Goal: Contribute content

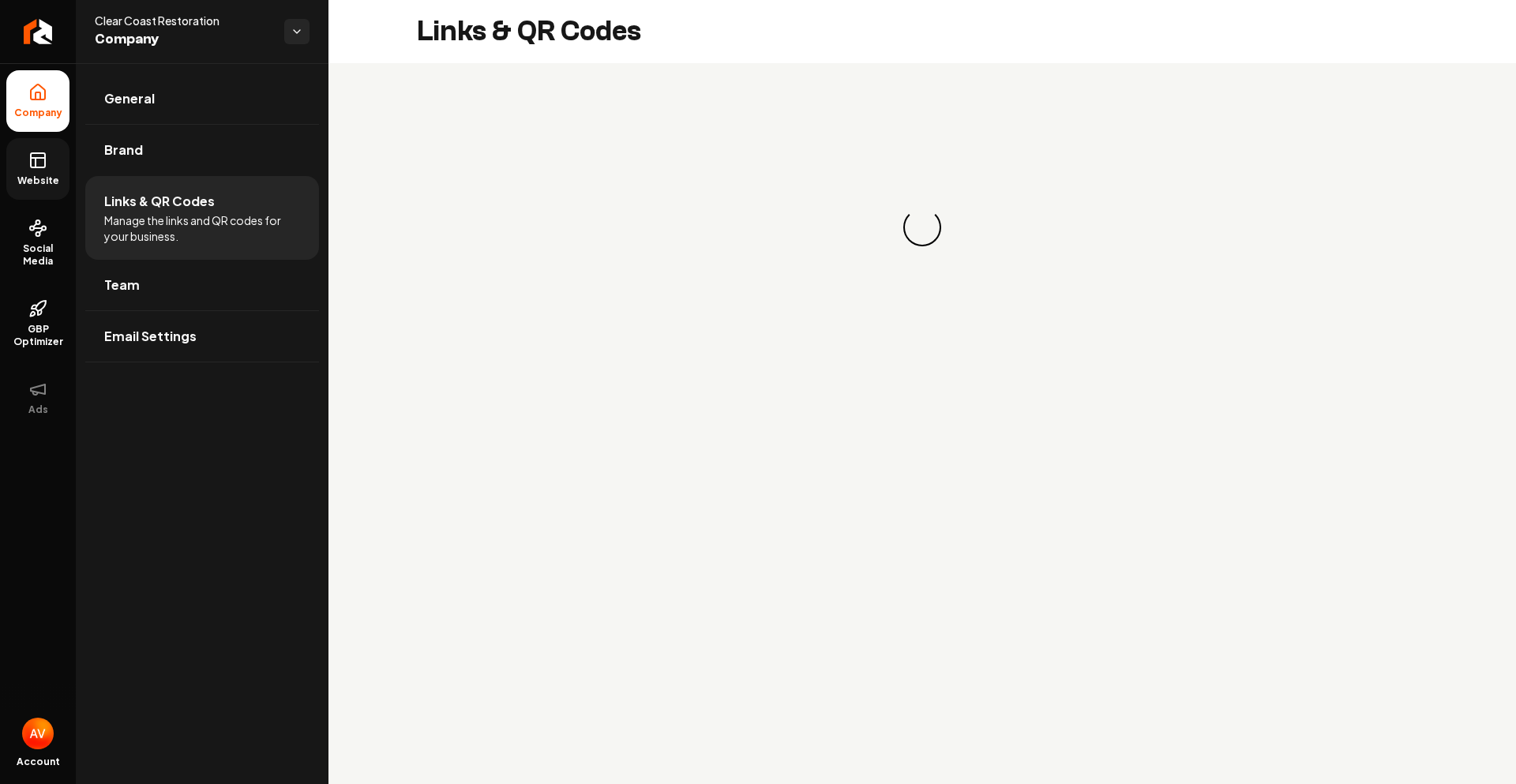
click at [58, 173] on link "Website" at bounding box center [38, 169] width 63 height 62
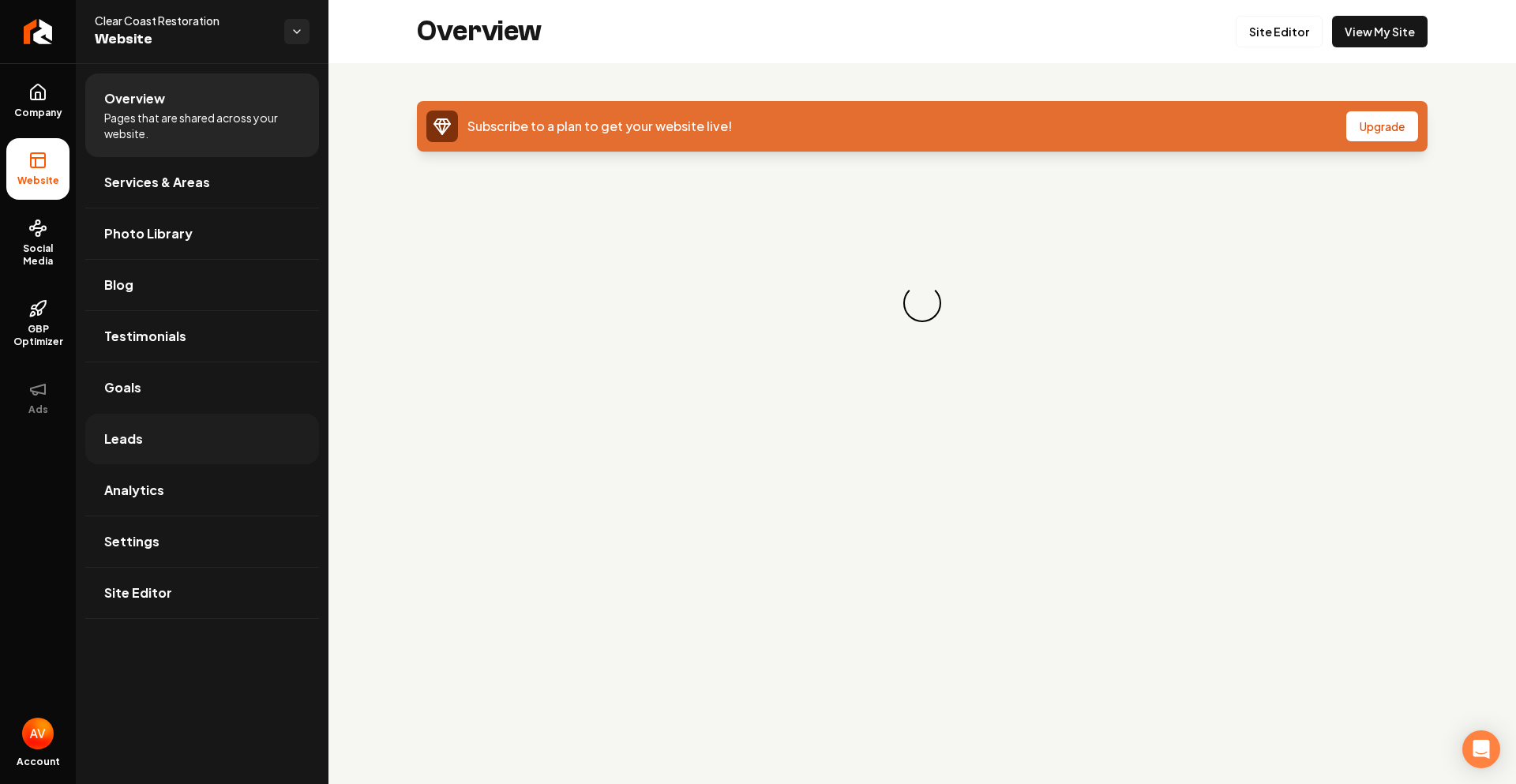
click at [144, 430] on link "Leads" at bounding box center [201, 438] width 233 height 50
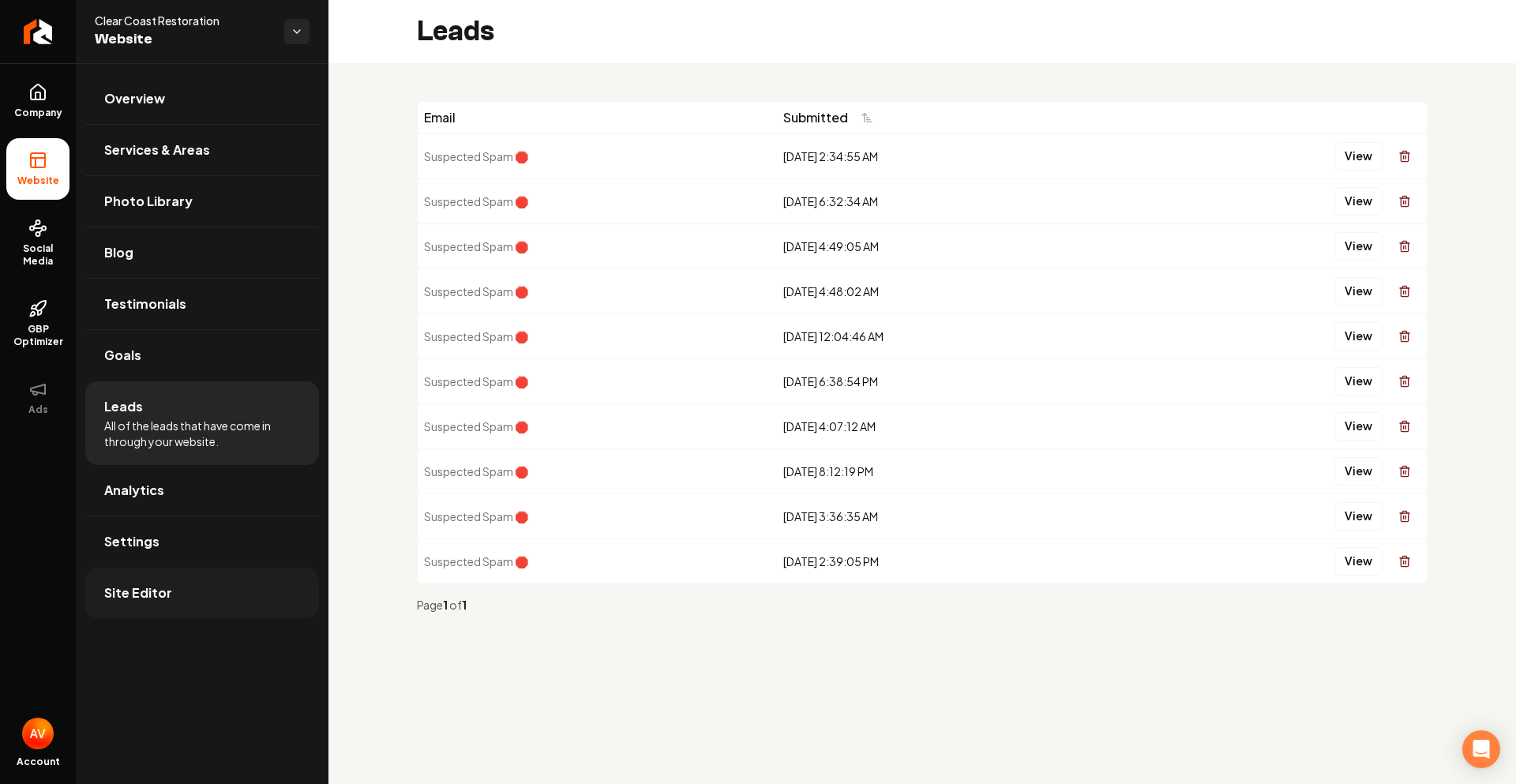
click at [188, 596] on link "Site Editor" at bounding box center [201, 592] width 233 height 50
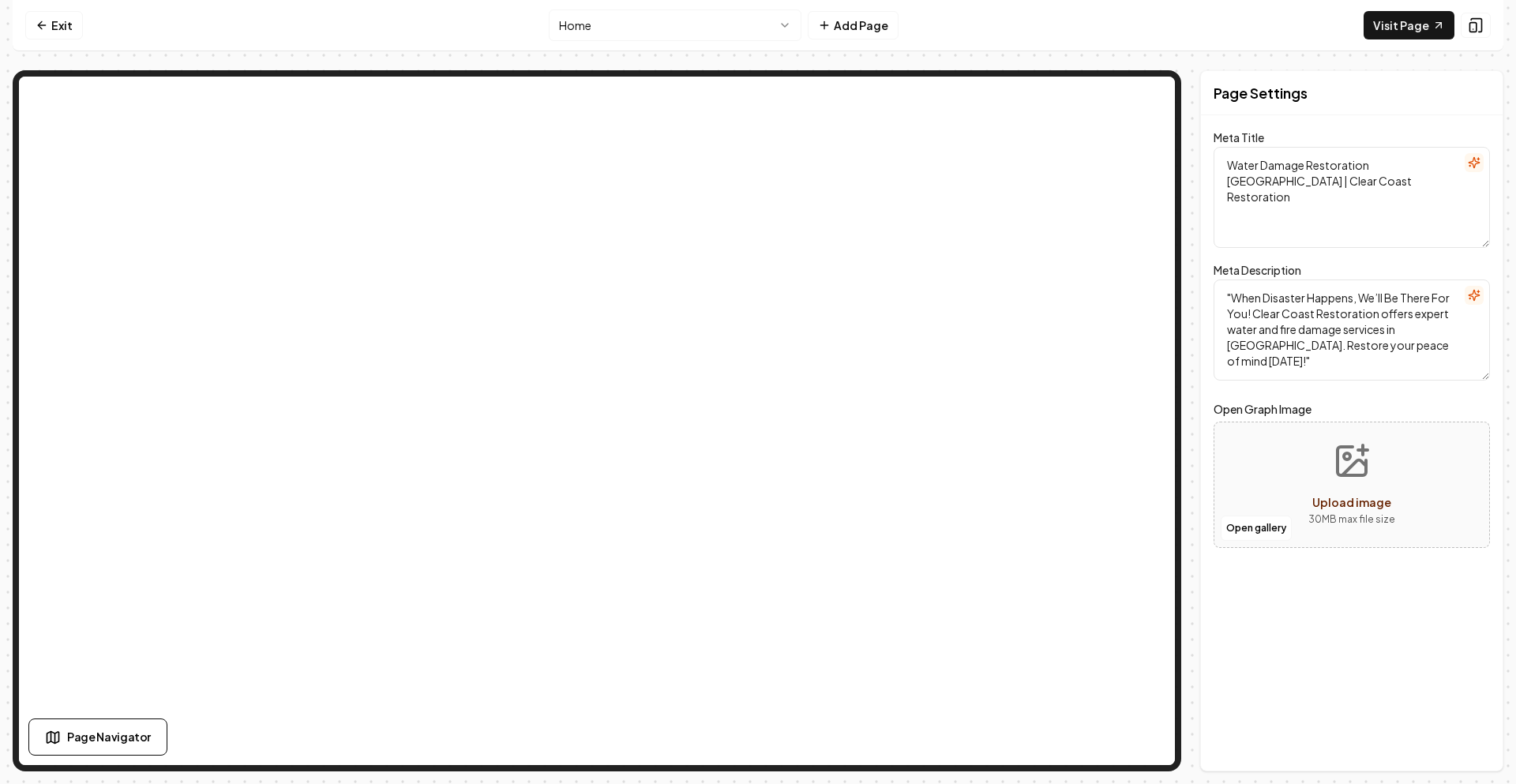
click at [620, 27] on html "Computer Required This feature is only available on a computer. Please switch t…" at bounding box center [758, 392] width 1516 height 784
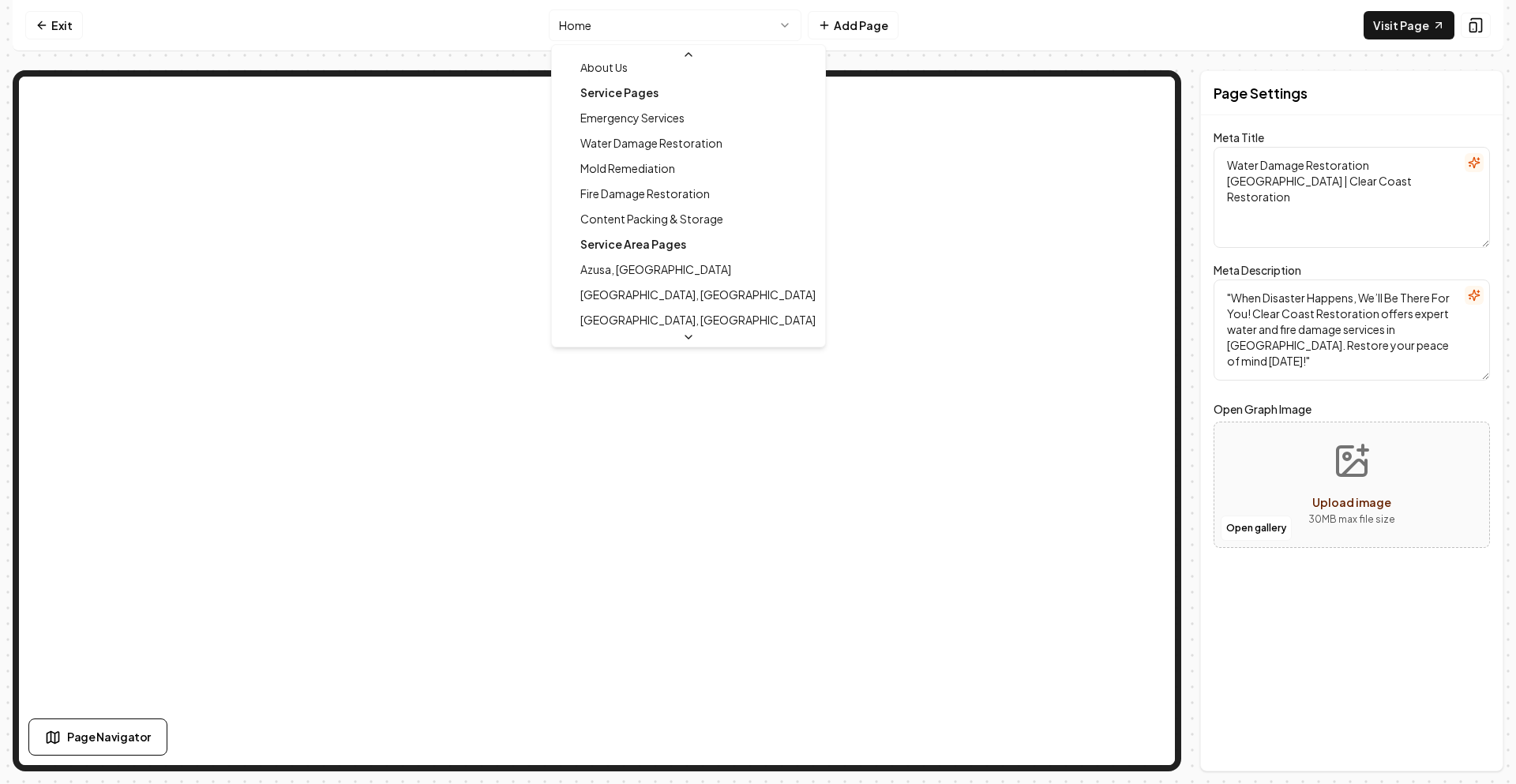
scroll to position [158, 0]
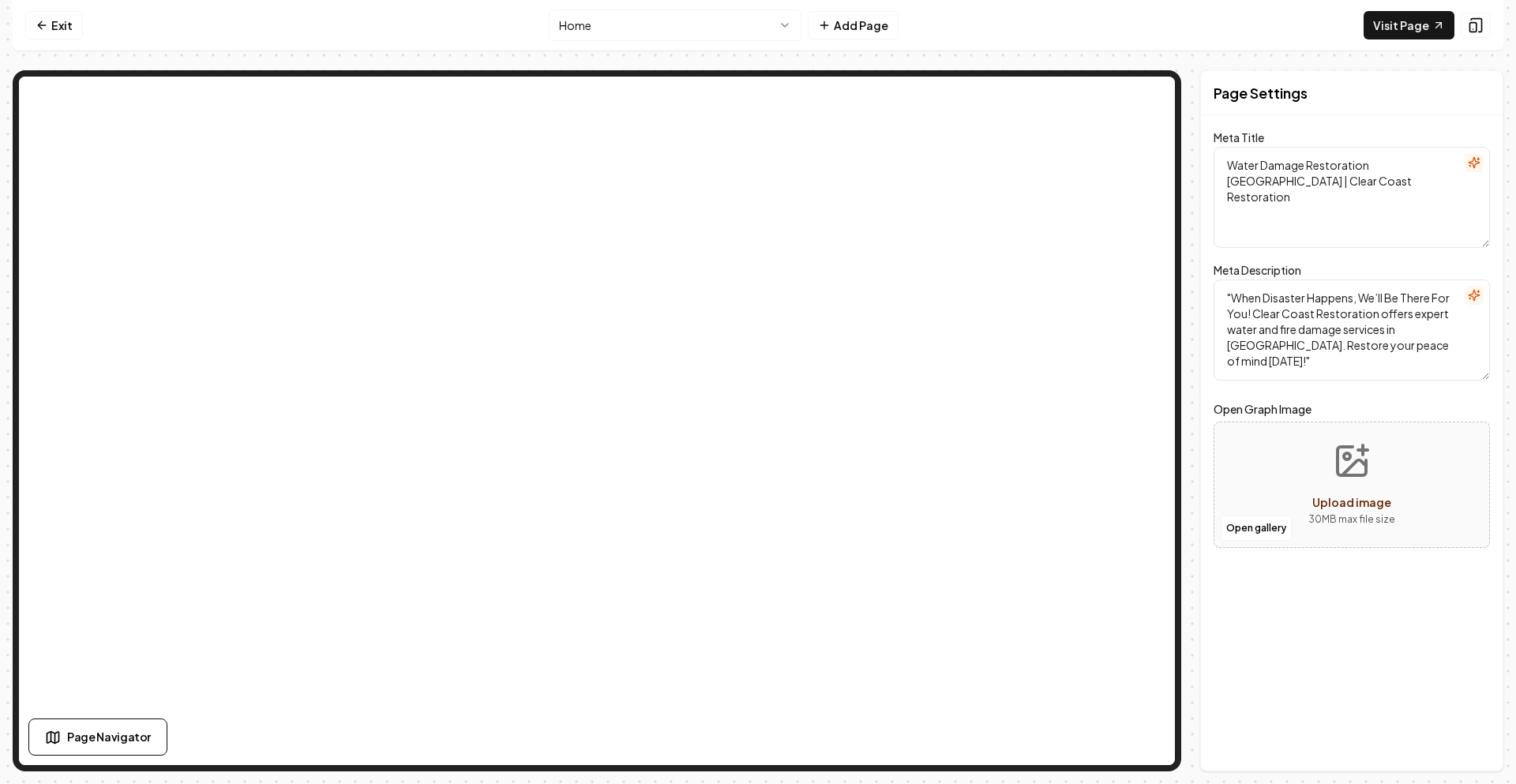
click at [773, 28] on html "Computer Required This feature is only available on a computer. Please switch t…" at bounding box center [758, 392] width 1516 height 784
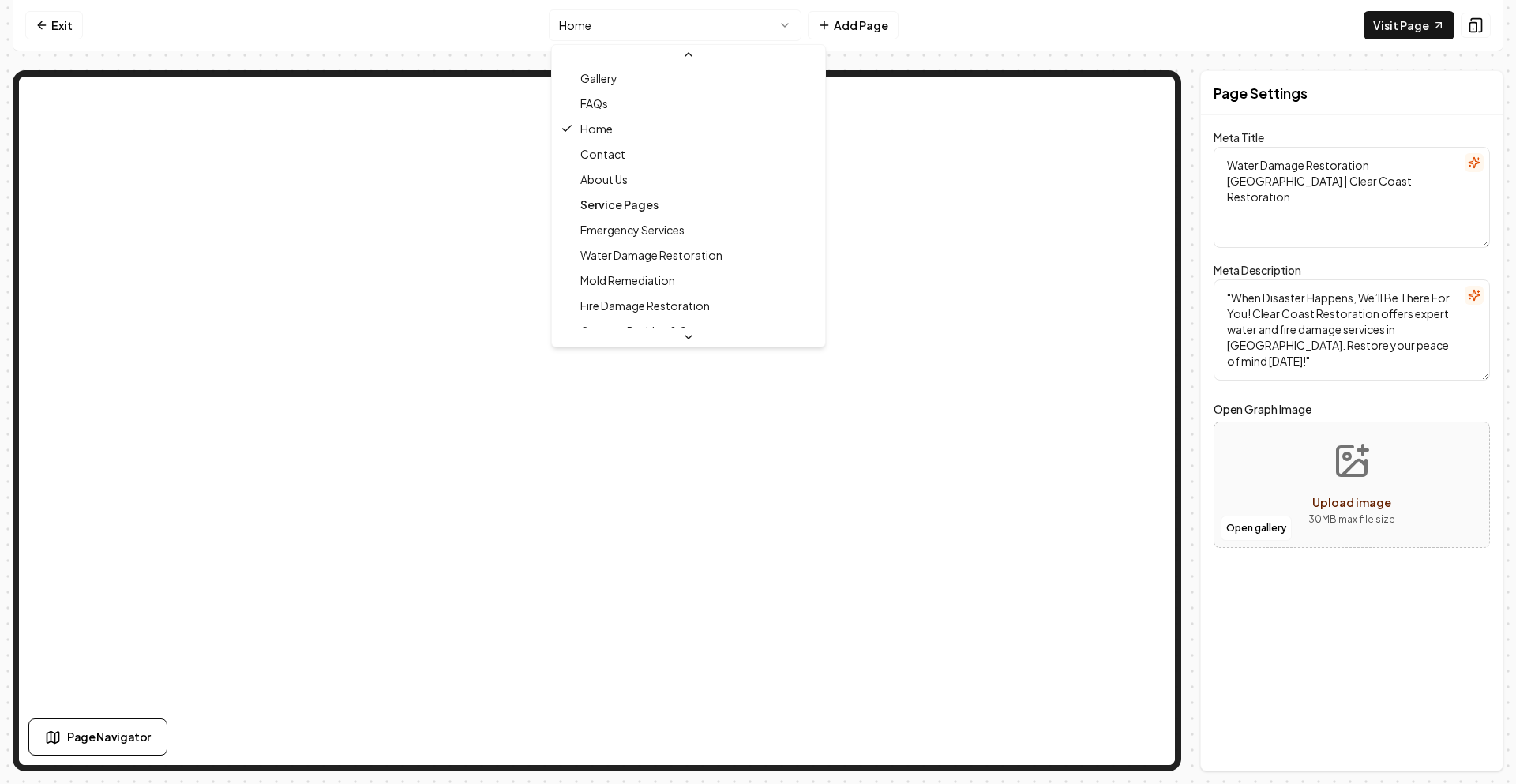
scroll to position [0, 0]
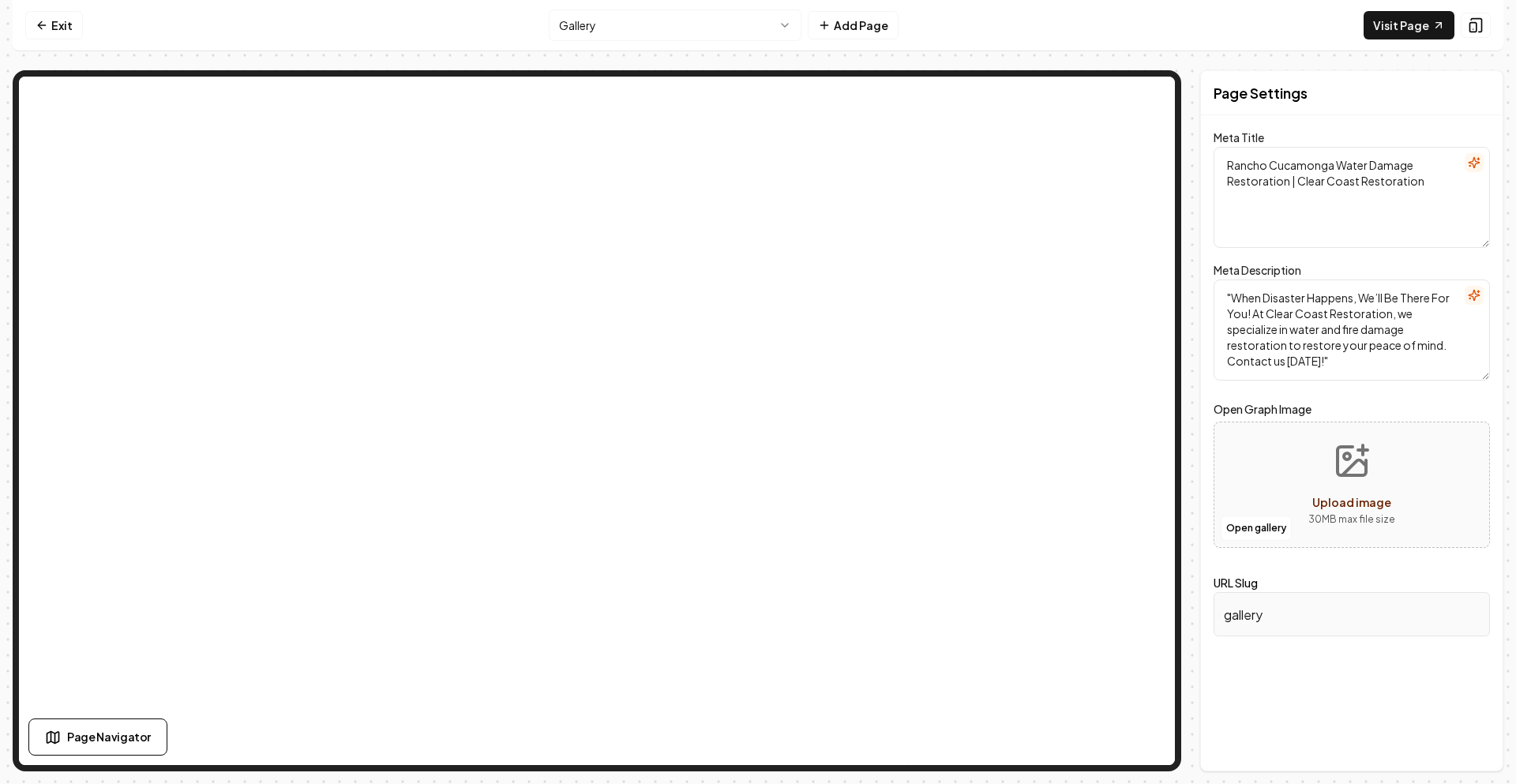
click at [1319, 498] on span "Upload image" at bounding box center [1351, 501] width 79 height 15
type input "**********"
click at [1359, 567] on form "Meta Title Rancho Cucamonga Water Damage Restoration | Clear Coast Restoration …" at bounding box center [1350, 393] width 276 height 518
click at [1464, 736] on button "Save" at bounding box center [1467, 743] width 46 height 28
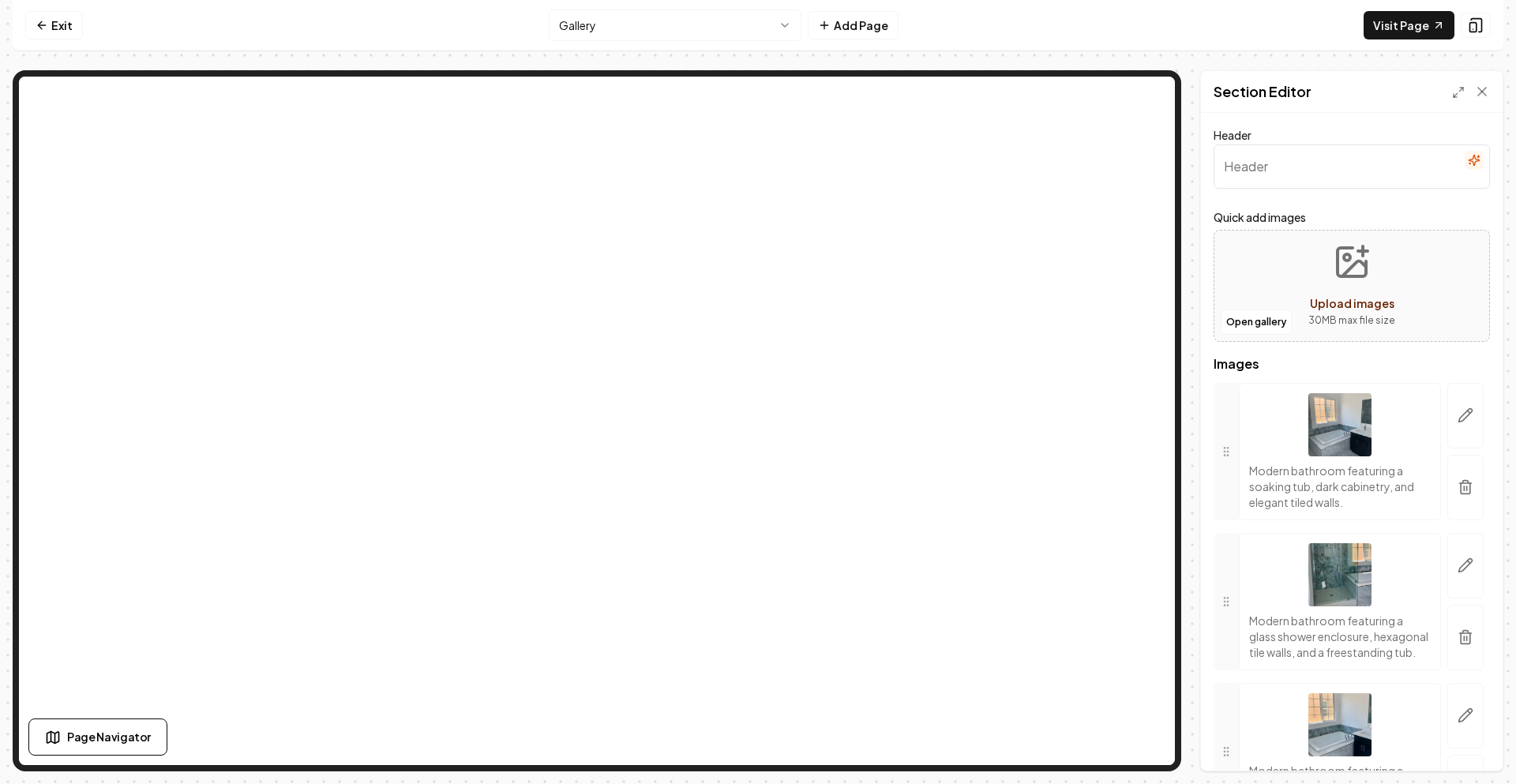
click at [1450, 496] on button "button" at bounding box center [1466, 488] width 37 height 66
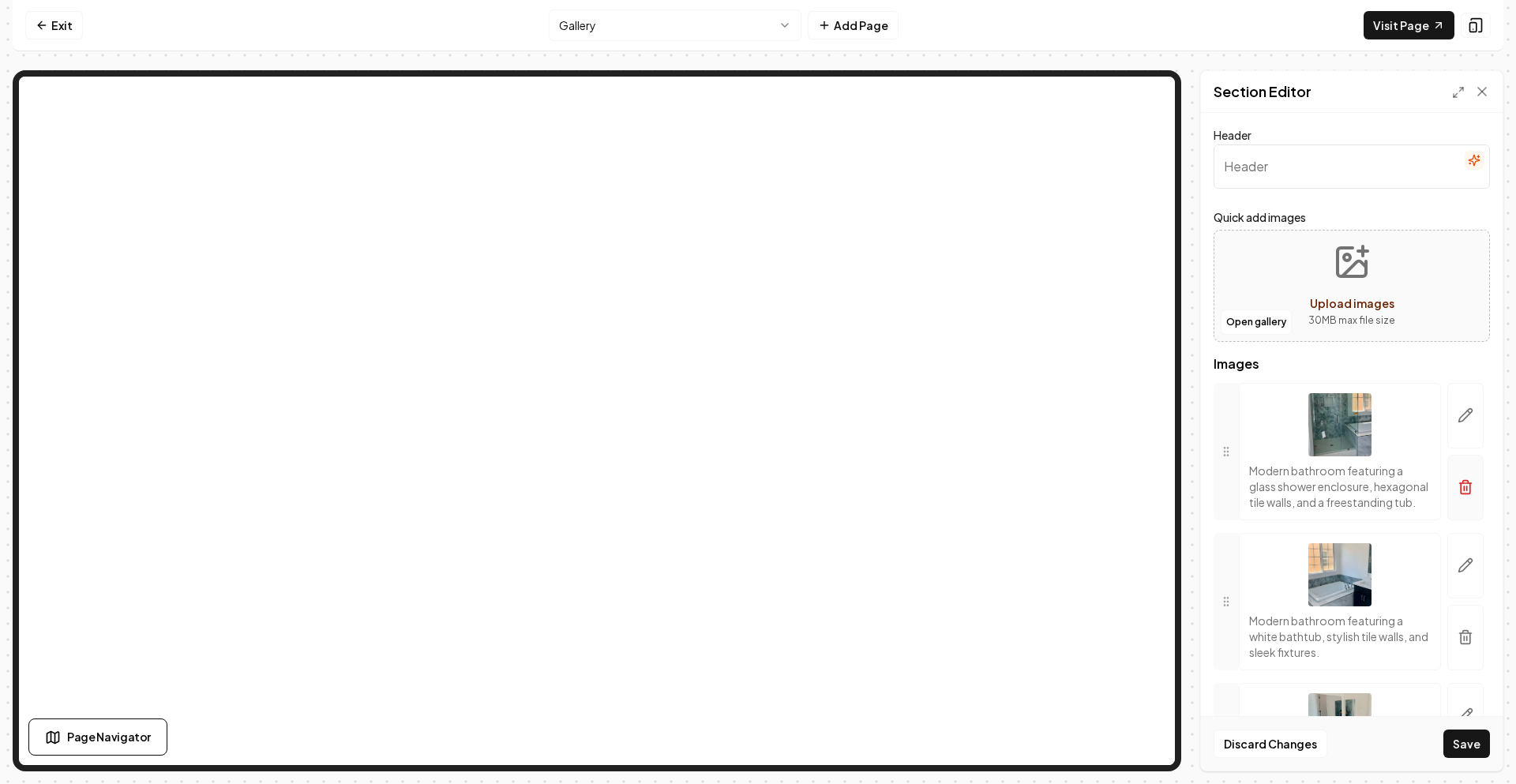
click at [1461, 494] on icon "button" at bounding box center [1466, 488] width 10 height 11
click at [1447, 485] on button "button" at bounding box center [1466, 488] width 37 height 66
click at [1452, 473] on button "button" at bounding box center [1466, 488] width 37 height 66
click at [1447, 489] on button "button" at bounding box center [1466, 488] width 37 height 66
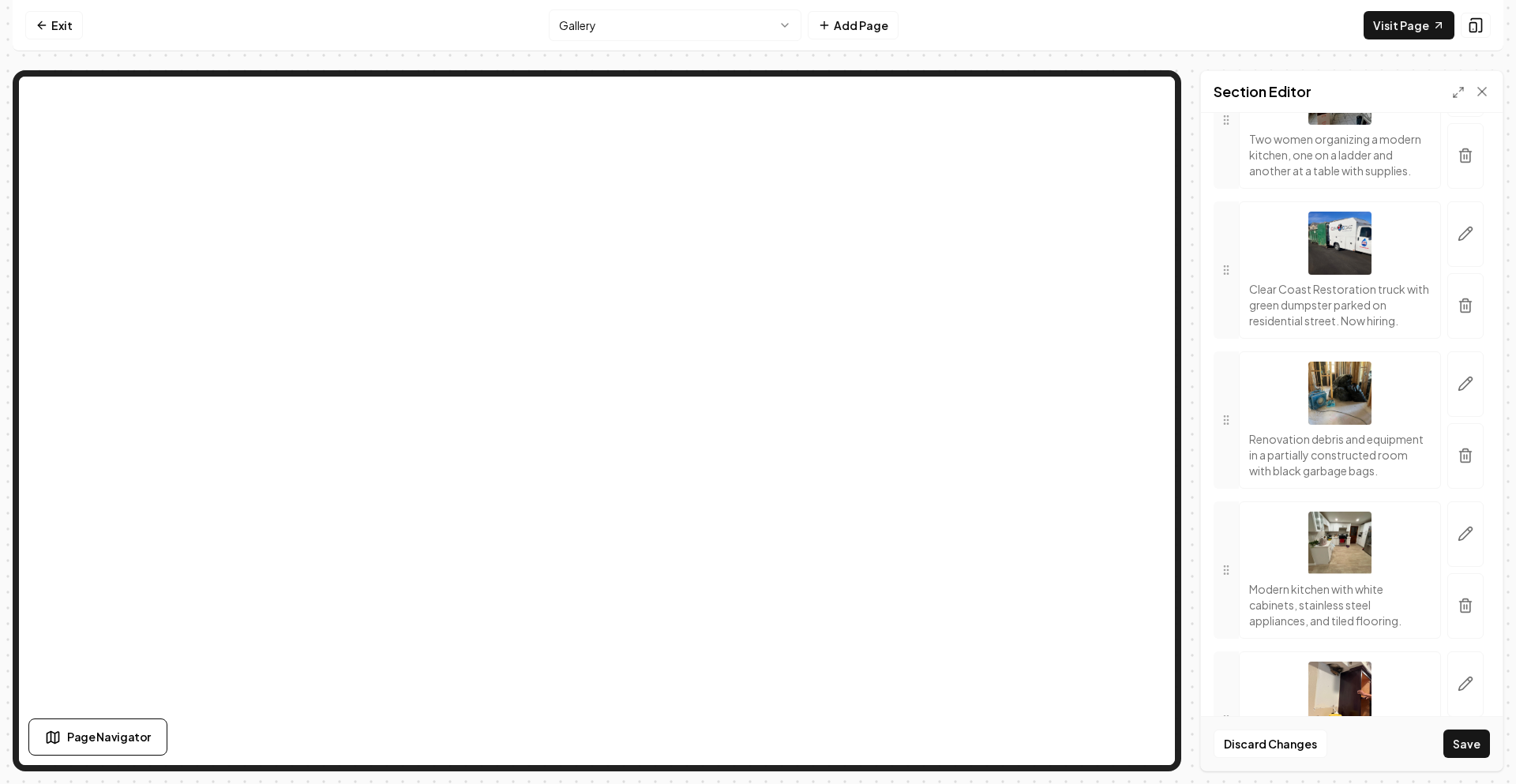
scroll to position [710, 0]
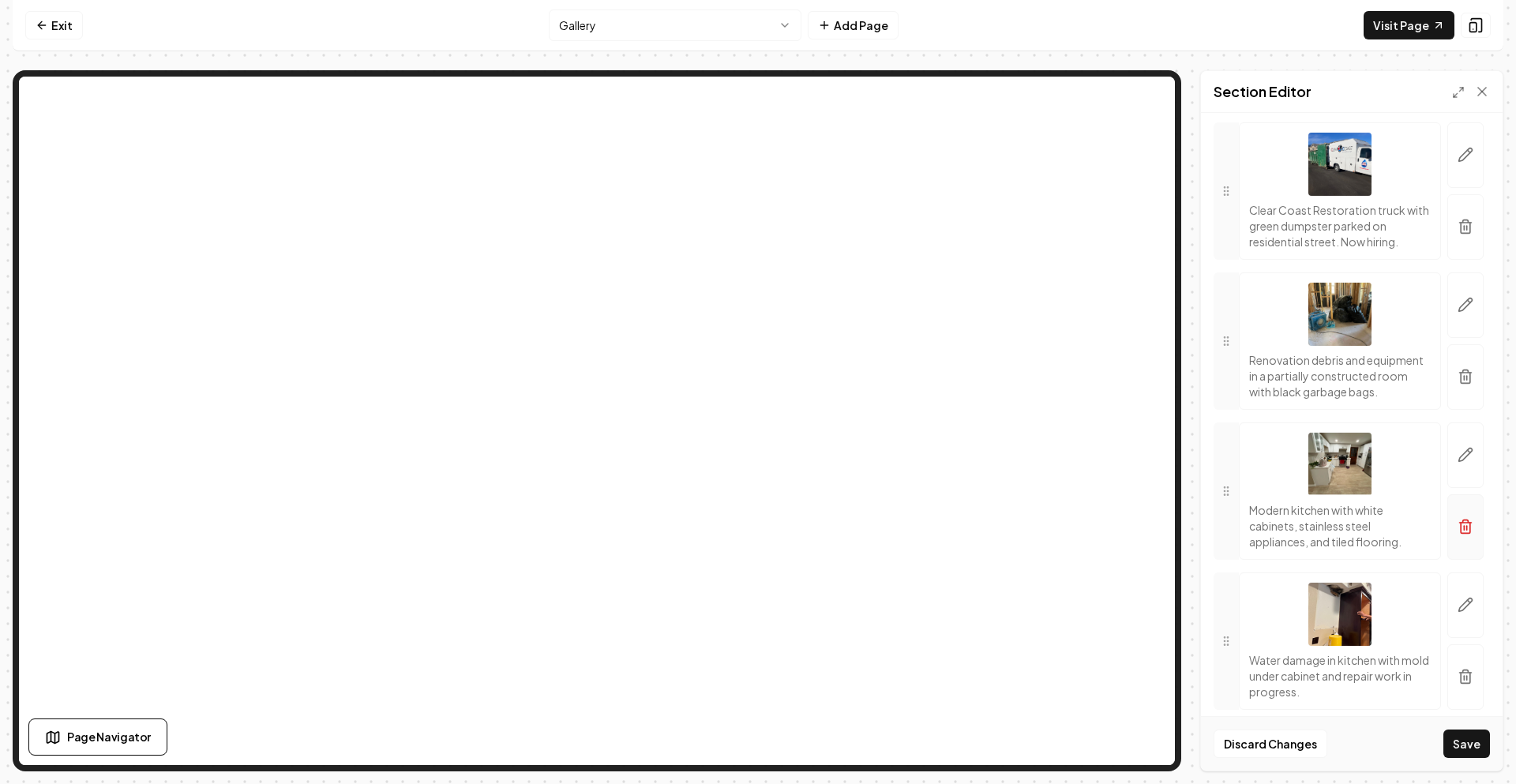
click at [1461, 532] on icon "button" at bounding box center [1466, 528] width 10 height 11
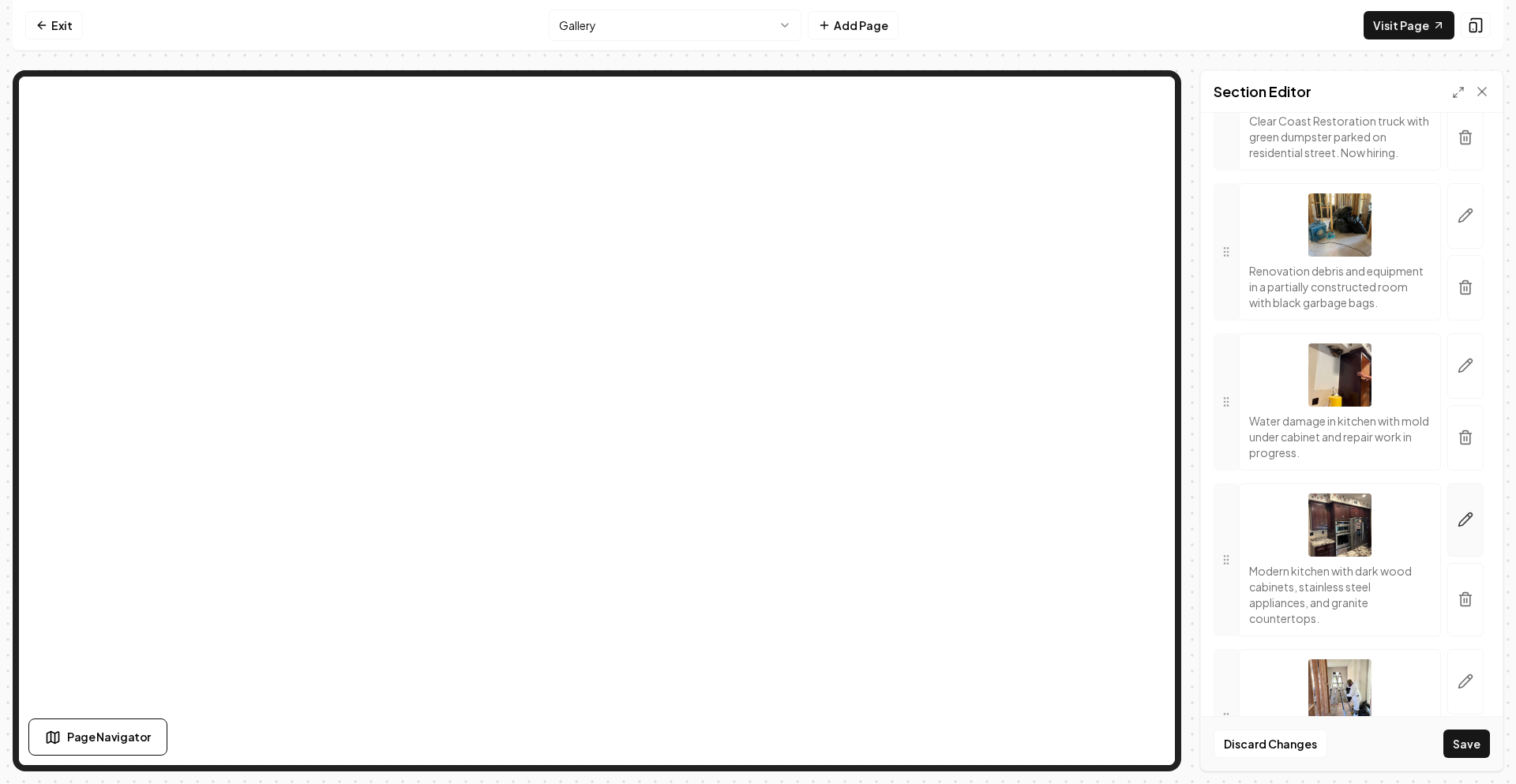
scroll to position [868, 0]
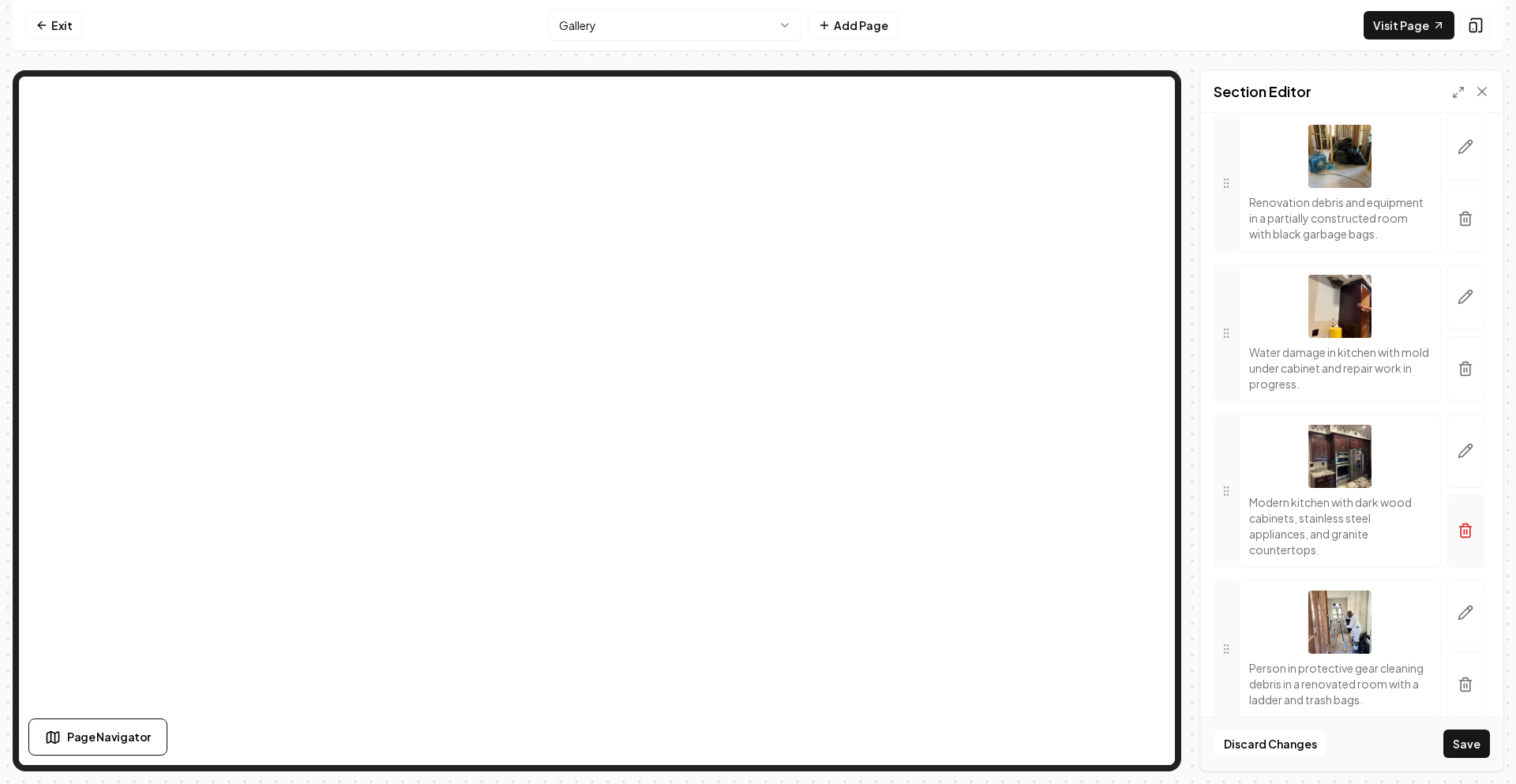
click at [1457, 538] on icon "button" at bounding box center [1465, 530] width 15 height 15
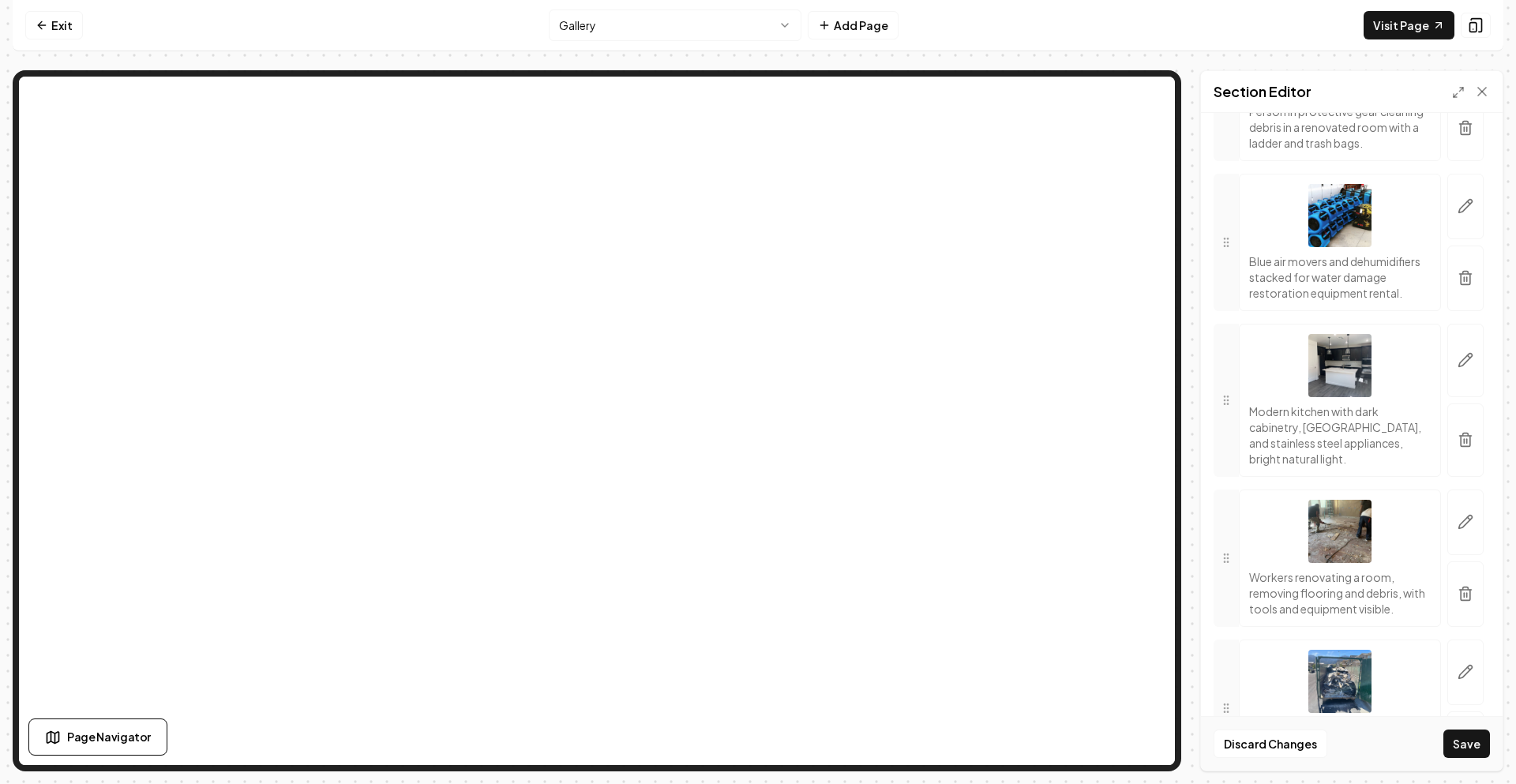
scroll to position [1263, 0]
click at [1457, 443] on icon "button" at bounding box center [1465, 436] width 15 height 15
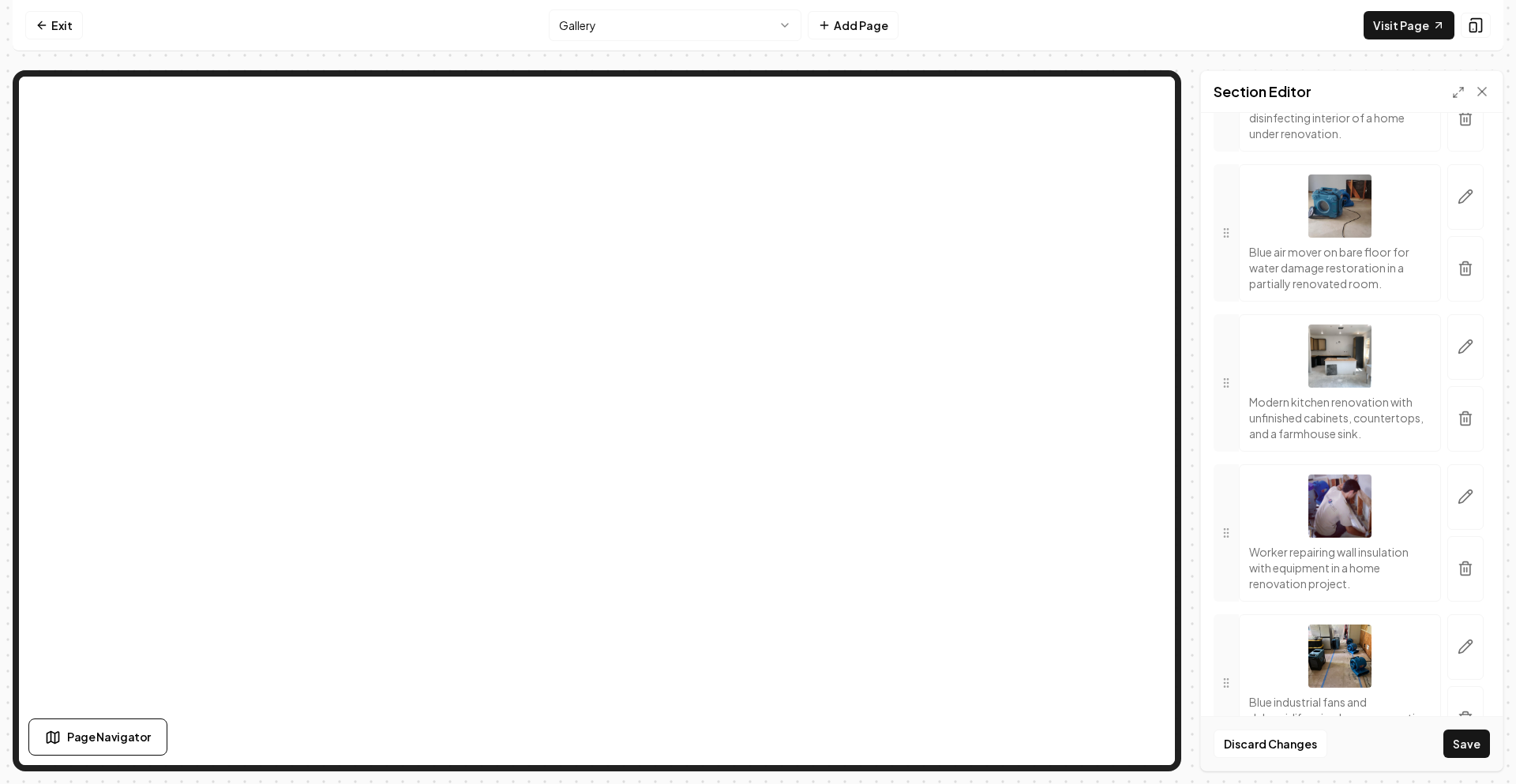
scroll to position [2052, 0]
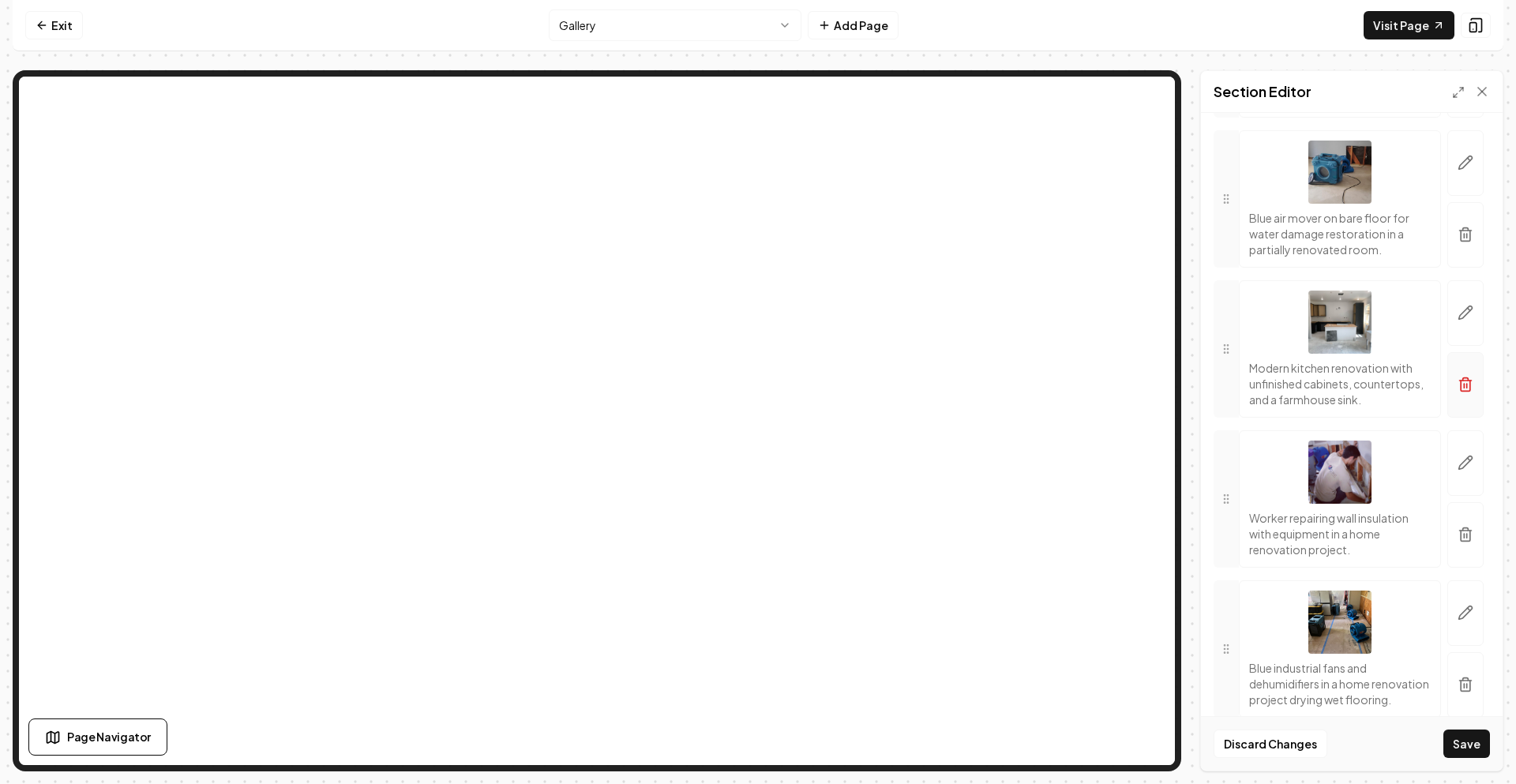
click at [1447, 417] on button "button" at bounding box center [1466, 385] width 37 height 66
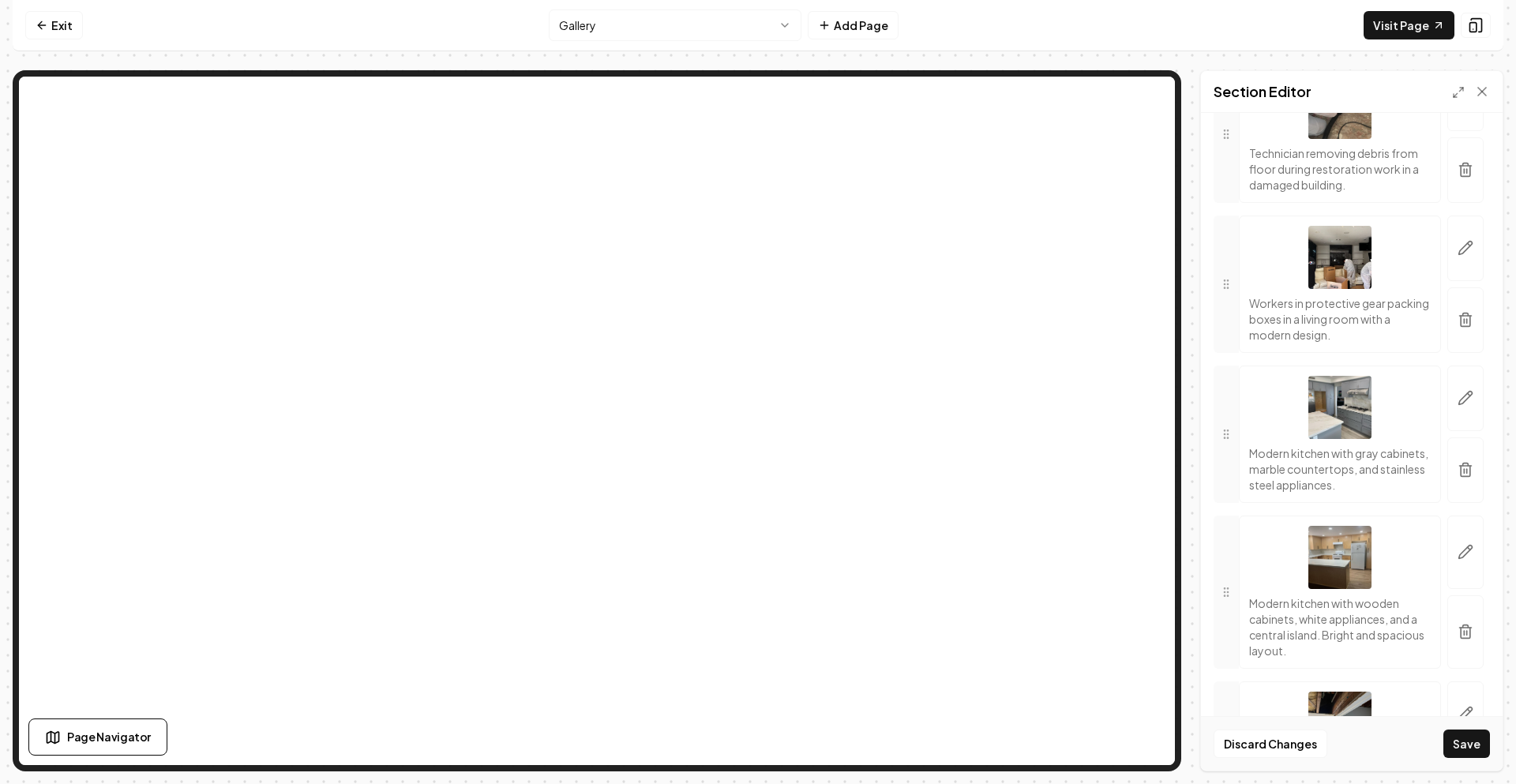
scroll to position [3473, 0]
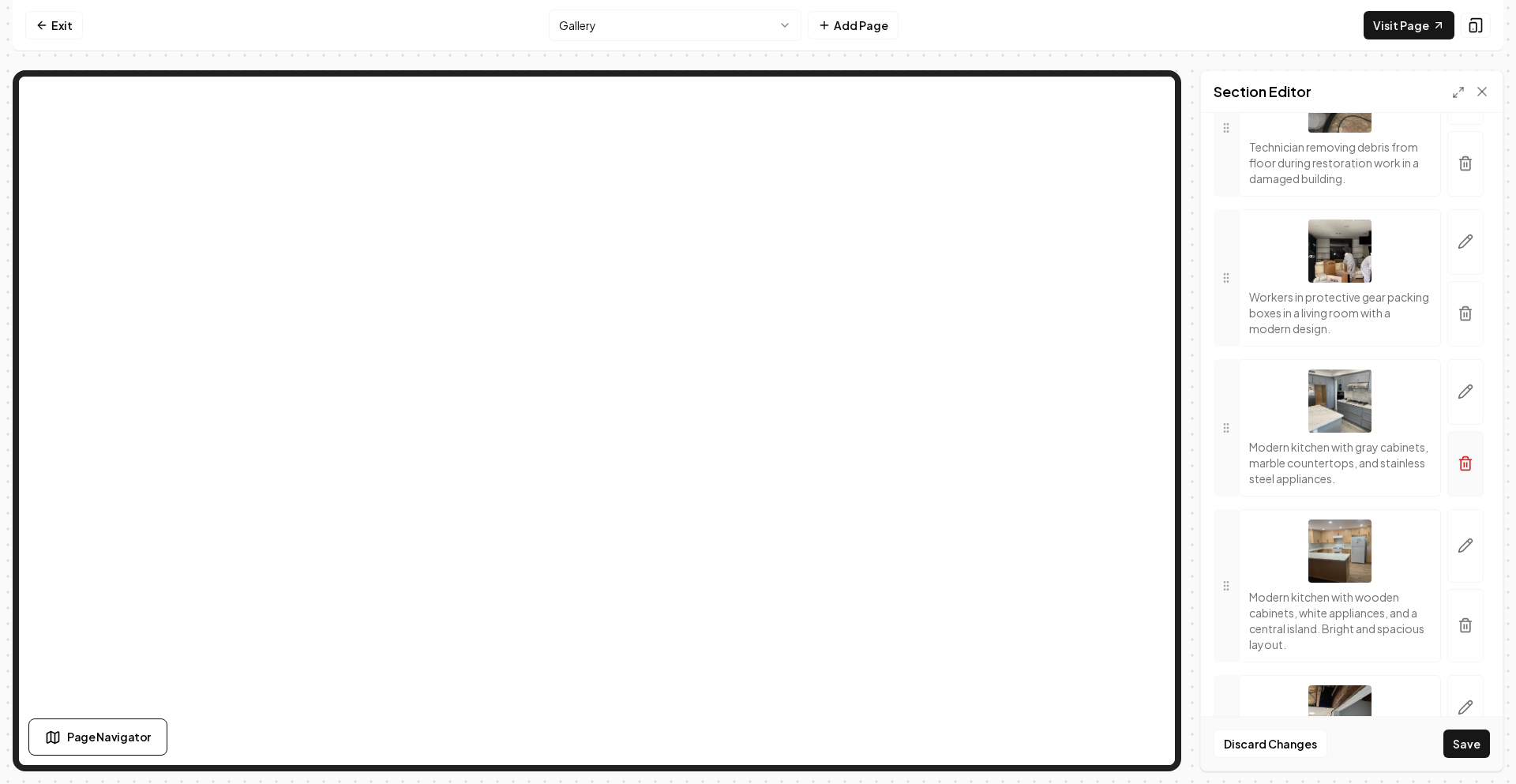
click at [1457, 471] on icon "button" at bounding box center [1465, 464] width 15 height 15
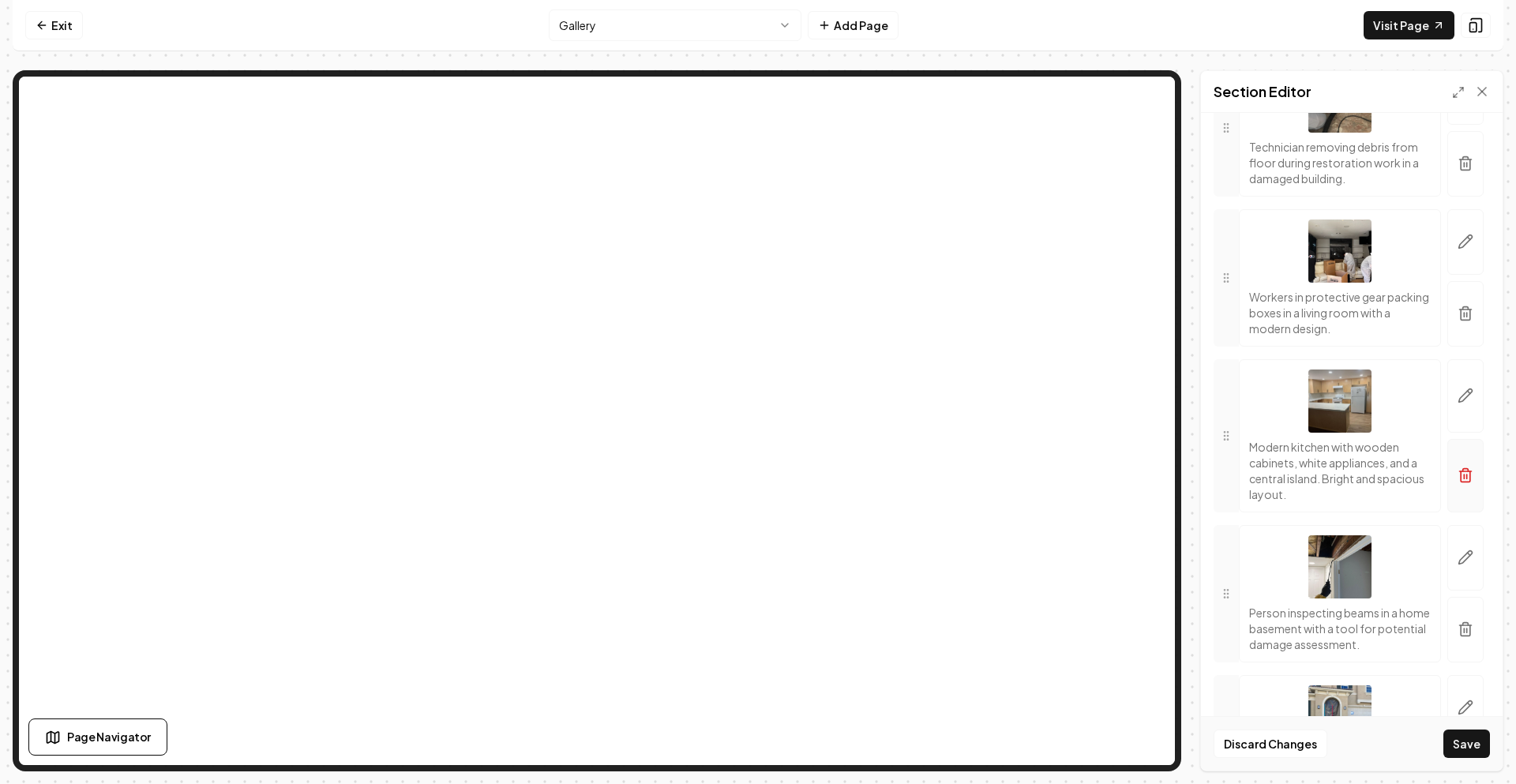
click at [1457, 483] on icon "button" at bounding box center [1465, 475] width 15 height 15
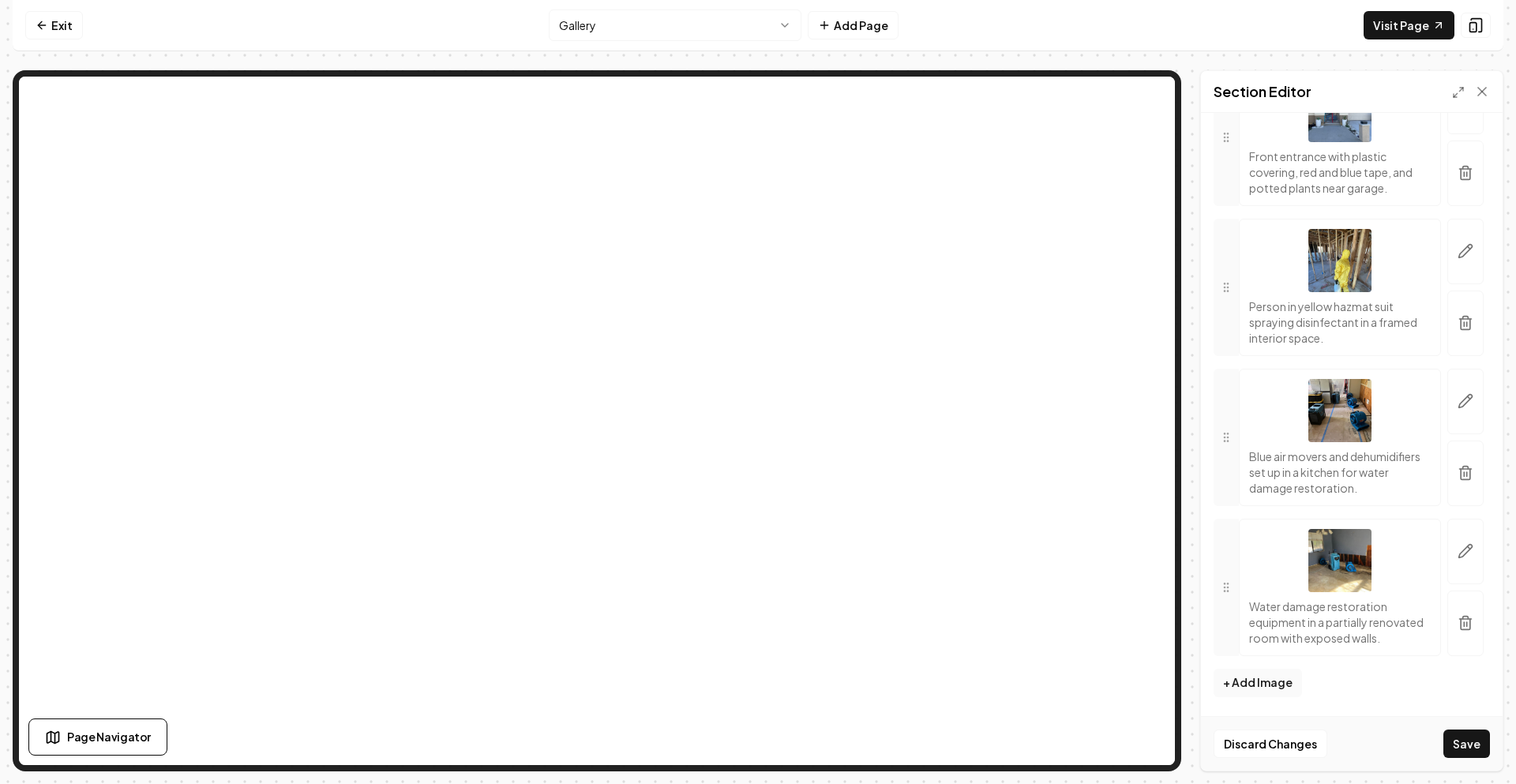
scroll to position [4056, 0]
click at [1264, 682] on button "+ Add Image" at bounding box center [1257, 682] width 88 height 28
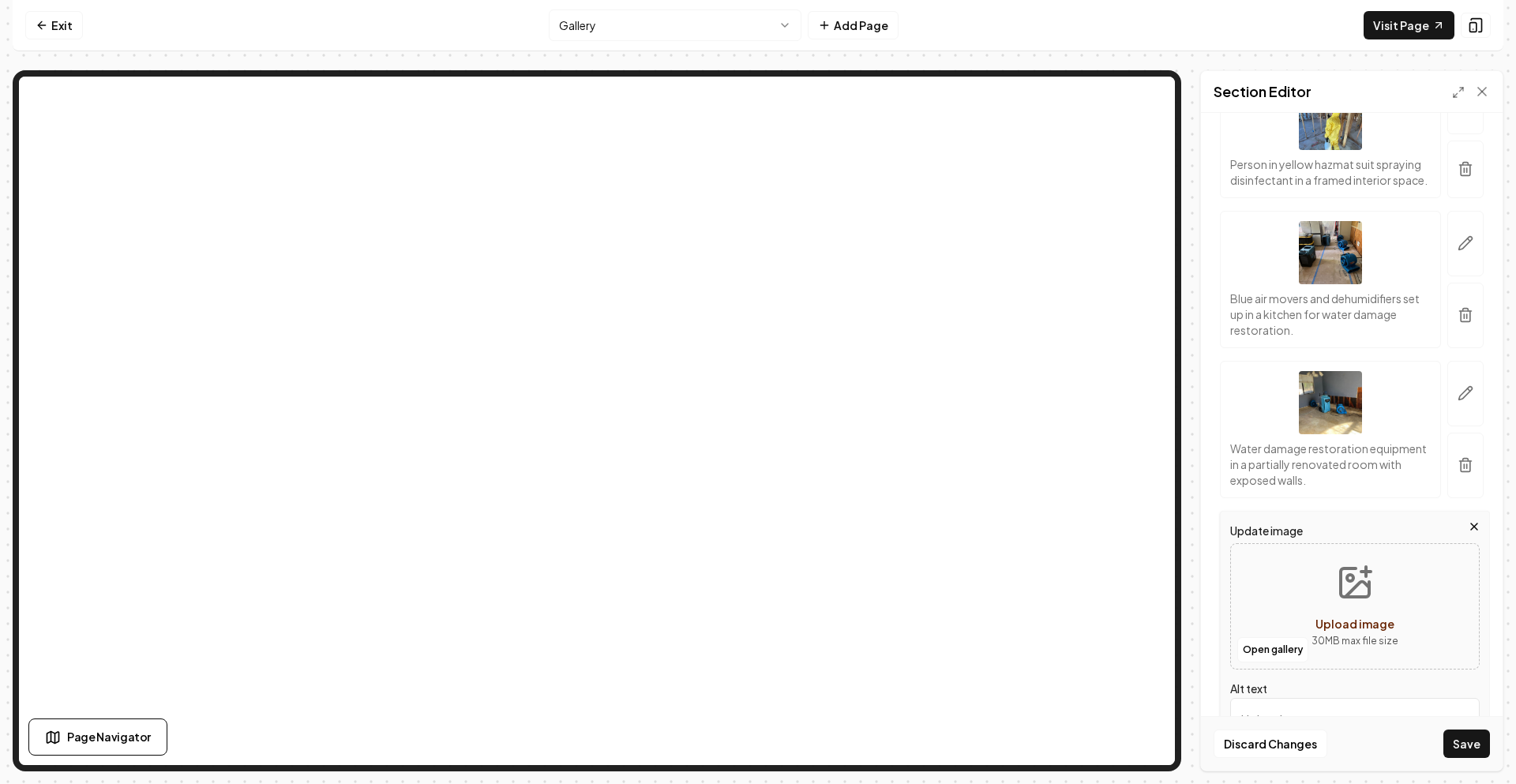
click at [1346, 648] on p "30 MB max file size" at bounding box center [1355, 641] width 87 height 15
type input "**********"
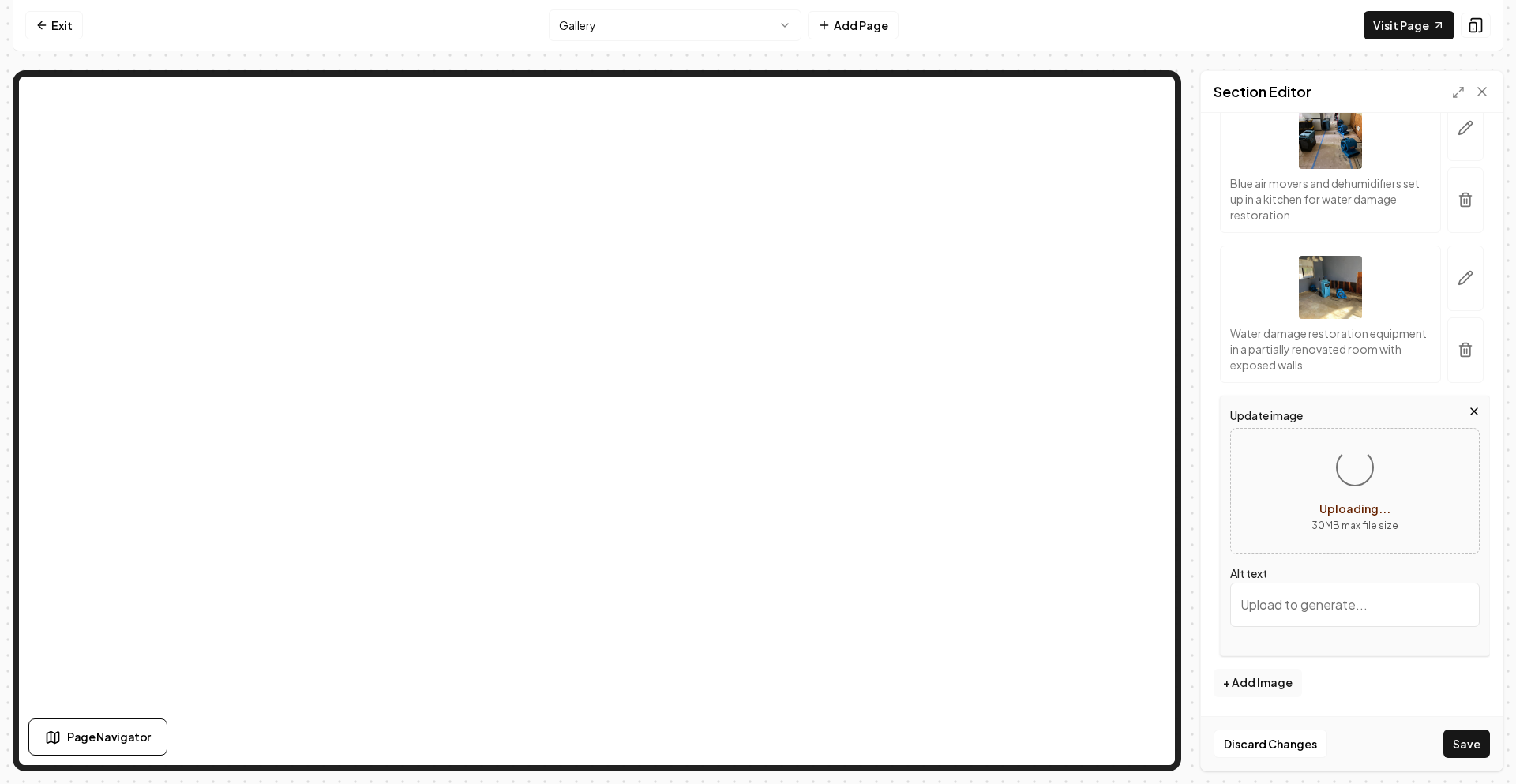
scroll to position [4186, 0]
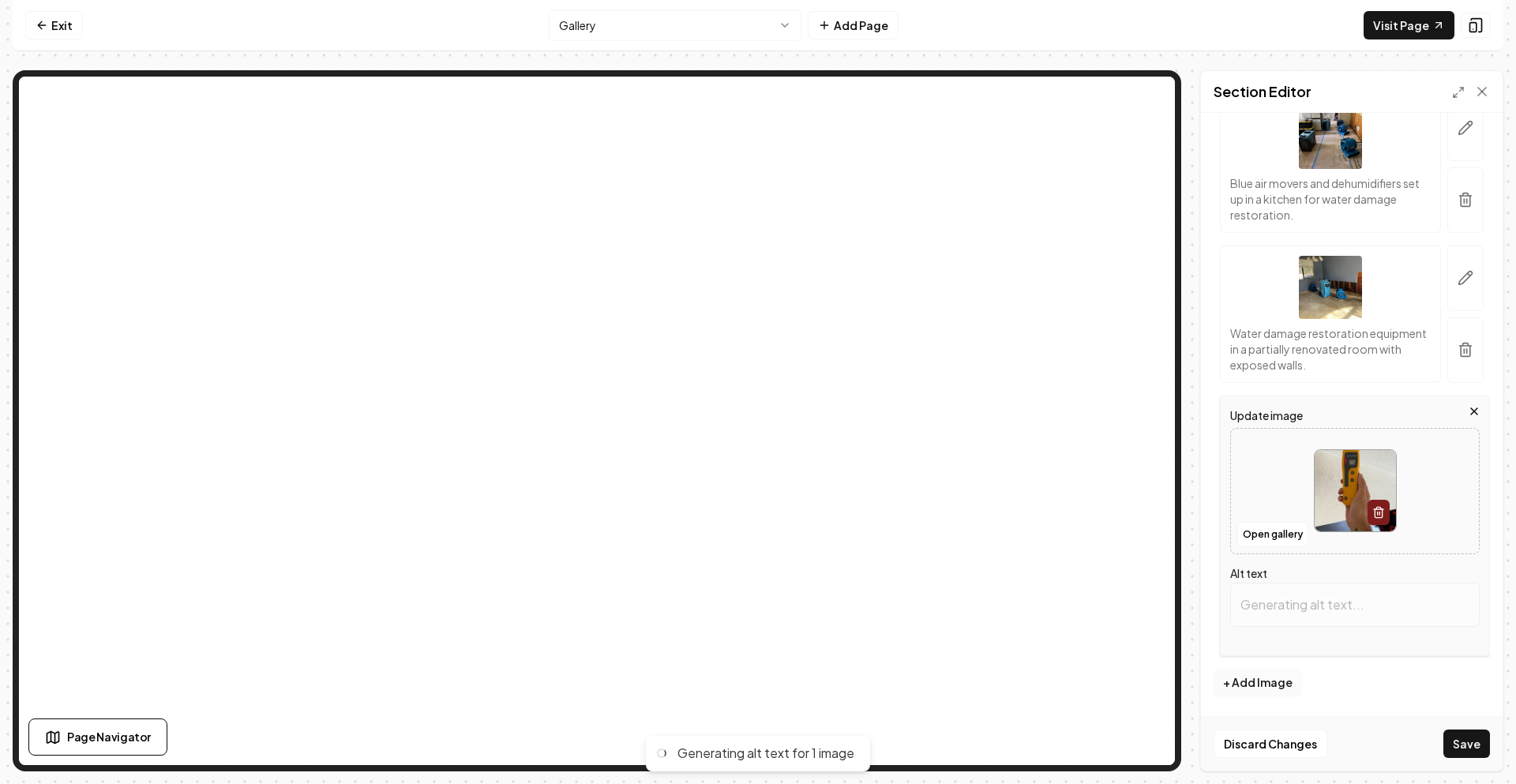
click at [1266, 683] on button "+ Add Image" at bounding box center [1257, 682] width 88 height 28
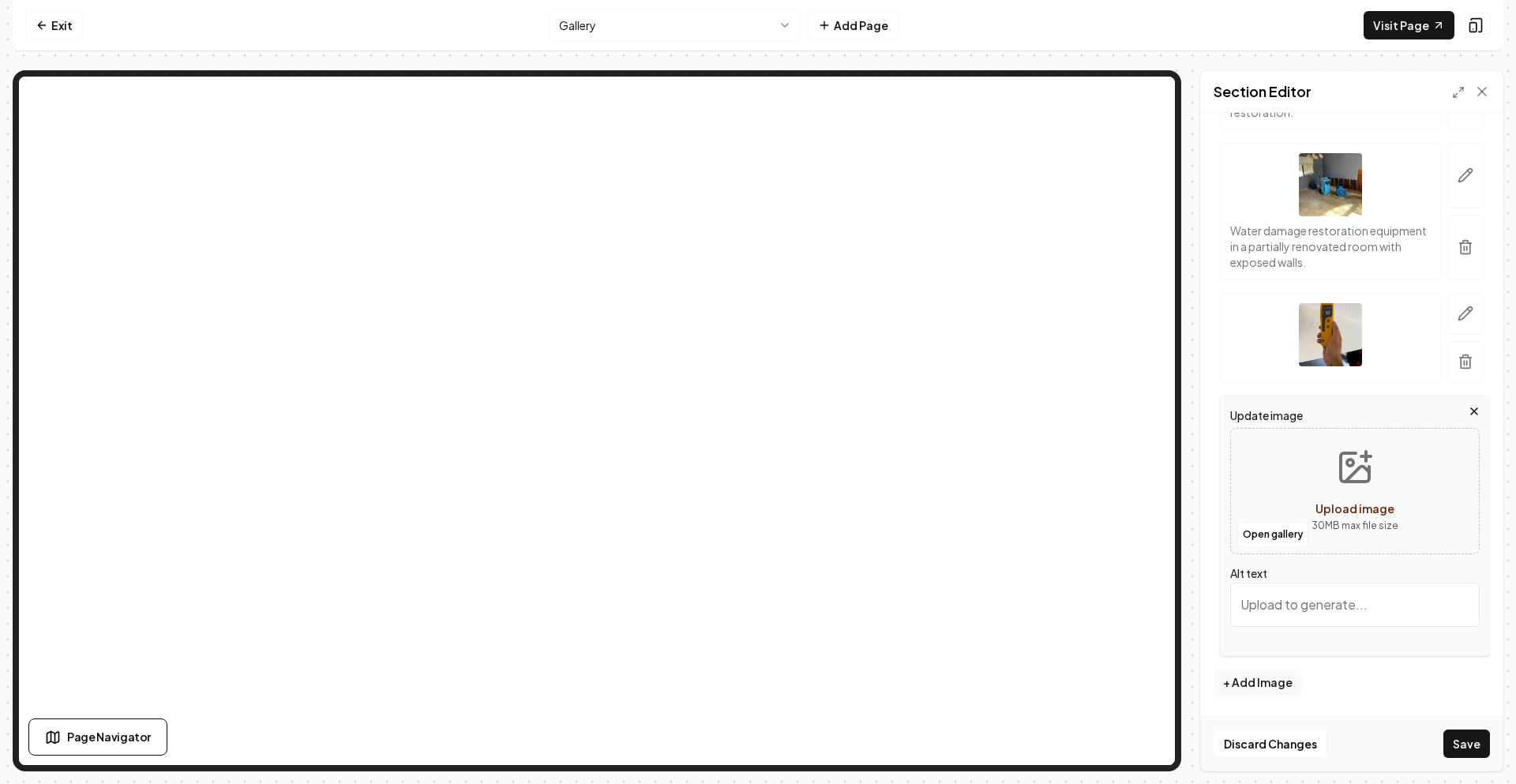
scroll to position [4289, 0]
click at [1319, 496] on button "Upload image 30 MB max file size" at bounding box center [1355, 491] width 112 height 110
type input "**********"
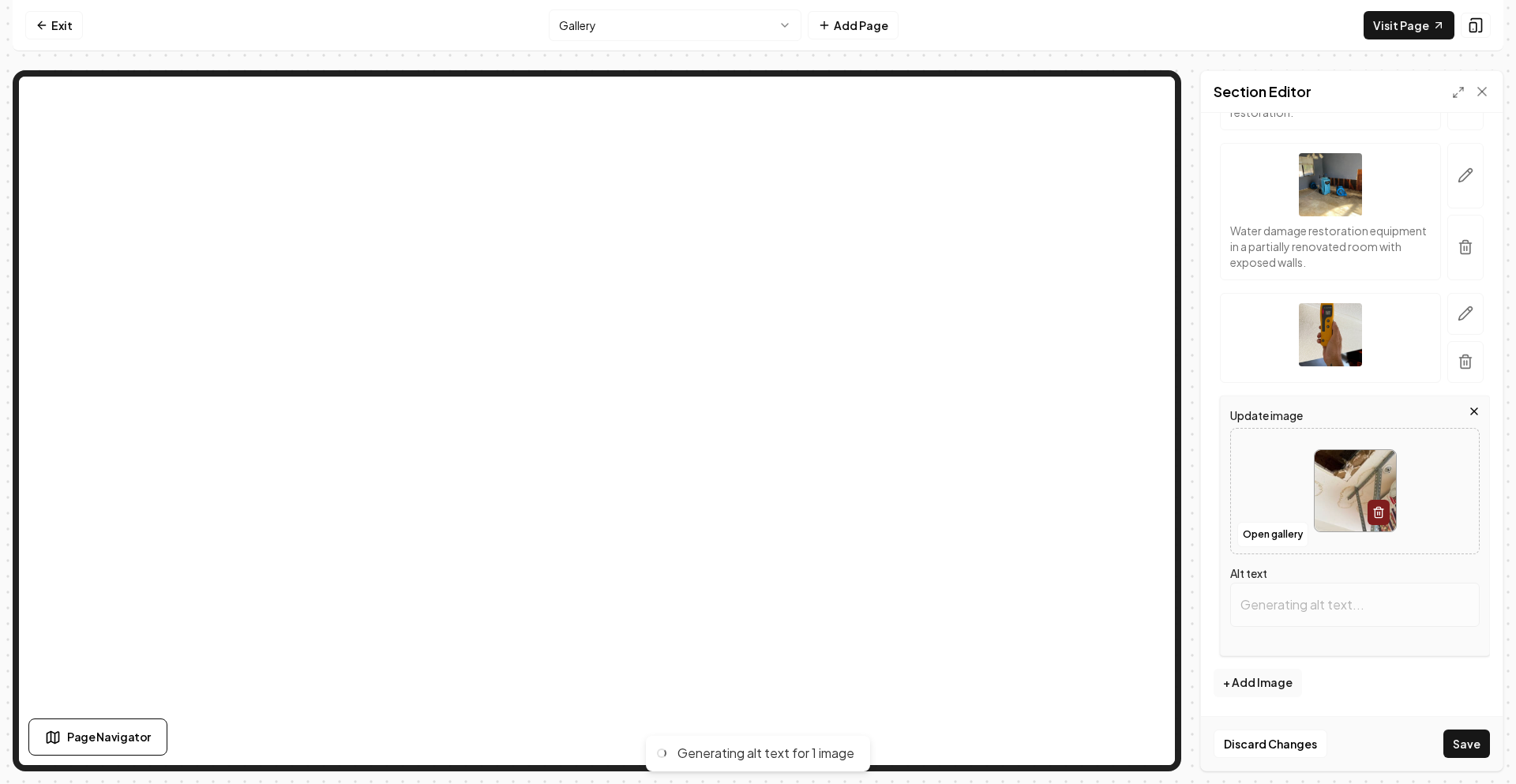
type input "Damaged ceiling with hole, water stains, and metal support brackets. Clear Coas…"
click at [1288, 682] on button "+ Add Image" at bounding box center [1257, 682] width 88 height 28
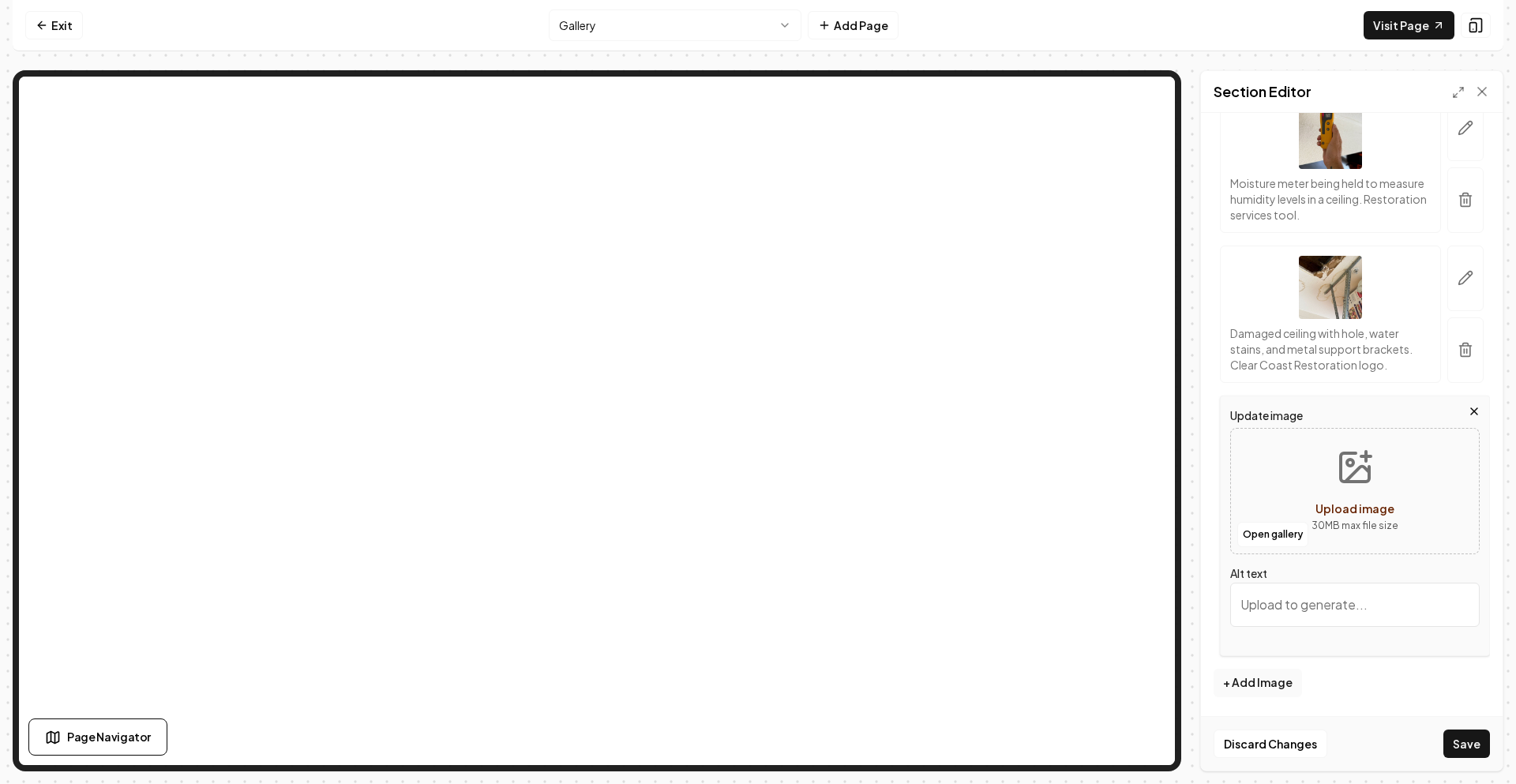
click at [1337, 490] on button "Upload image 30 MB max file size" at bounding box center [1355, 491] width 112 height 110
type input "**********"
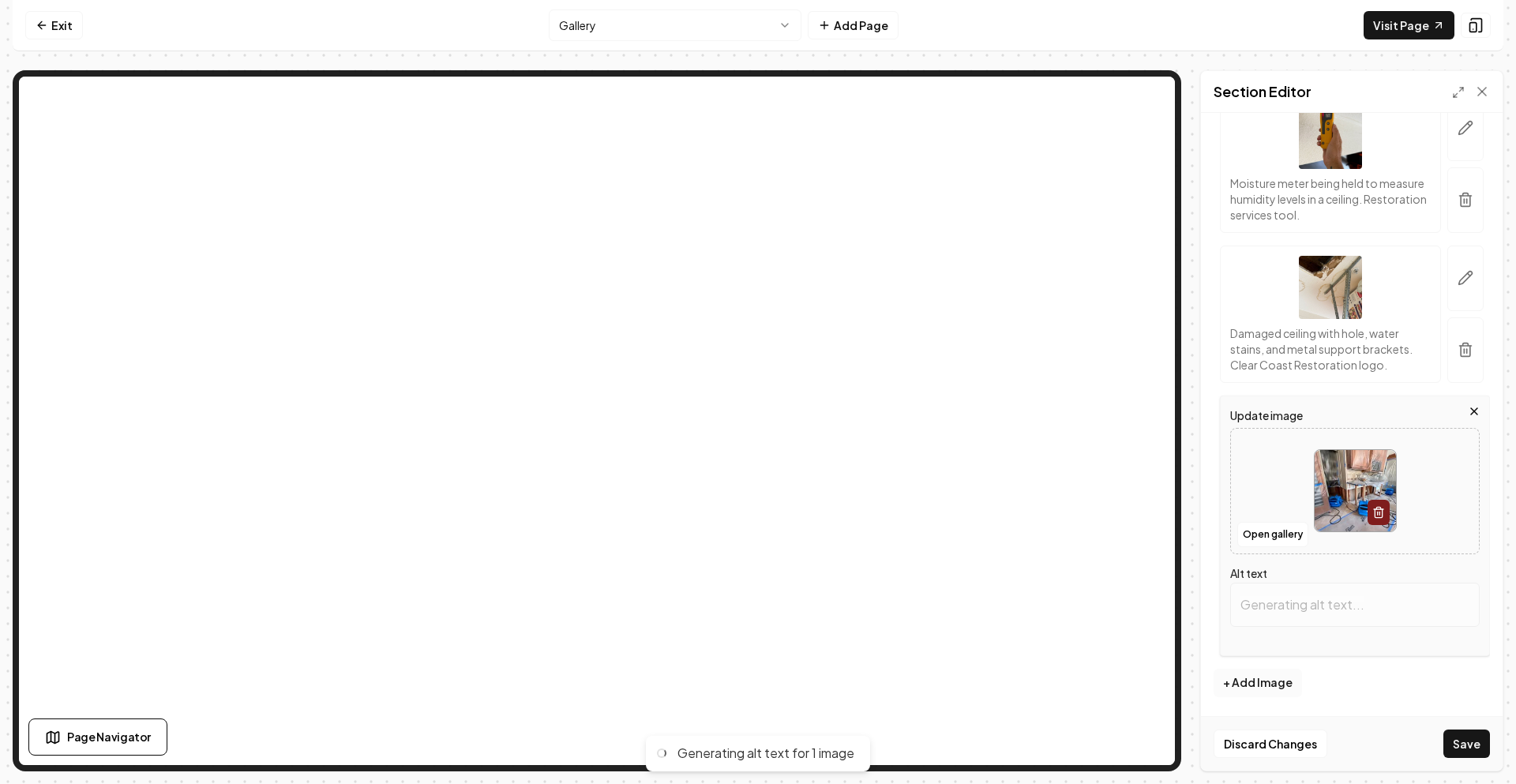
click at [1272, 678] on button "+ Add Image" at bounding box center [1257, 682] width 88 height 28
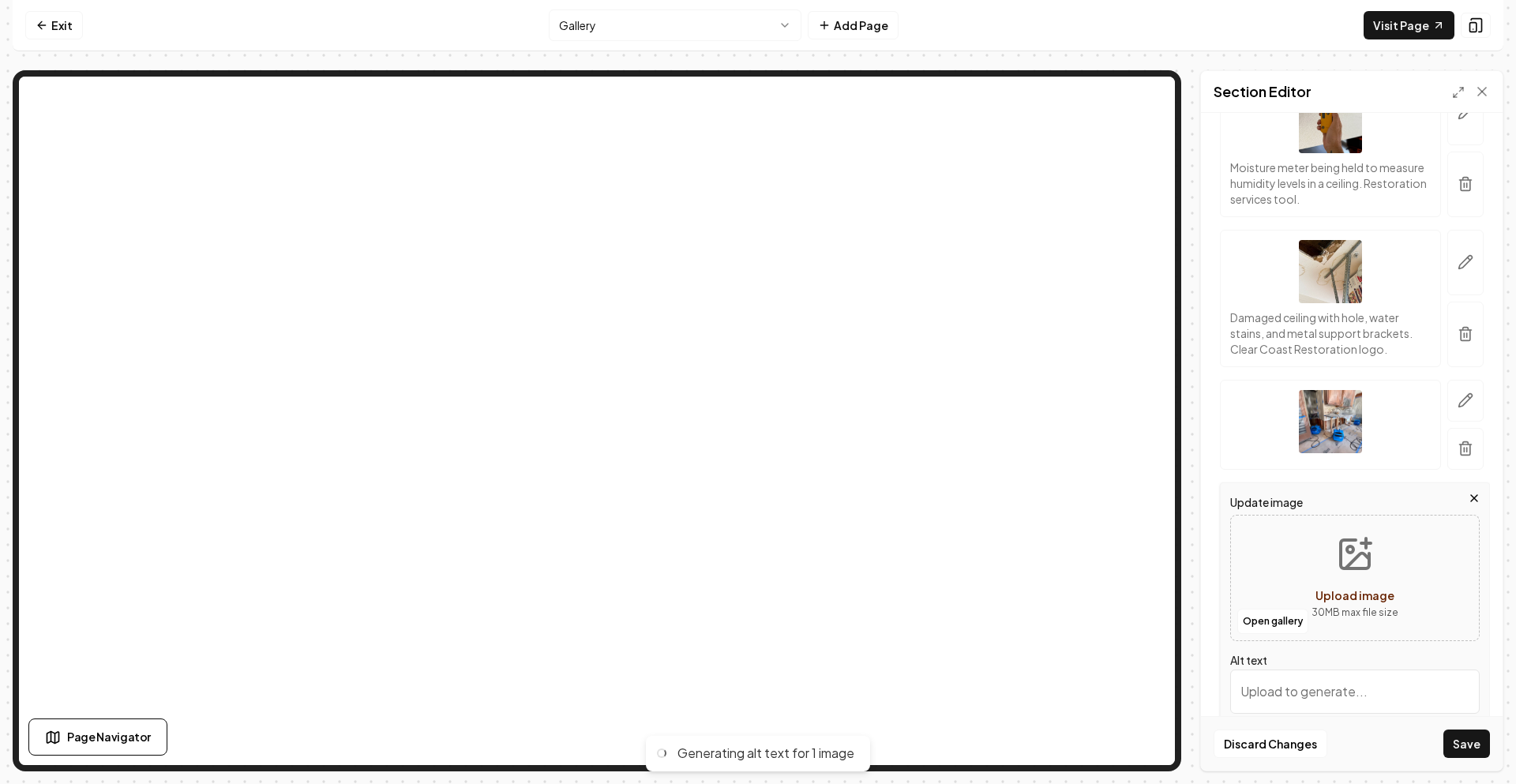
click at [1299, 610] on button "Upload image 30 MB max file size" at bounding box center [1355, 578] width 112 height 110
type input "**********"
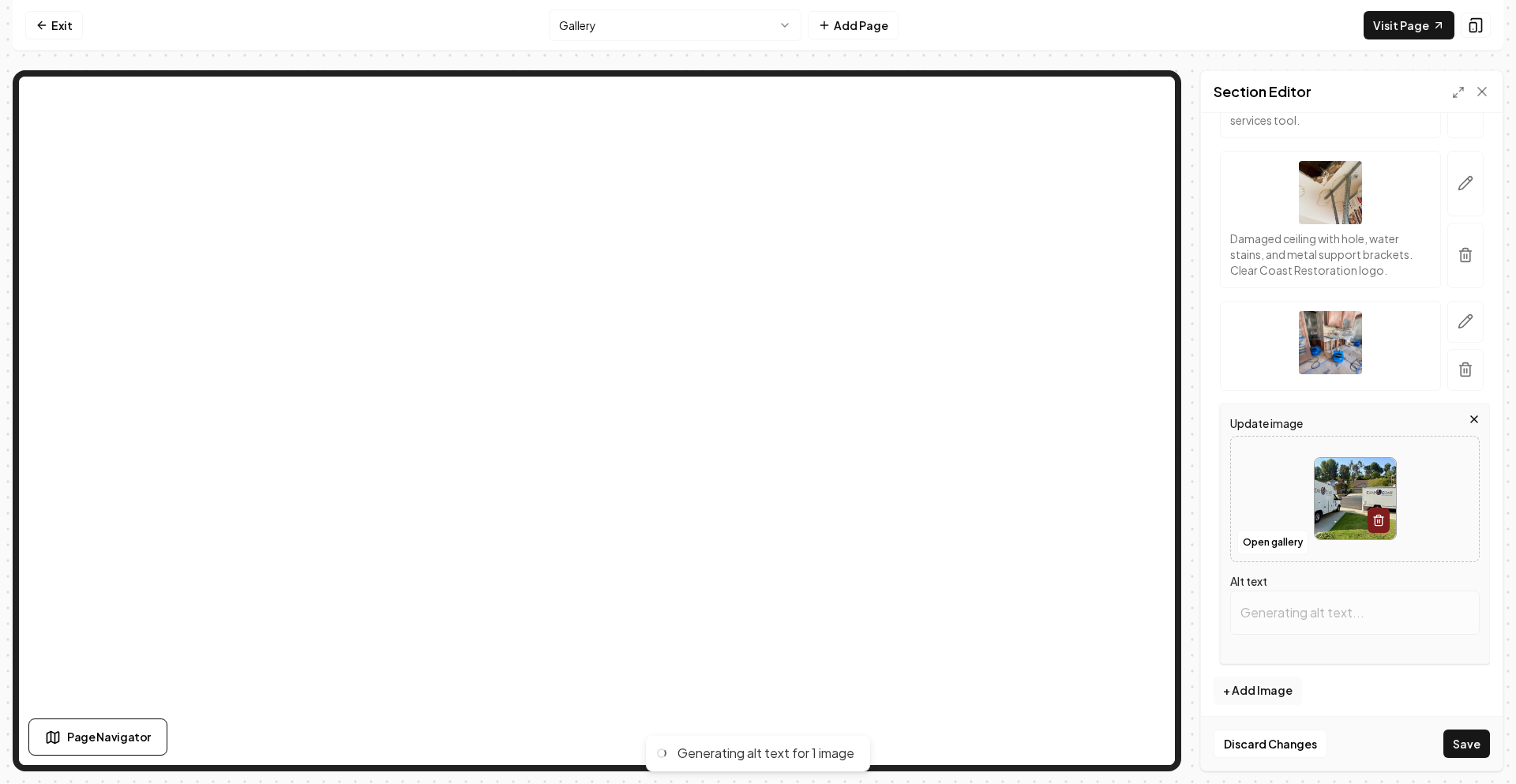
type input "Two Clear Coast Restoration vehicles parked in a residential neighborhood, read…"
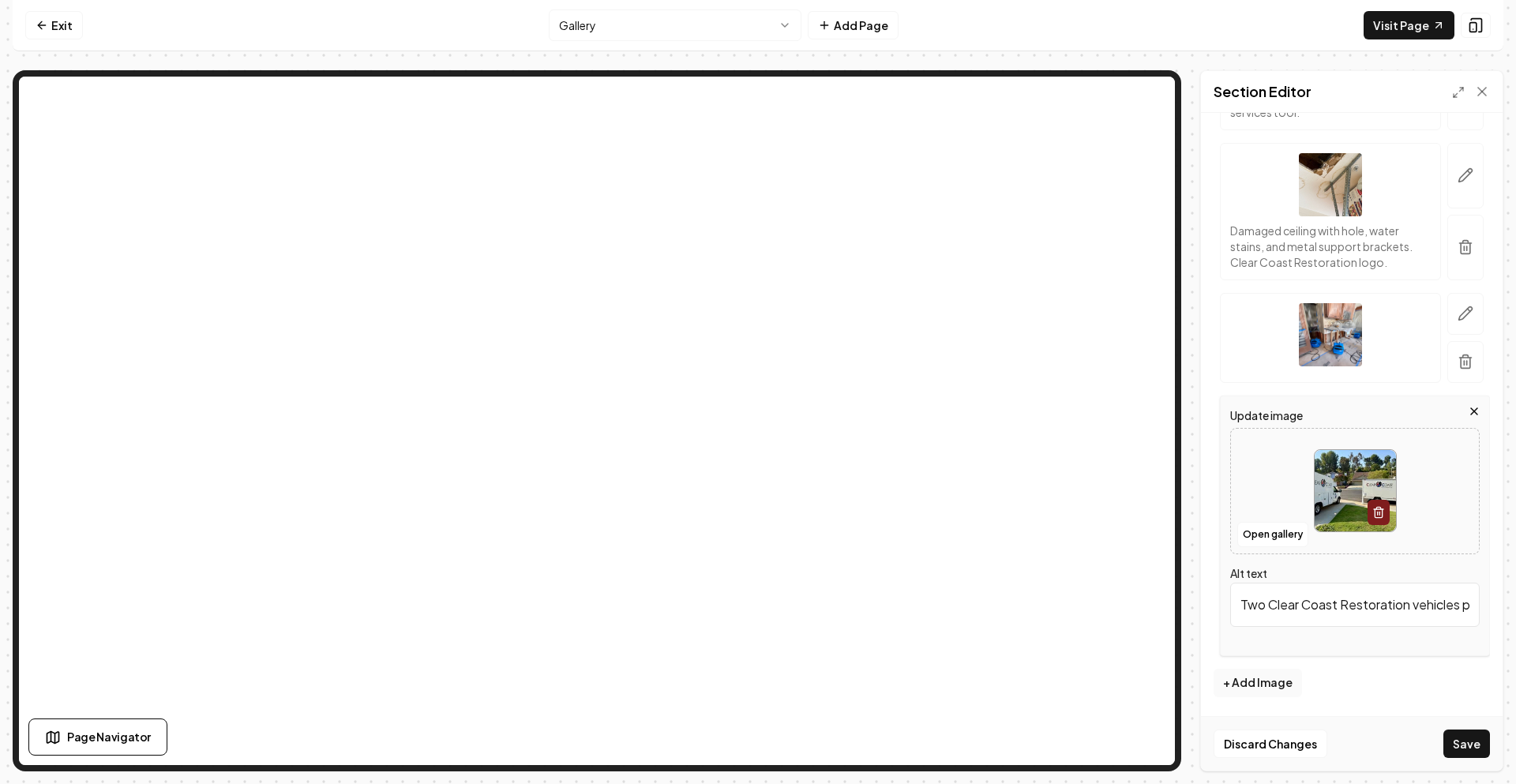
scroll to position [4589, 0]
click at [1266, 686] on button "+ Add Image" at bounding box center [1257, 682] width 88 height 28
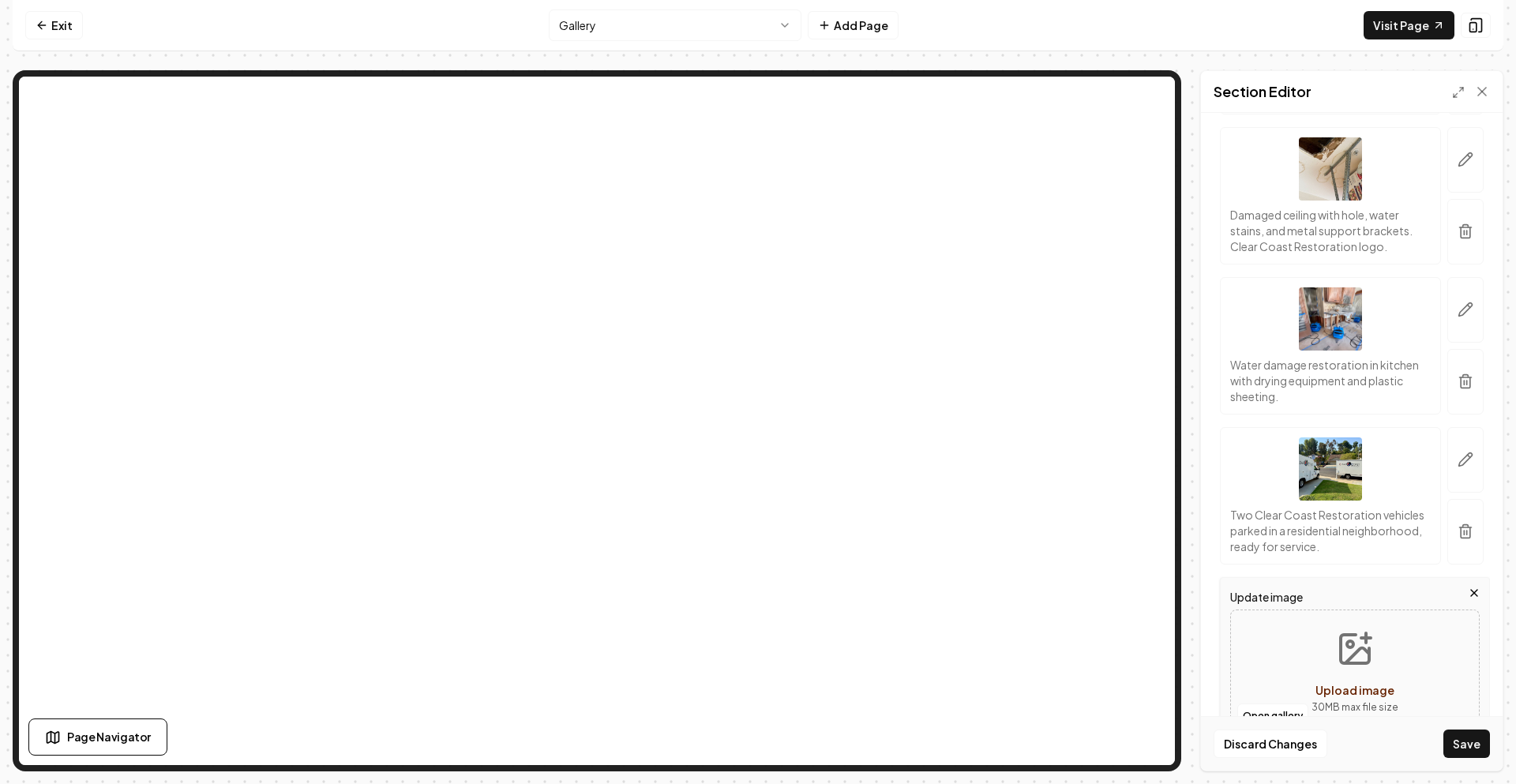
scroll to position [4786, 0]
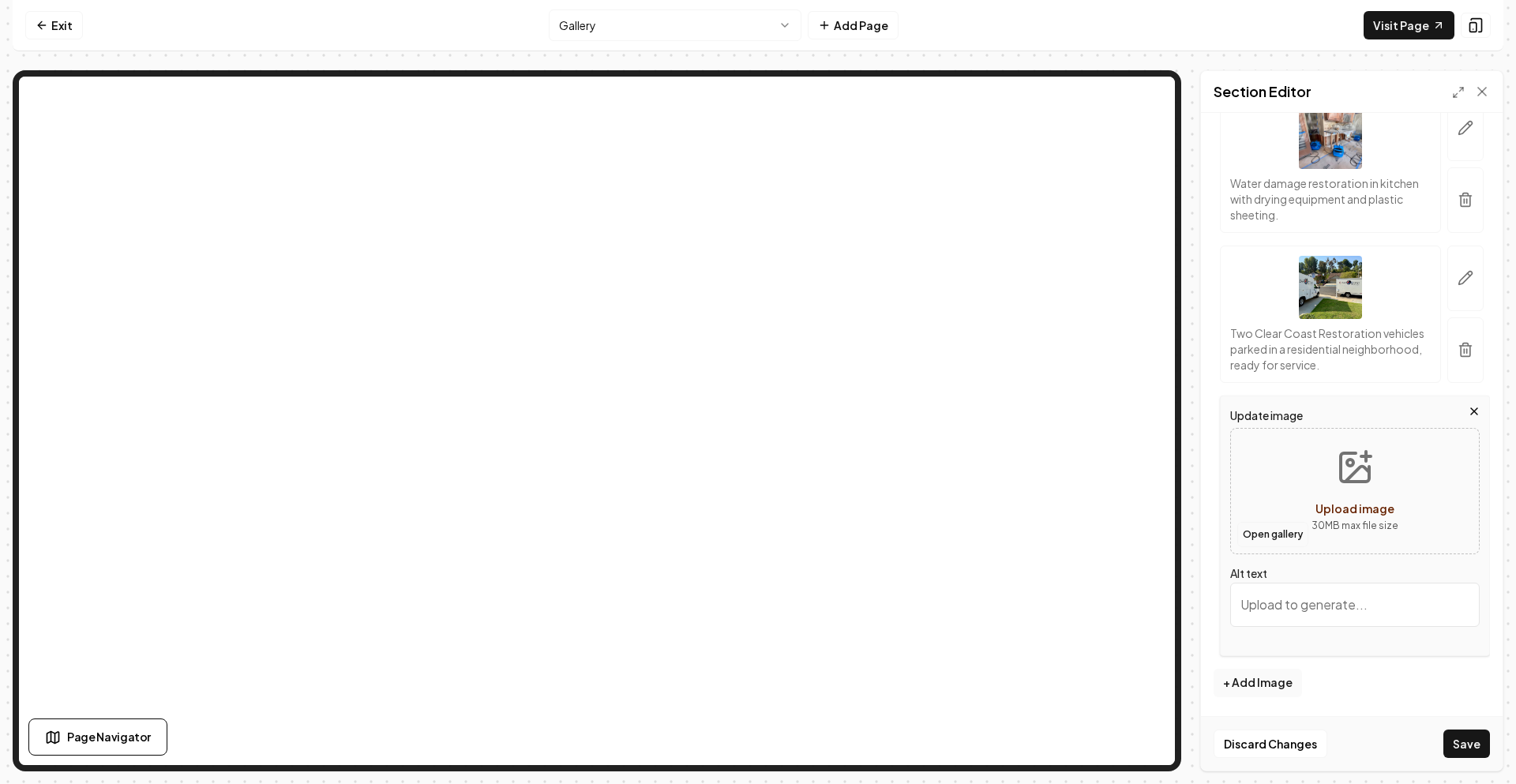
click at [1306, 528] on button "Open gallery" at bounding box center [1272, 534] width 71 height 25
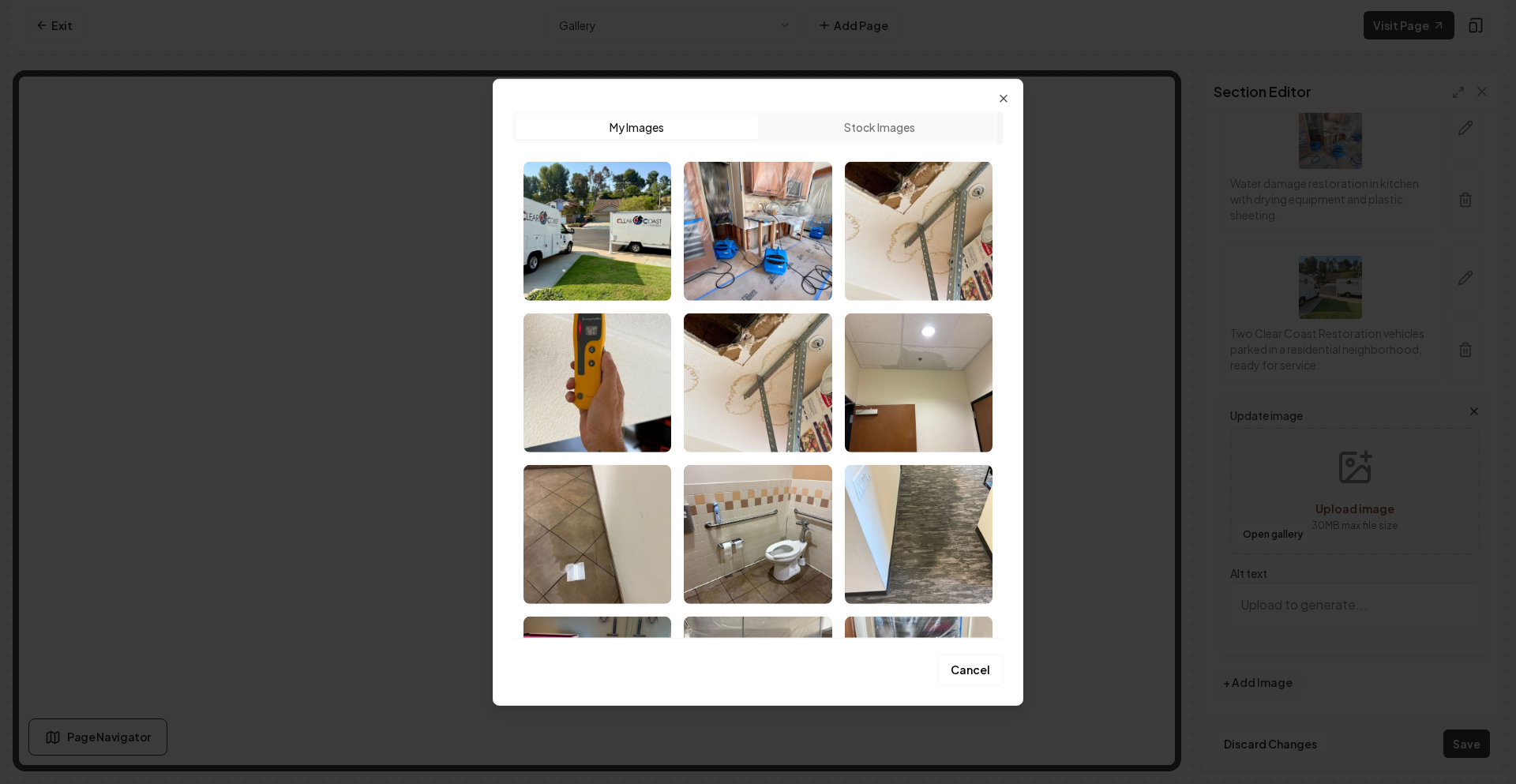
click at [1005, 106] on div "Upload My Images Stock Images Cancel Close" at bounding box center [758, 392] width 531 height 627
click at [1001, 96] on icon "button" at bounding box center [1003, 98] width 7 height 7
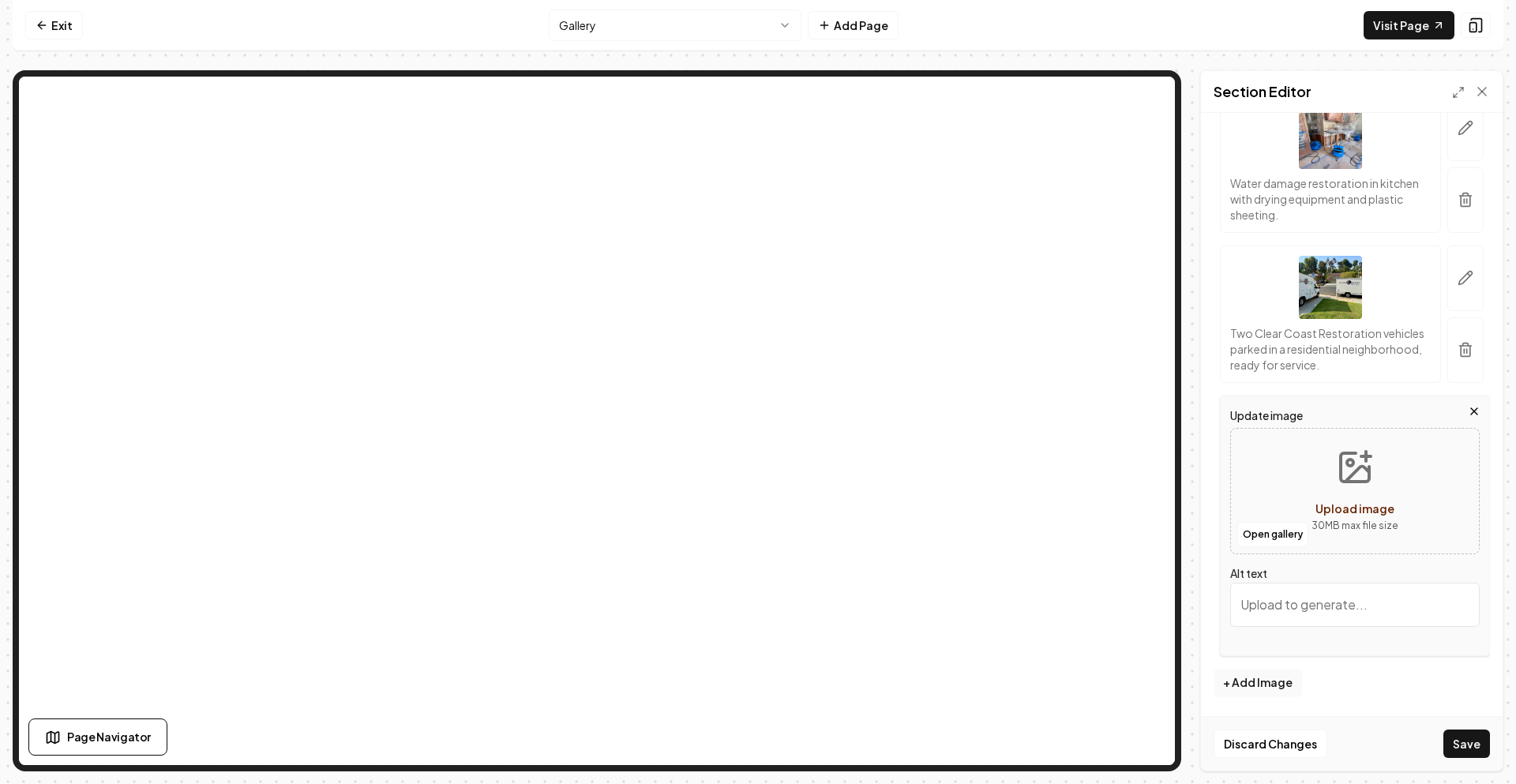
click at [1350, 490] on button "Upload image 30 MB max file size" at bounding box center [1355, 491] width 112 height 110
type input "**********"
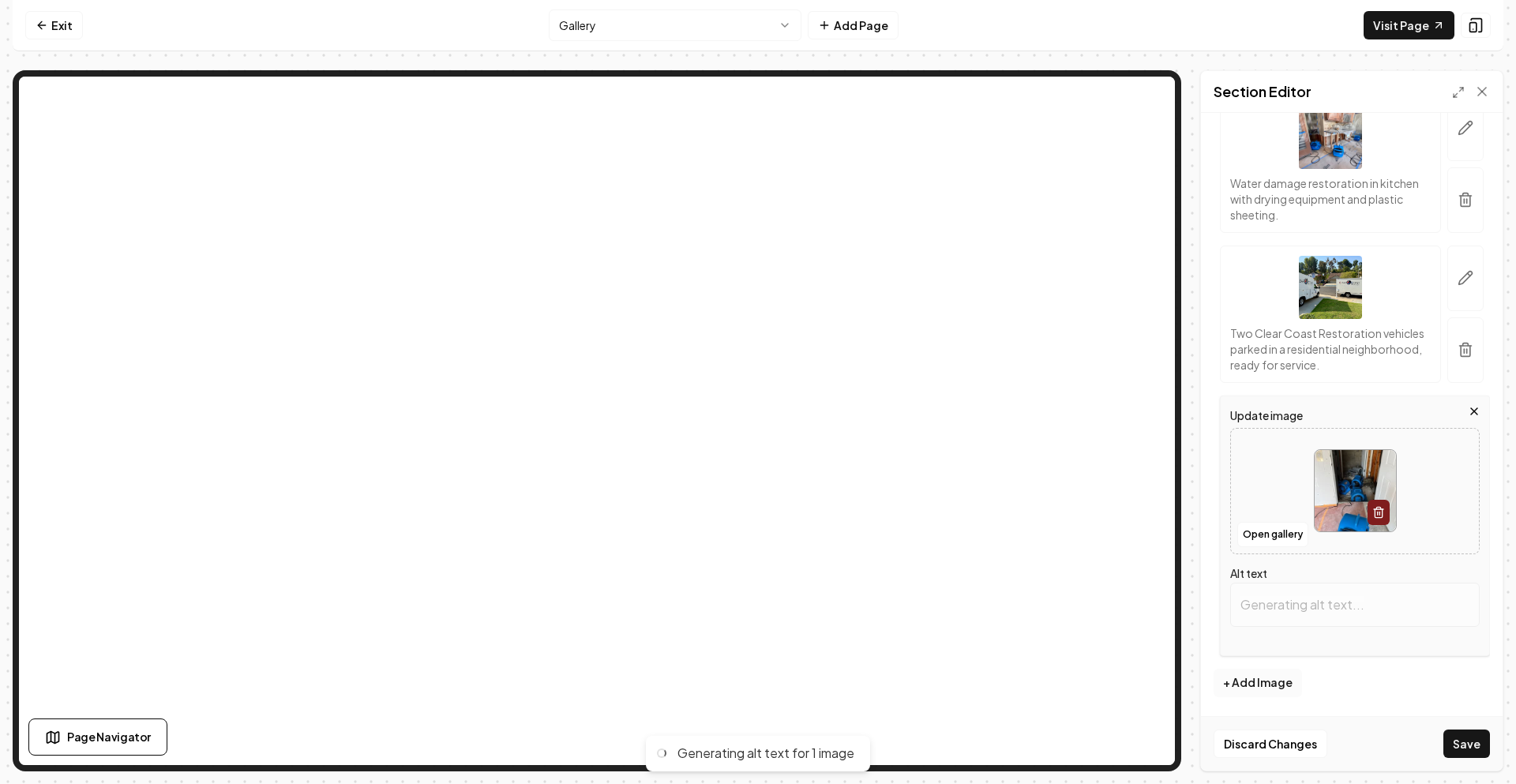
click at [1263, 678] on button "+ Add Image" at bounding box center [1257, 682] width 88 height 28
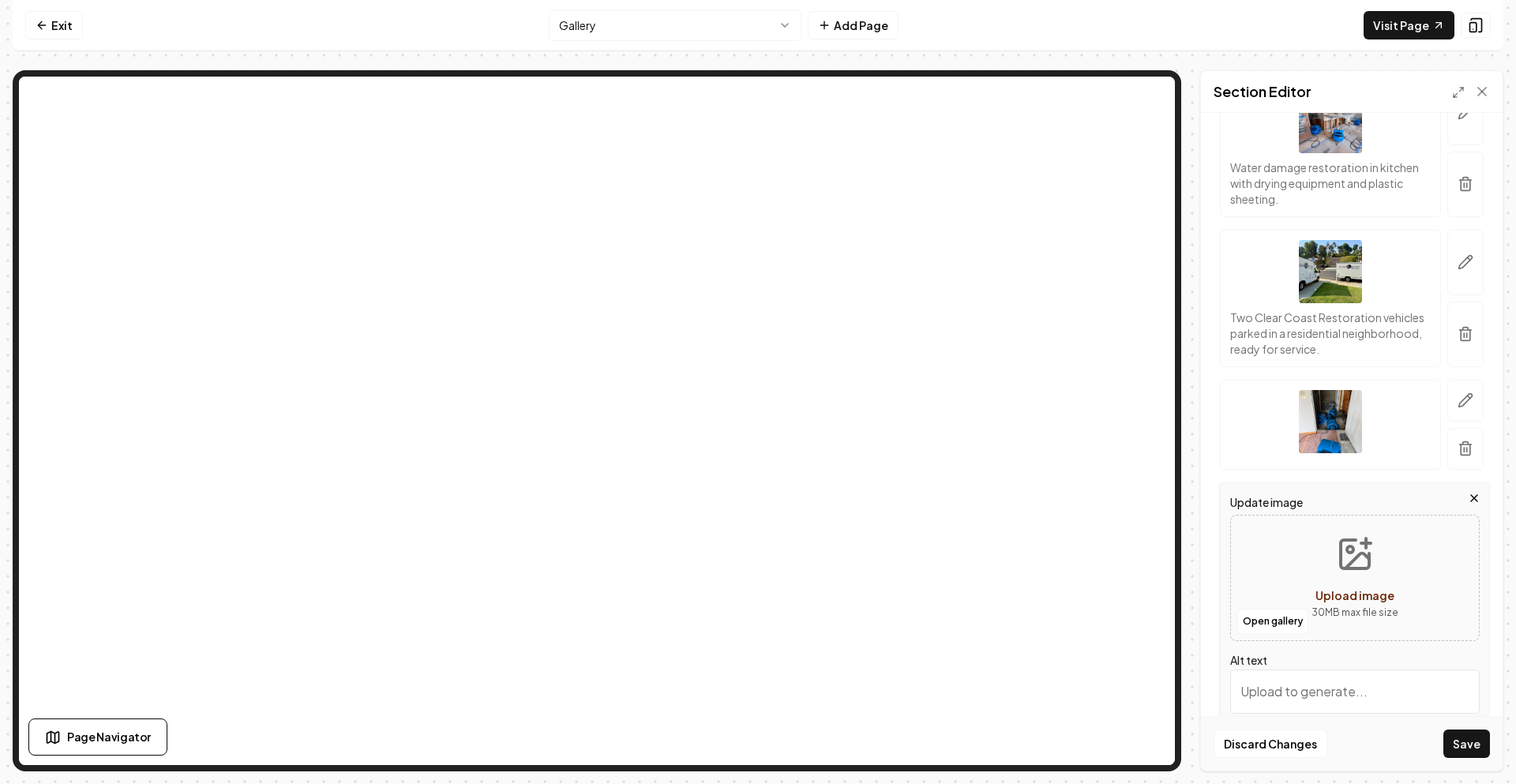
click at [1337, 567] on icon "Upload image" at bounding box center [1354, 554] width 38 height 38
type input "**********"
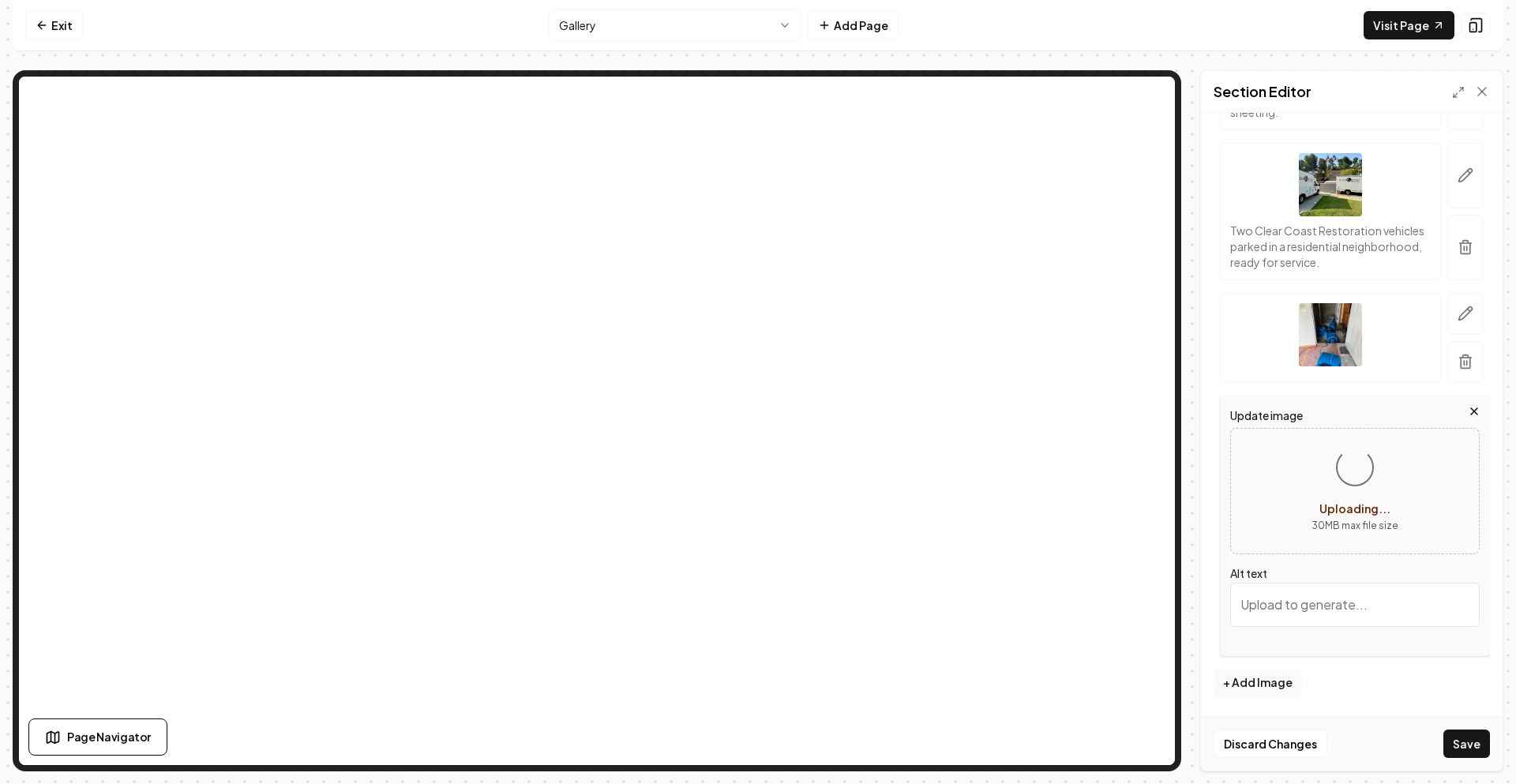
scroll to position [4889, 0]
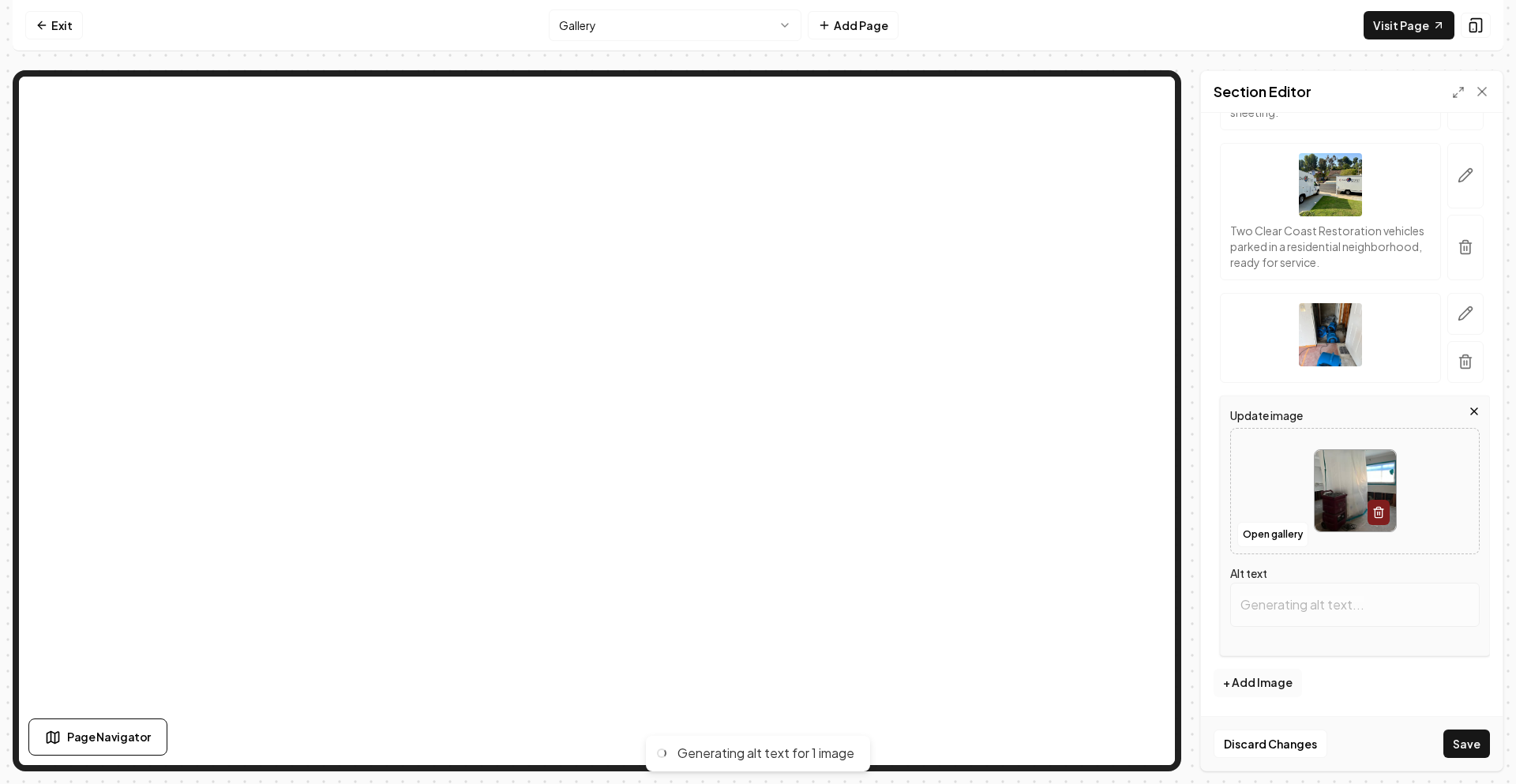
click at [1277, 680] on button "+ Add Image" at bounding box center [1257, 682] width 88 height 28
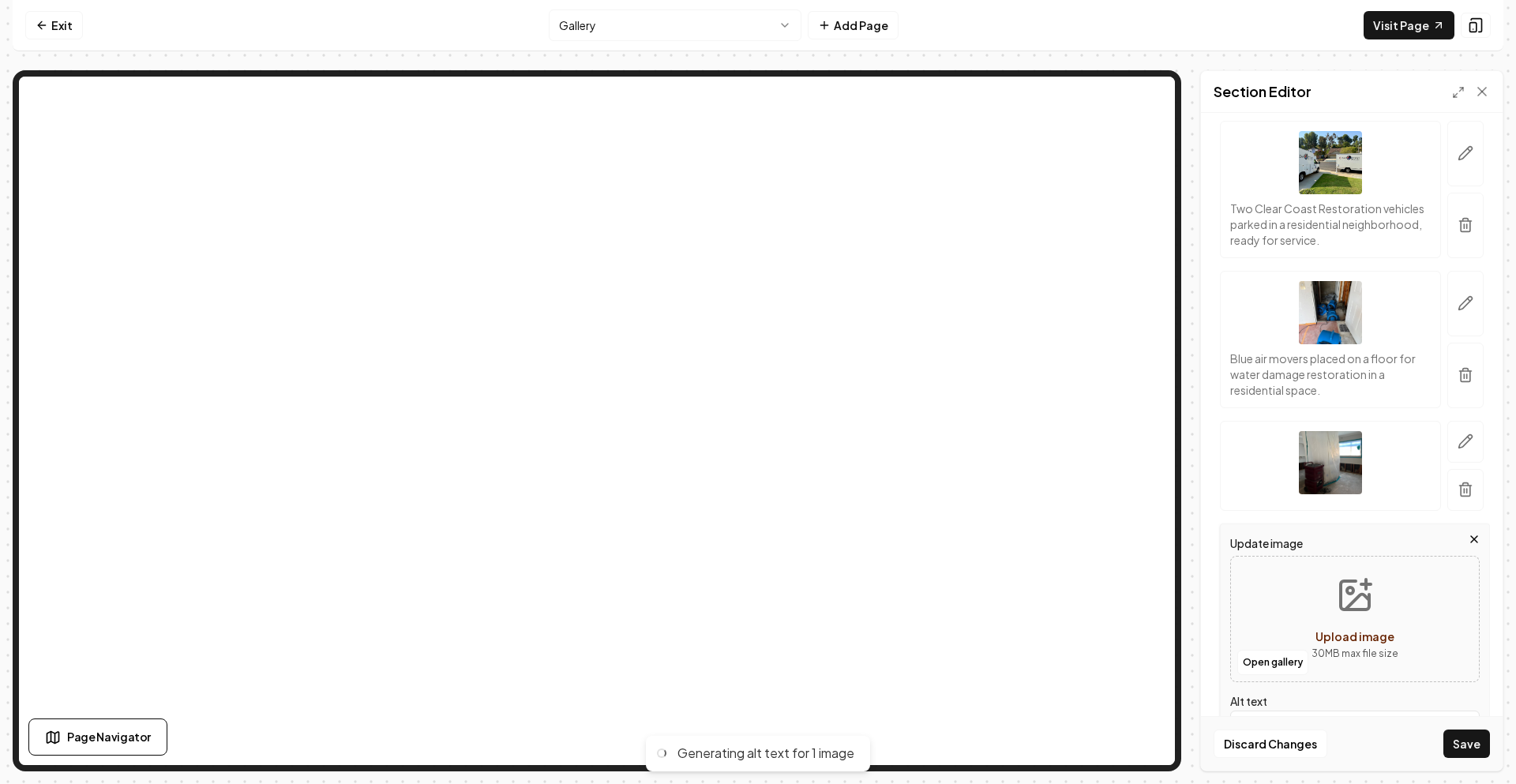
click at [1322, 614] on button "Upload image 30 MB max file size" at bounding box center [1355, 618] width 112 height 110
type input "**********"
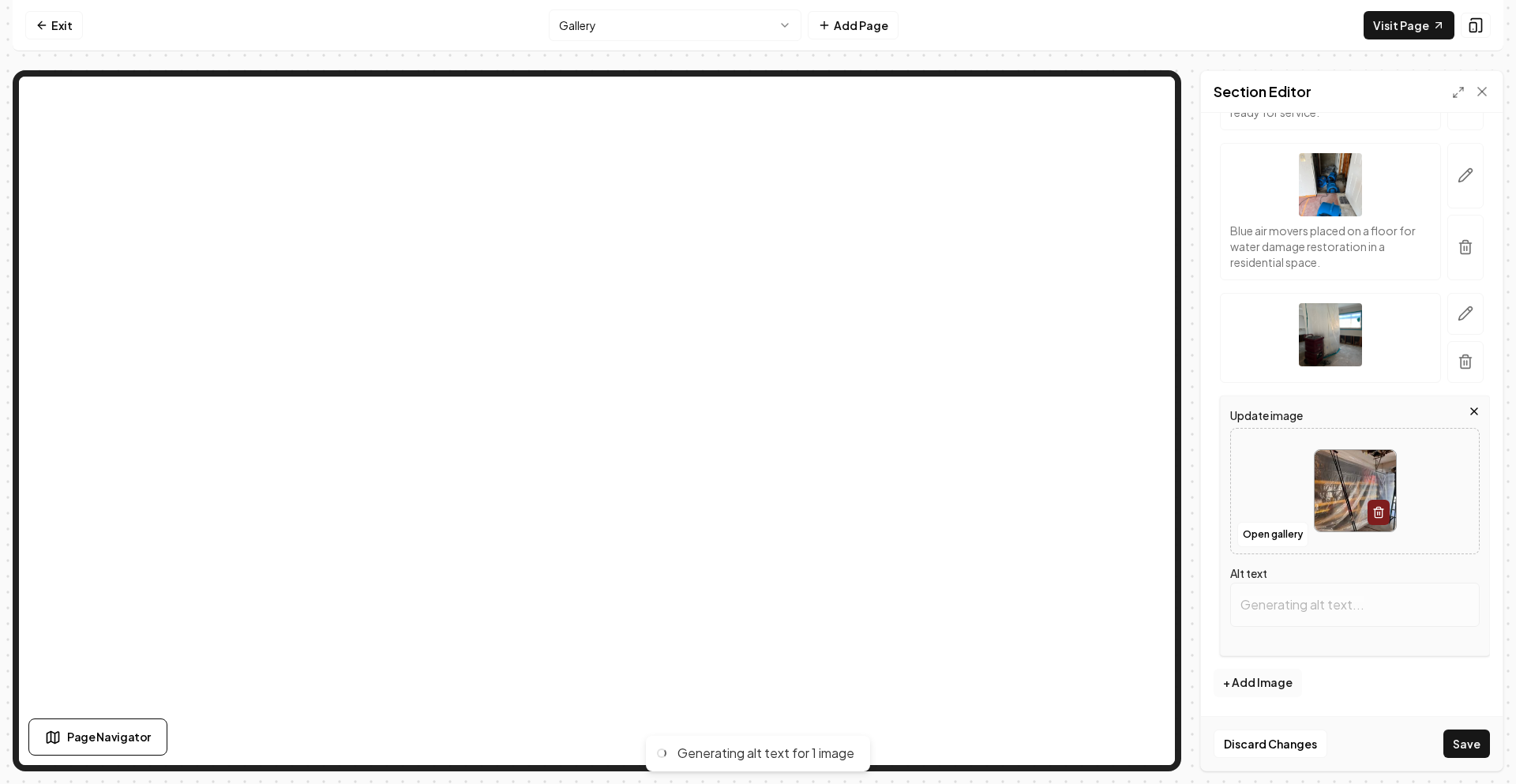
click at [1262, 682] on button "+ Add Image" at bounding box center [1257, 682] width 88 height 28
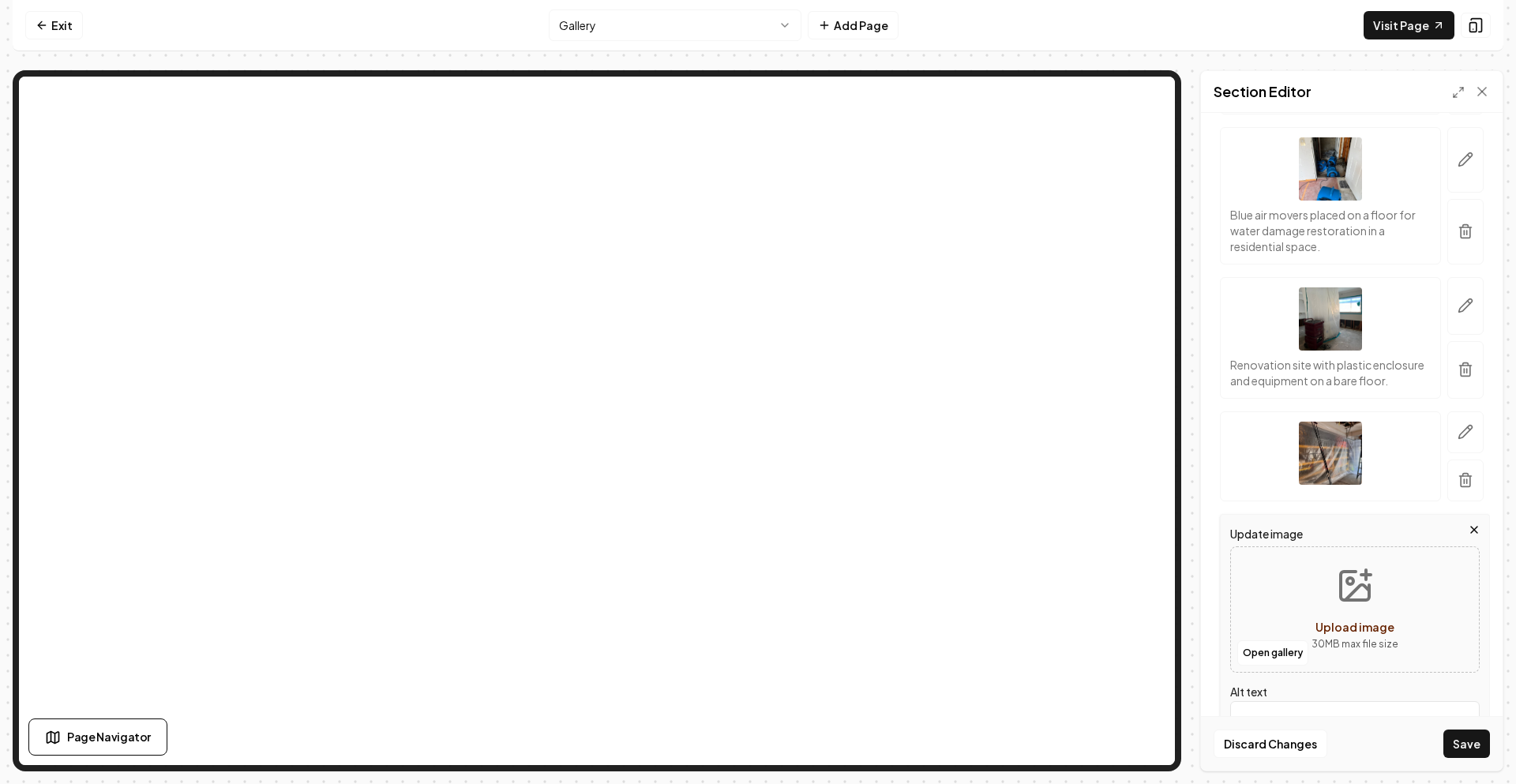
scroll to position [5046, 0]
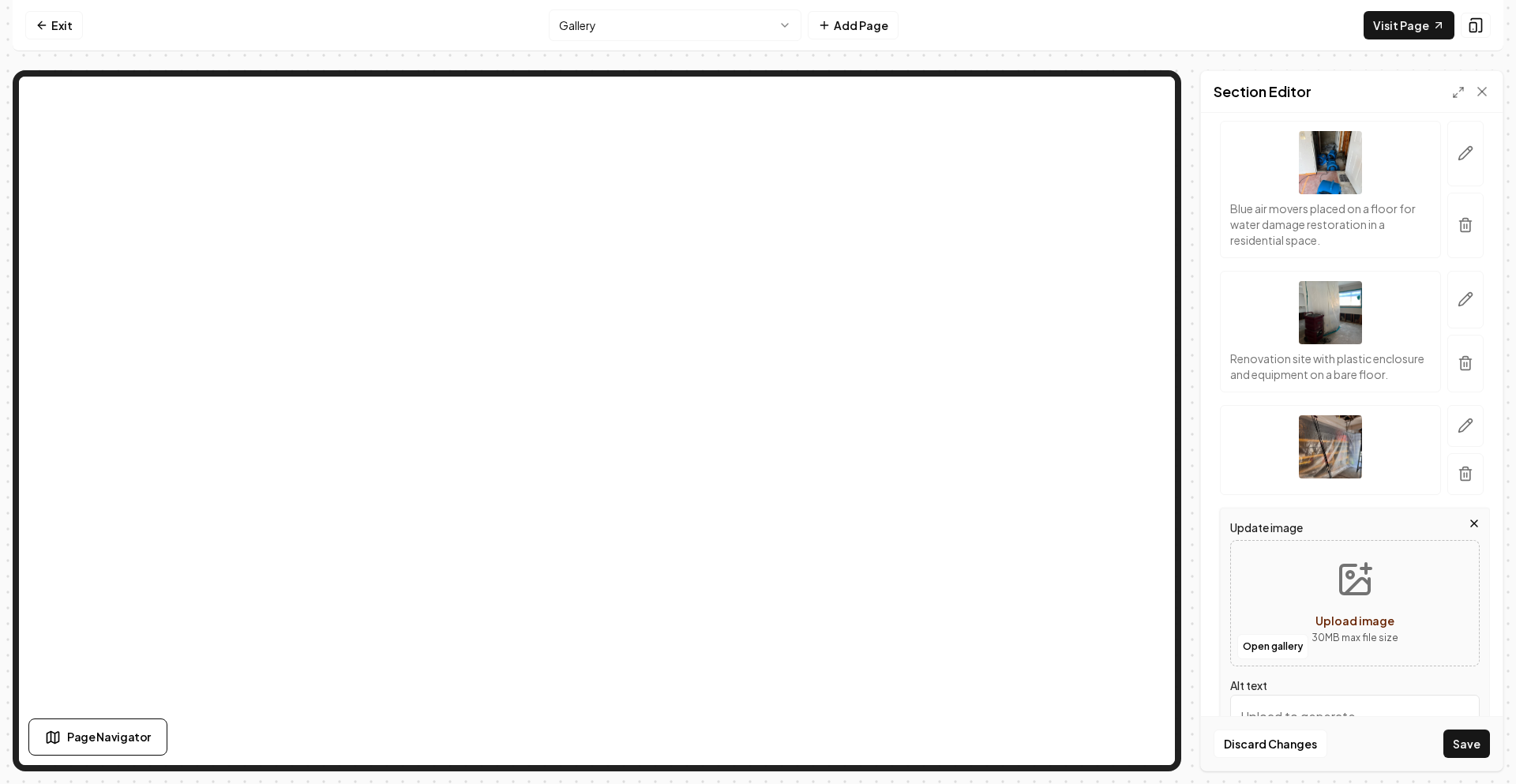
click at [1349, 598] on icon "Upload image" at bounding box center [1354, 579] width 38 height 38
type input "**********"
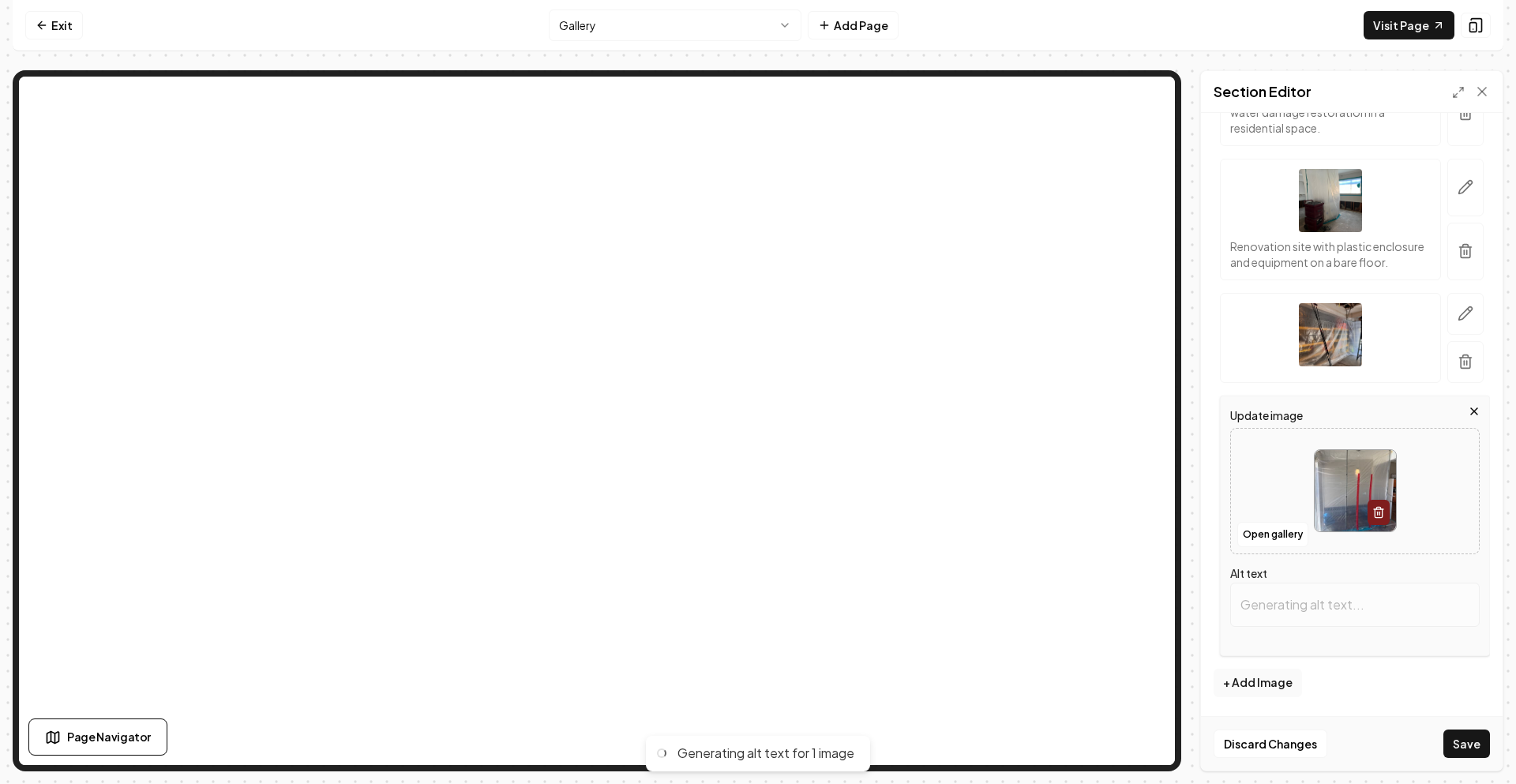
type input "Plastic barrier installation in a room with a lamp, sealing off an area for con…"
click at [1276, 683] on button "+ Add Image" at bounding box center [1257, 682] width 88 height 28
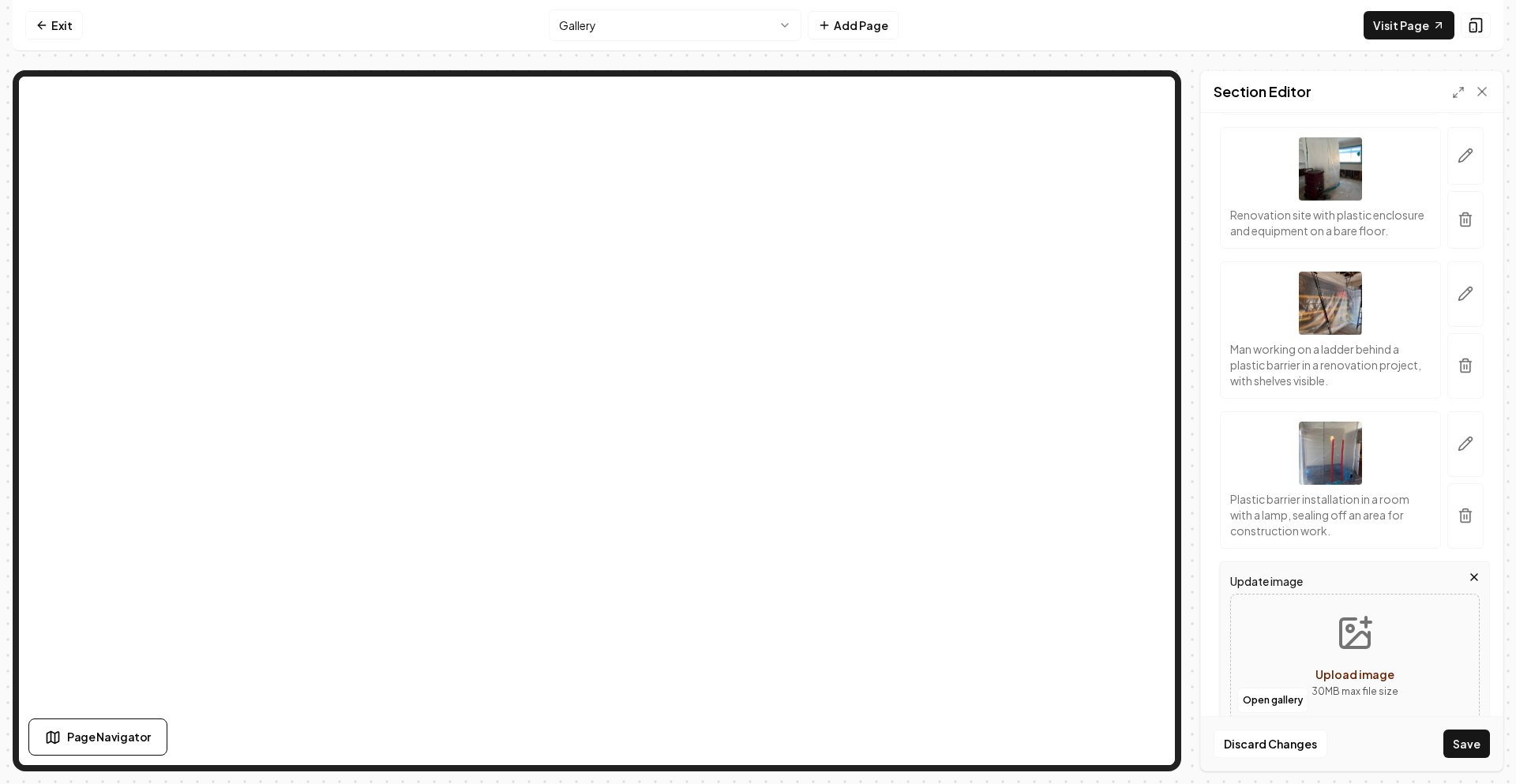
scroll to position [5386, 0]
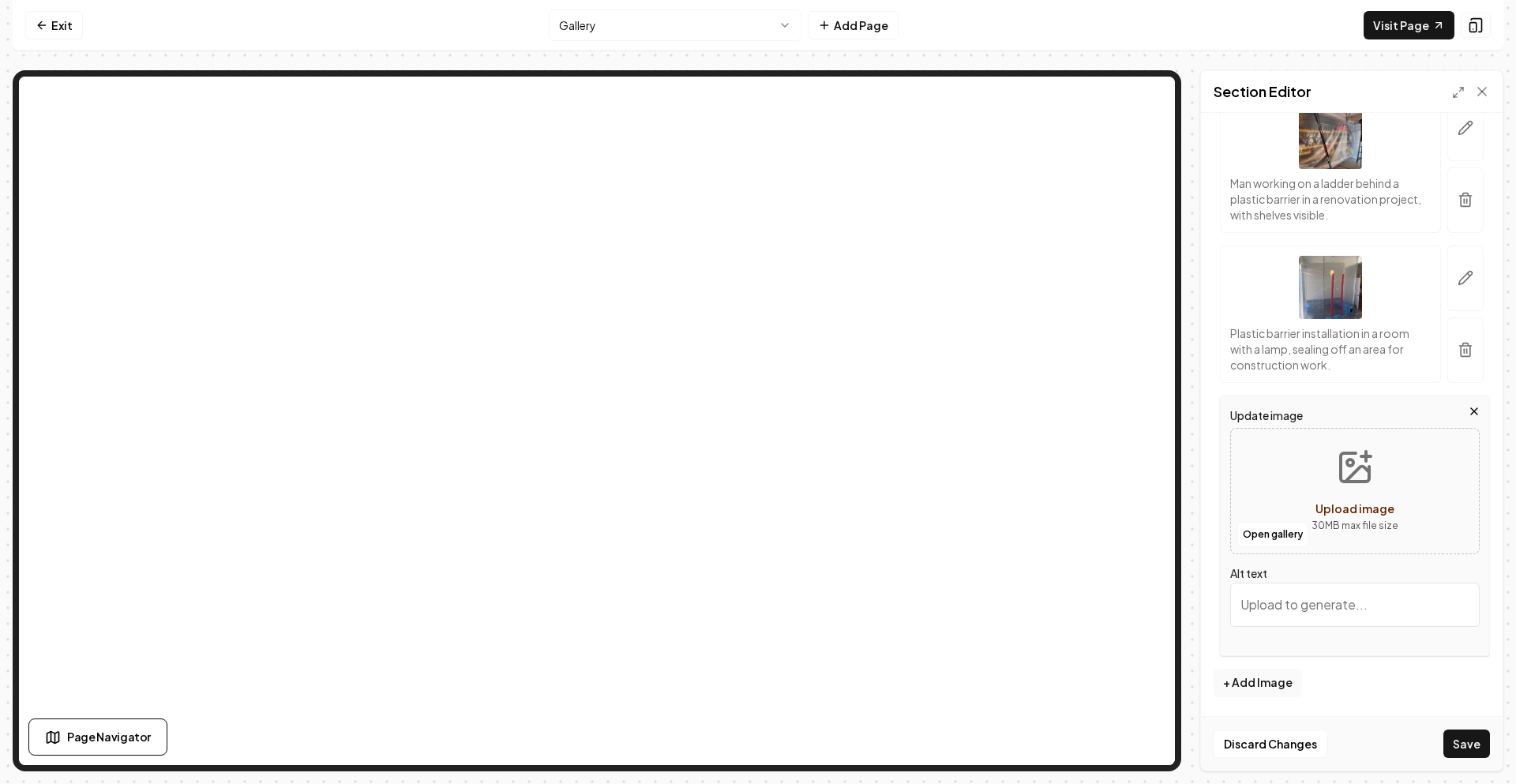
click at [1335, 498] on div "Upload image" at bounding box center [1355, 508] width 79 height 19
type input "**********"
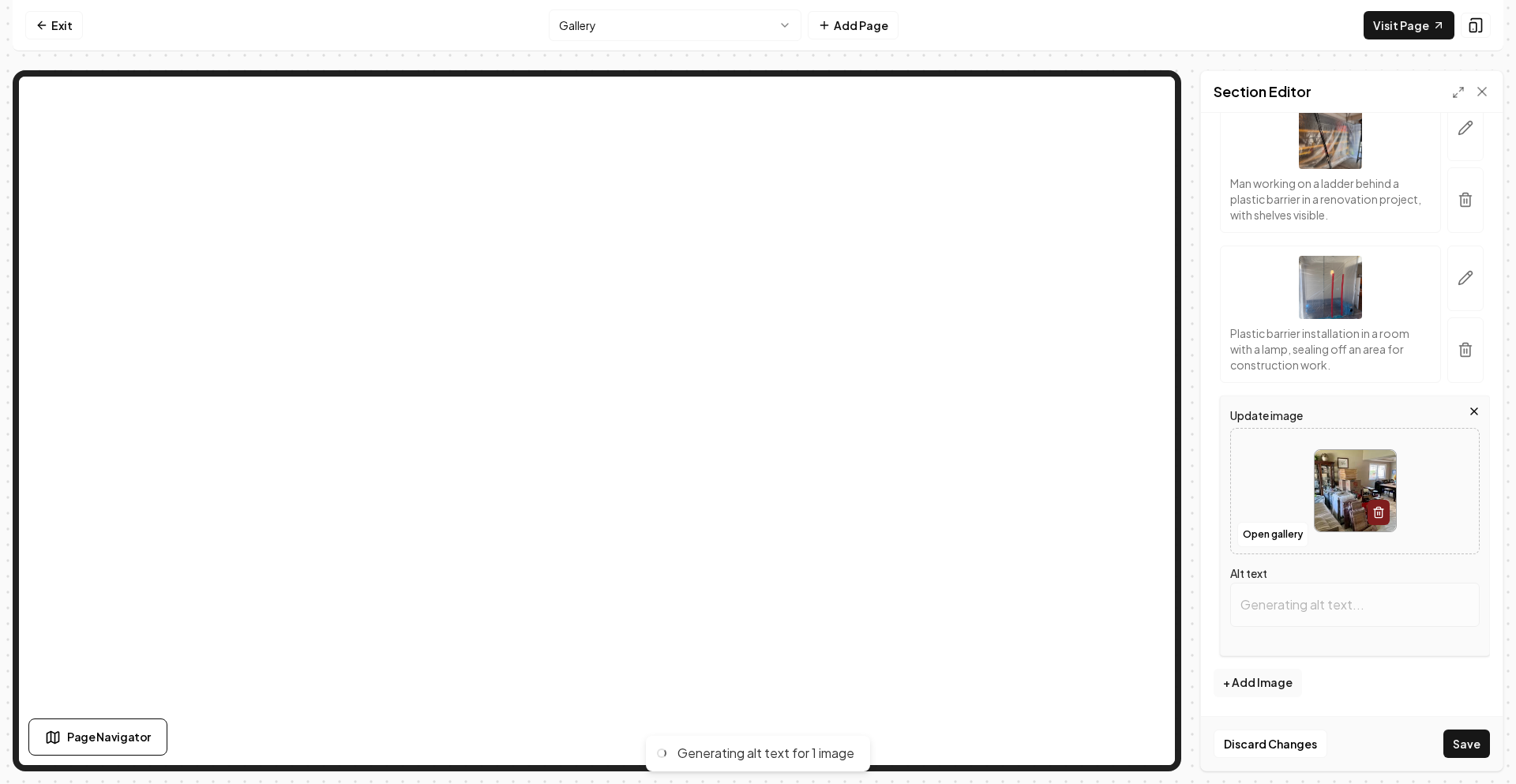
type input "Cluttered living room with moving boxes, packing materials, and home furnishing…"
click at [1264, 681] on button "+ Add Image" at bounding box center [1257, 682] width 88 height 28
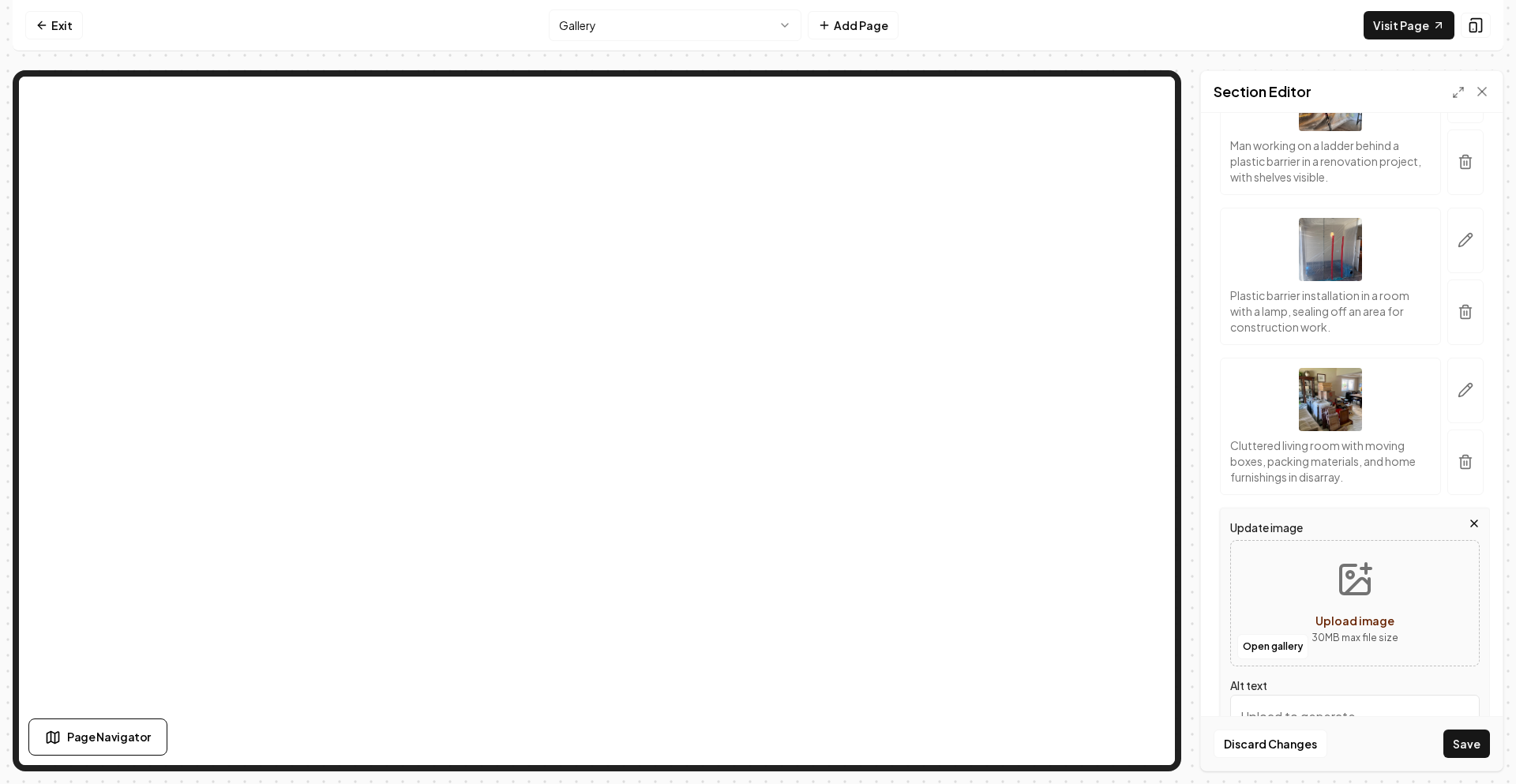
click at [1367, 598] on icon "Upload image" at bounding box center [1354, 579] width 38 height 38
click at [1469, 742] on button "Save" at bounding box center [1467, 743] width 46 height 28
click at [1464, 547] on div "Image input is required Update image Open gallery Upload image 30 MB max file s…" at bounding box center [1354, 648] width 270 height 281
click at [1468, 529] on icon "button" at bounding box center [1473, 523] width 13 height 13
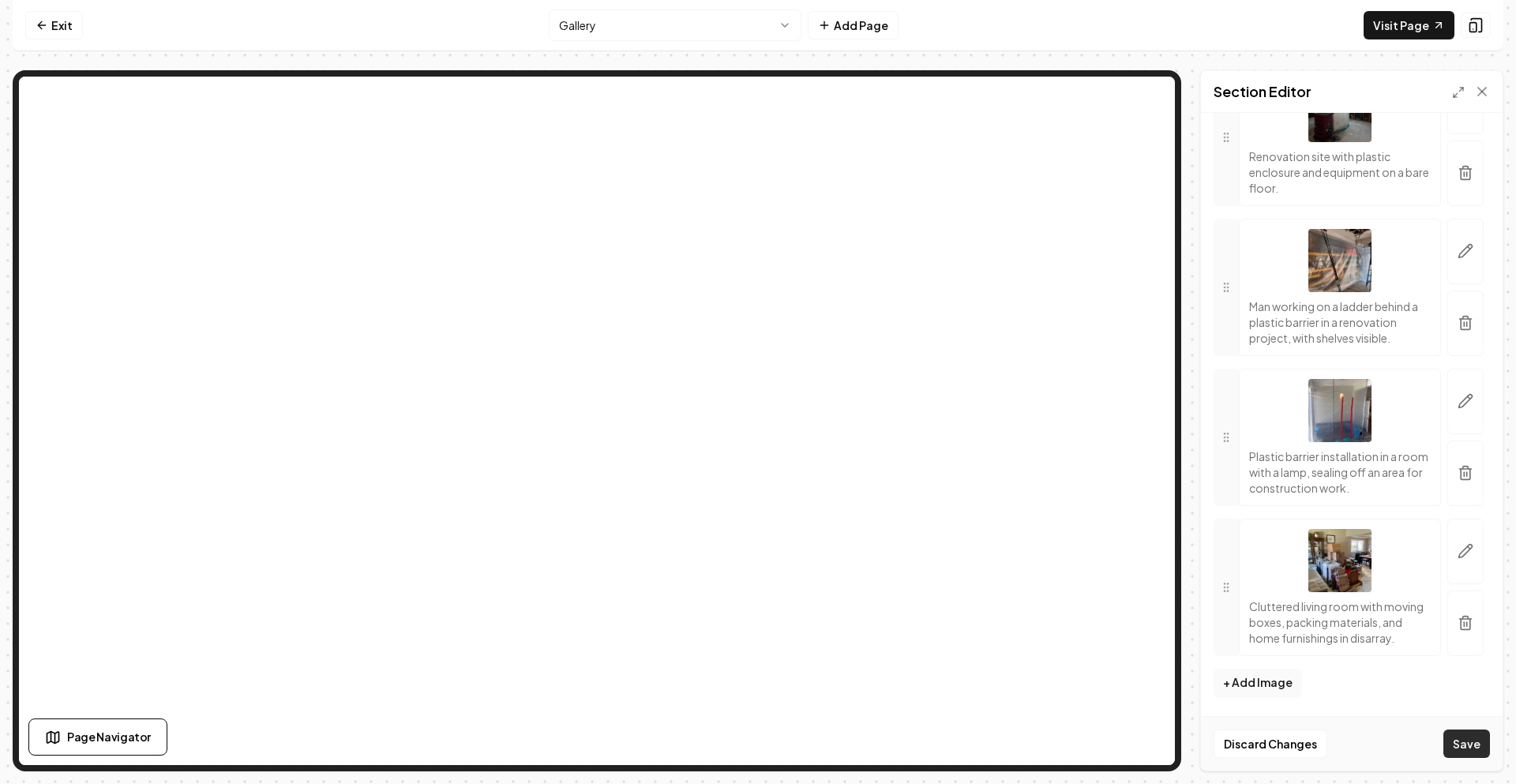
click at [1465, 754] on button "Save" at bounding box center [1467, 743] width 46 height 28
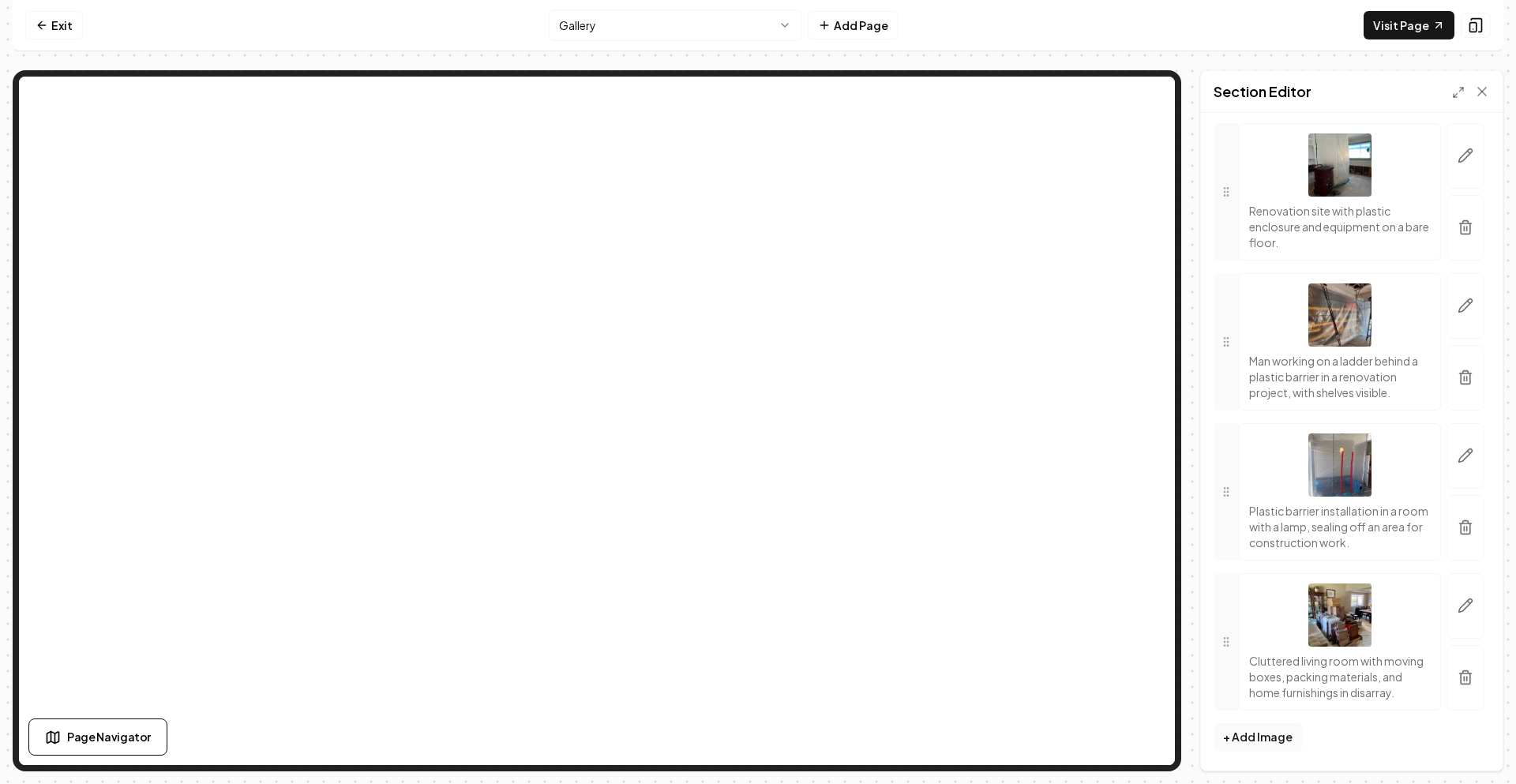
scroll to position [5414, 0]
click at [1270, 732] on button "+ Add Image" at bounding box center [1257, 737] width 88 height 28
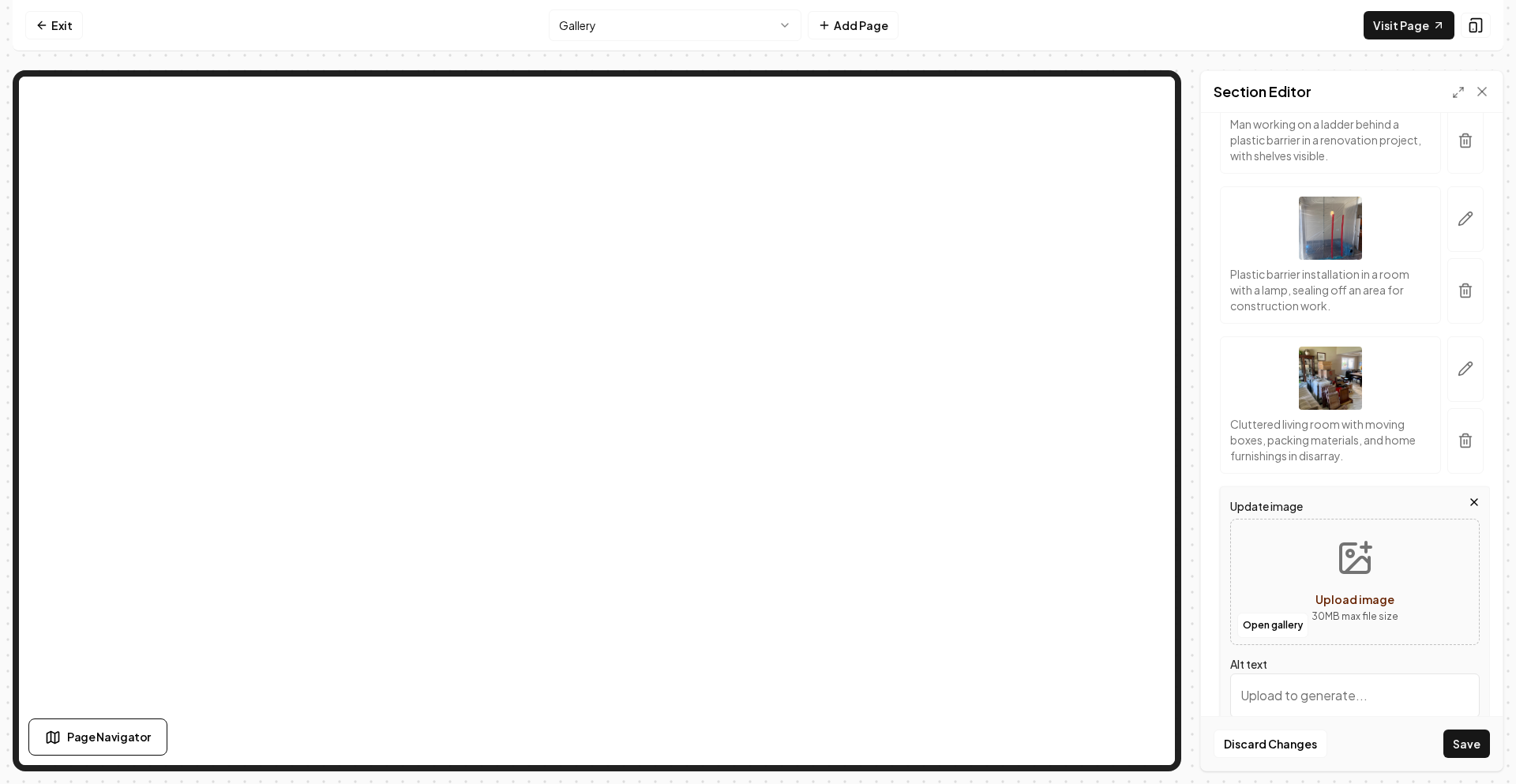
click at [1322, 609] on div "Upload image" at bounding box center [1355, 599] width 79 height 19
type input "**********"
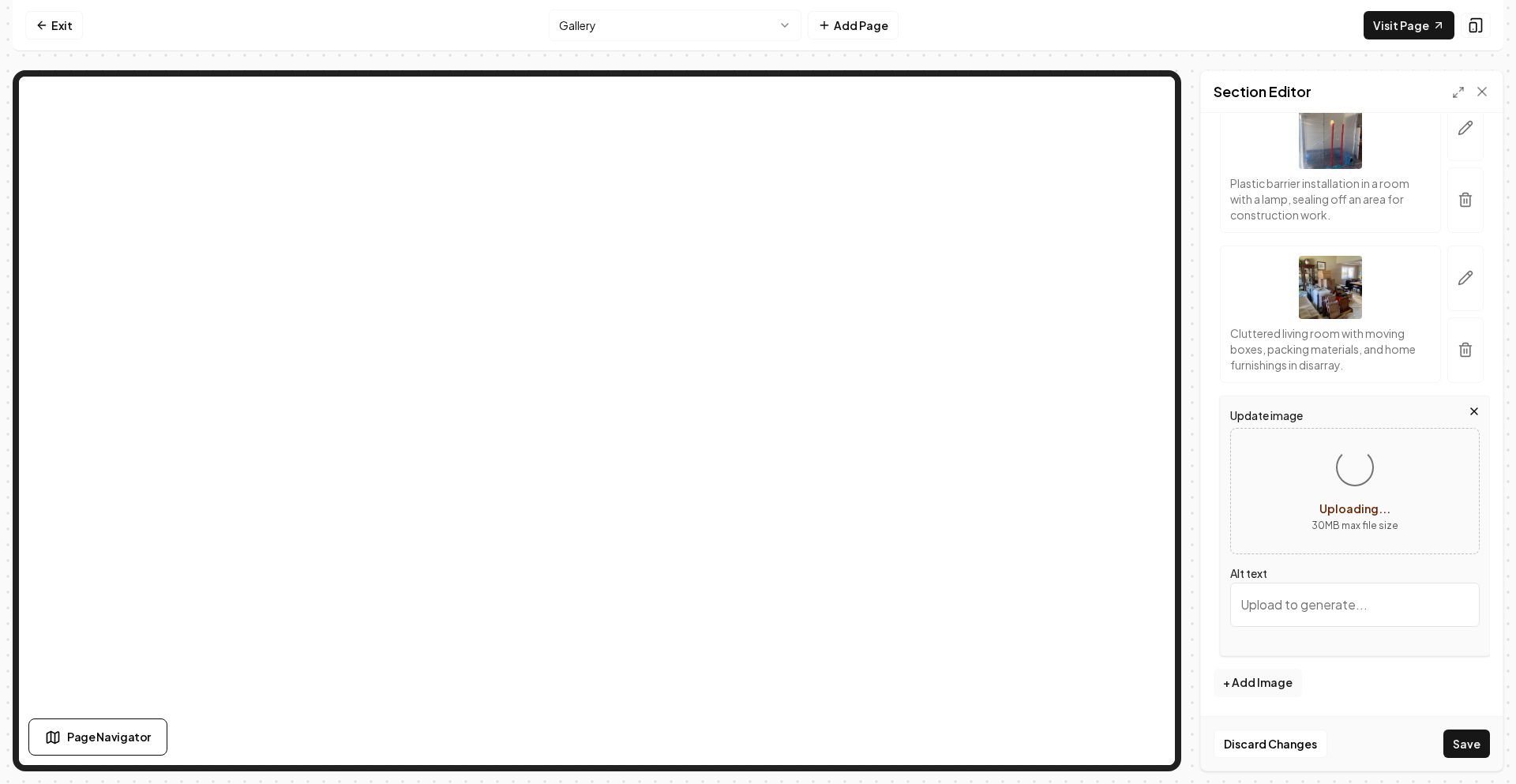
scroll to position [5536, 0]
click at [1269, 686] on button "+ Add Image" at bounding box center [1257, 682] width 88 height 28
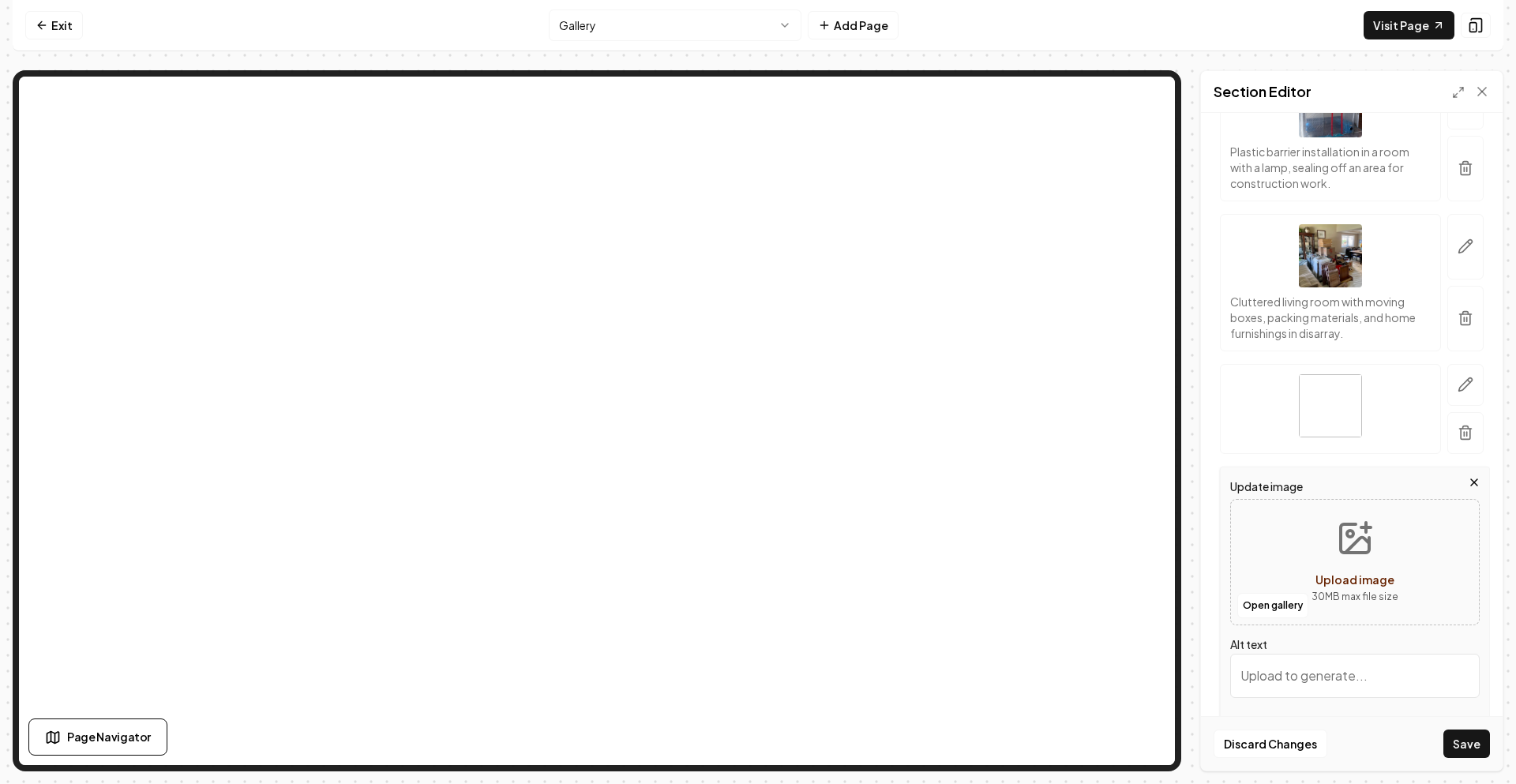
click at [1346, 558] on icon "Upload image" at bounding box center [1354, 538] width 38 height 38
type input "**********"
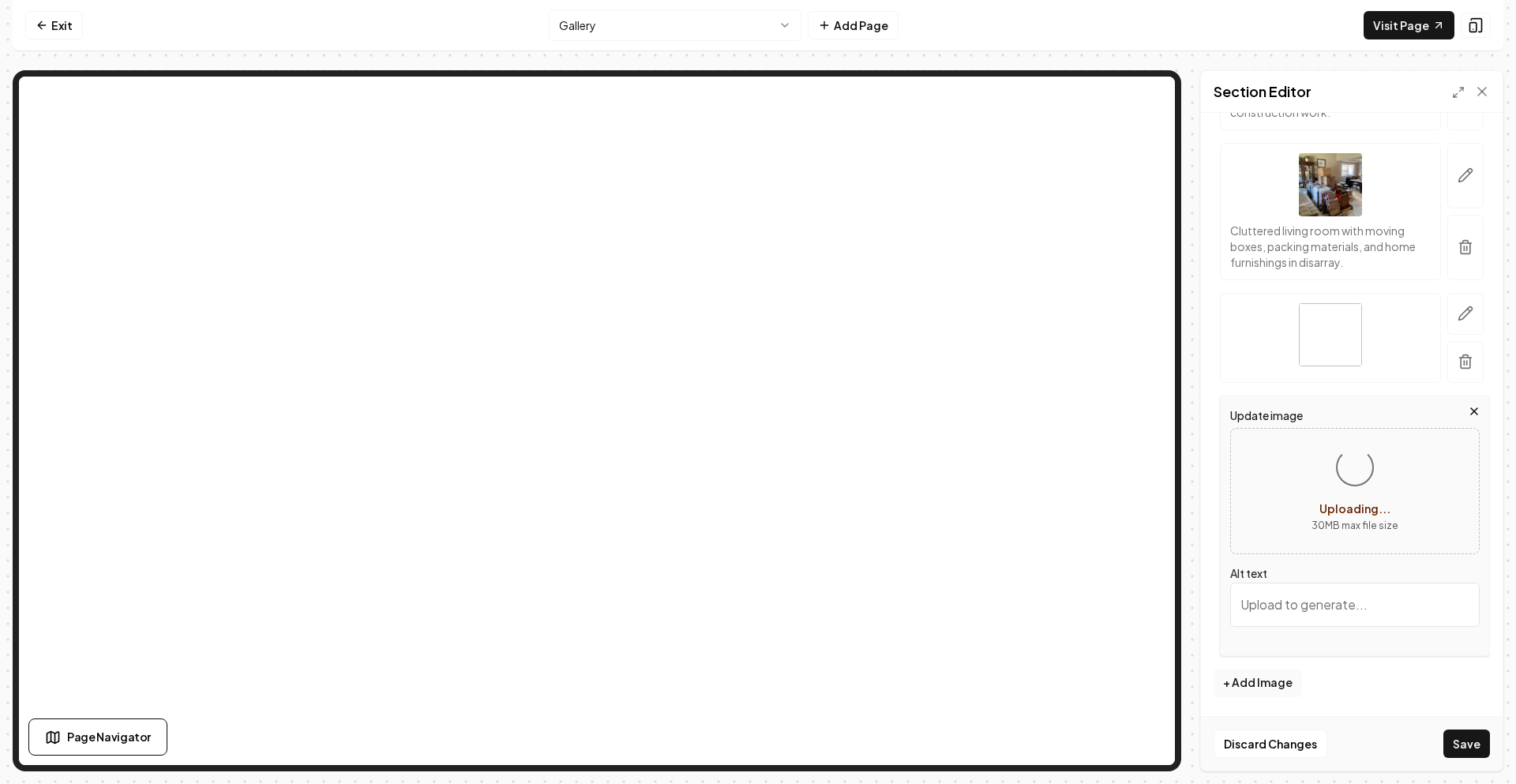
scroll to position [5639, 0]
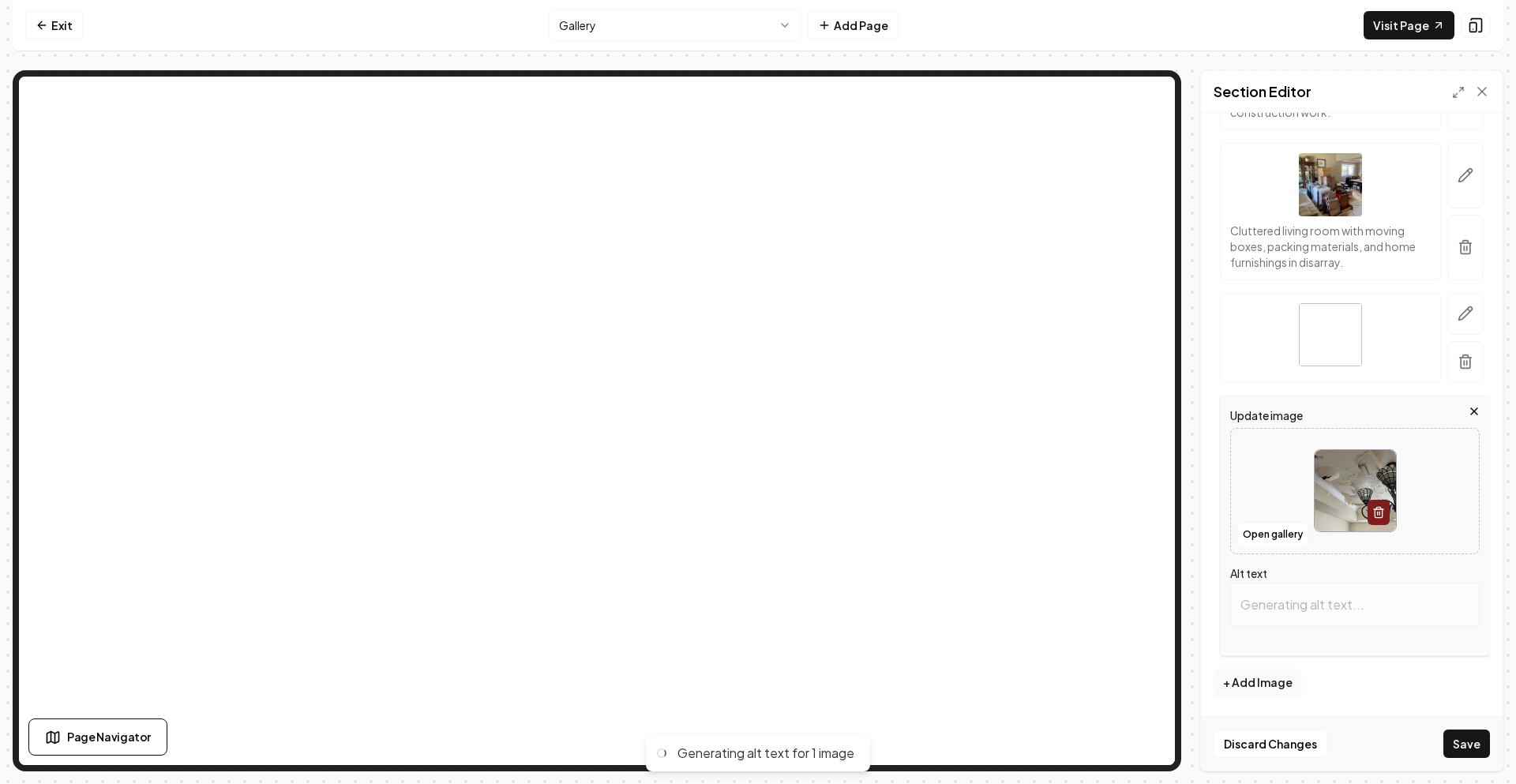
type input "Ceiling damage with peeling paint and water stains near decorative chandelier."
click at [1265, 694] on button "+ Add Image" at bounding box center [1257, 682] width 88 height 28
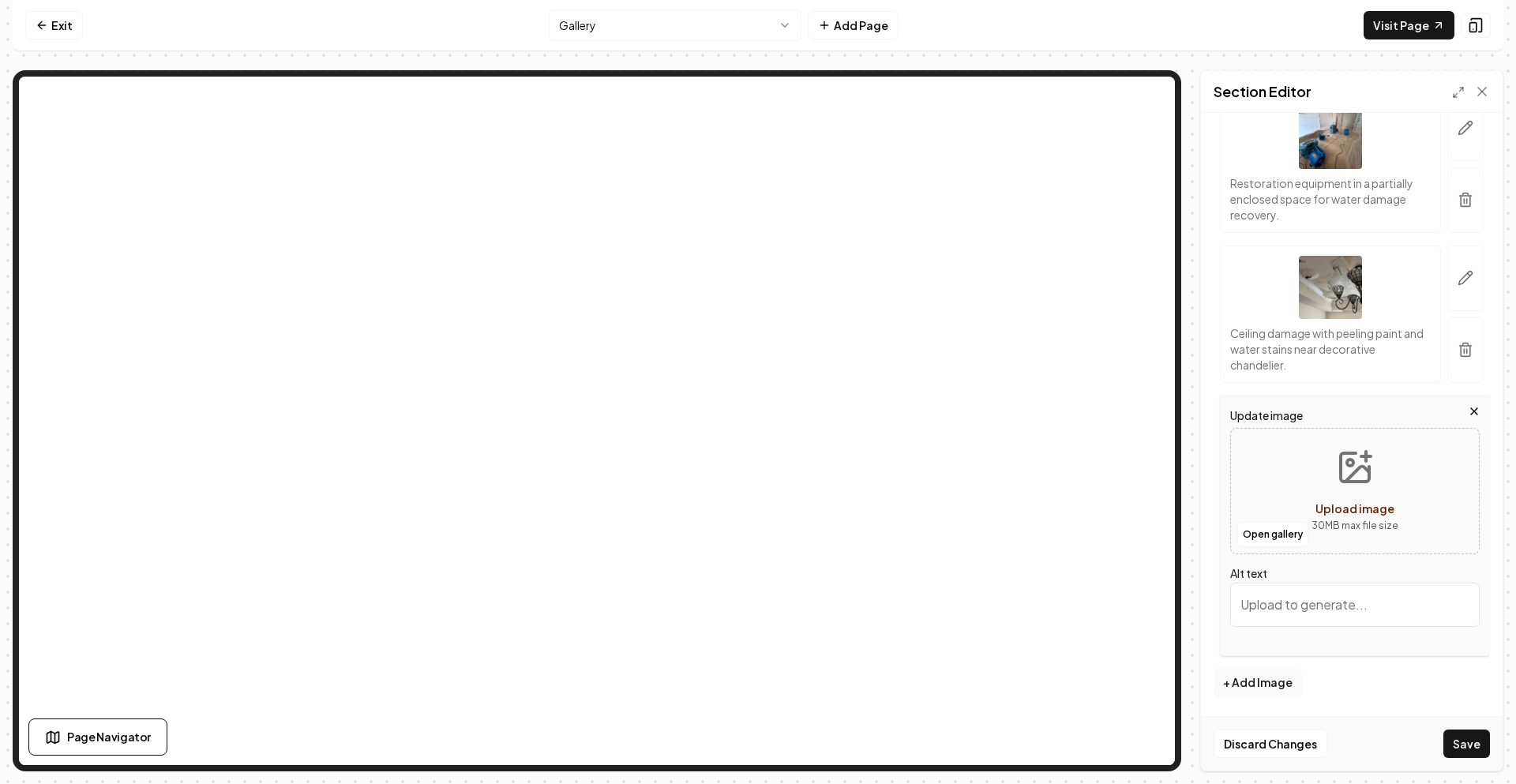
click at [1354, 451] on icon "Upload image" at bounding box center [1354, 467] width 38 height 38
type input "**********"
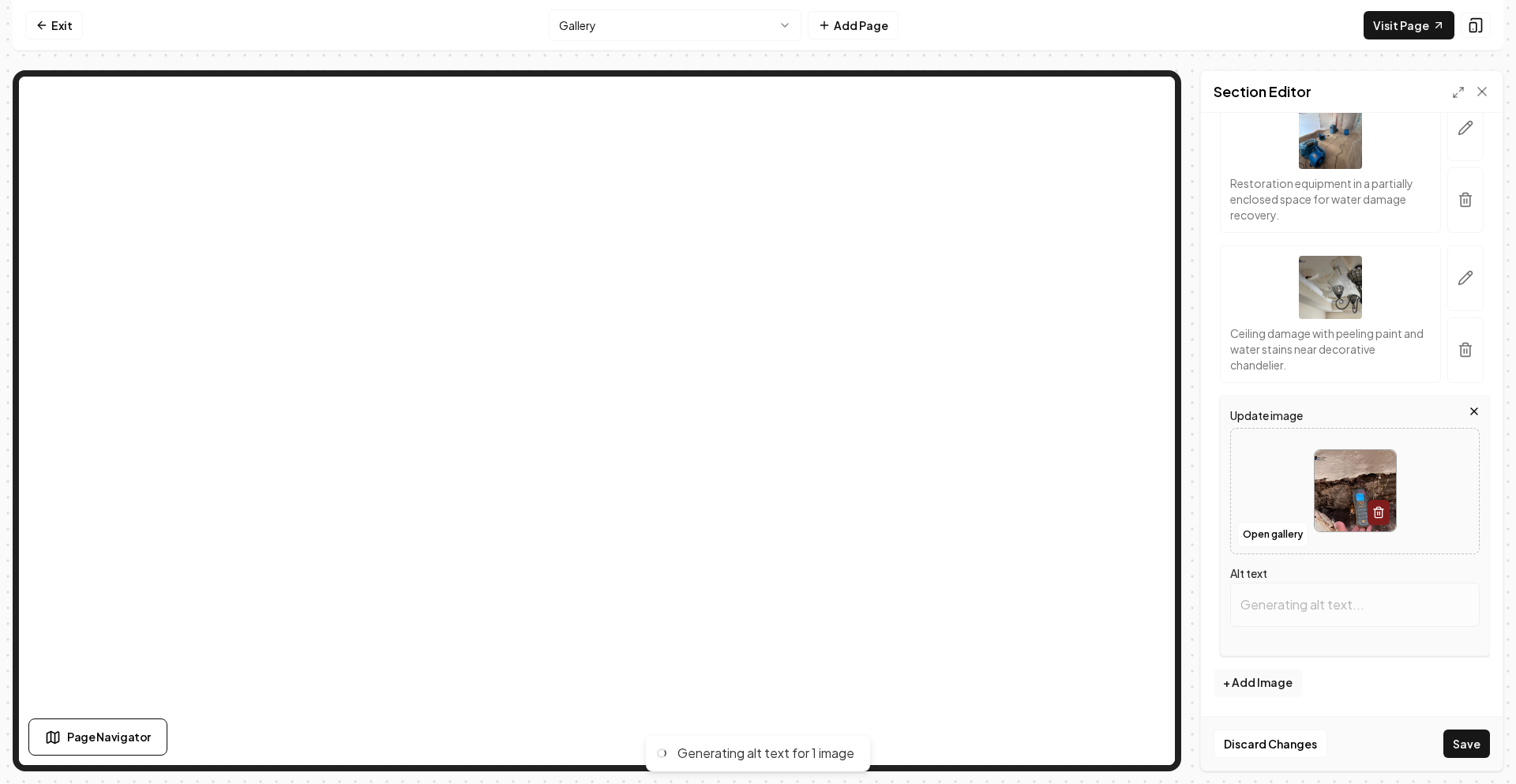
type input "Moisture meter displaying 55.4% near mold growth on wall in restoration site."
click at [1290, 681] on button "+ Add Image" at bounding box center [1257, 682] width 88 height 28
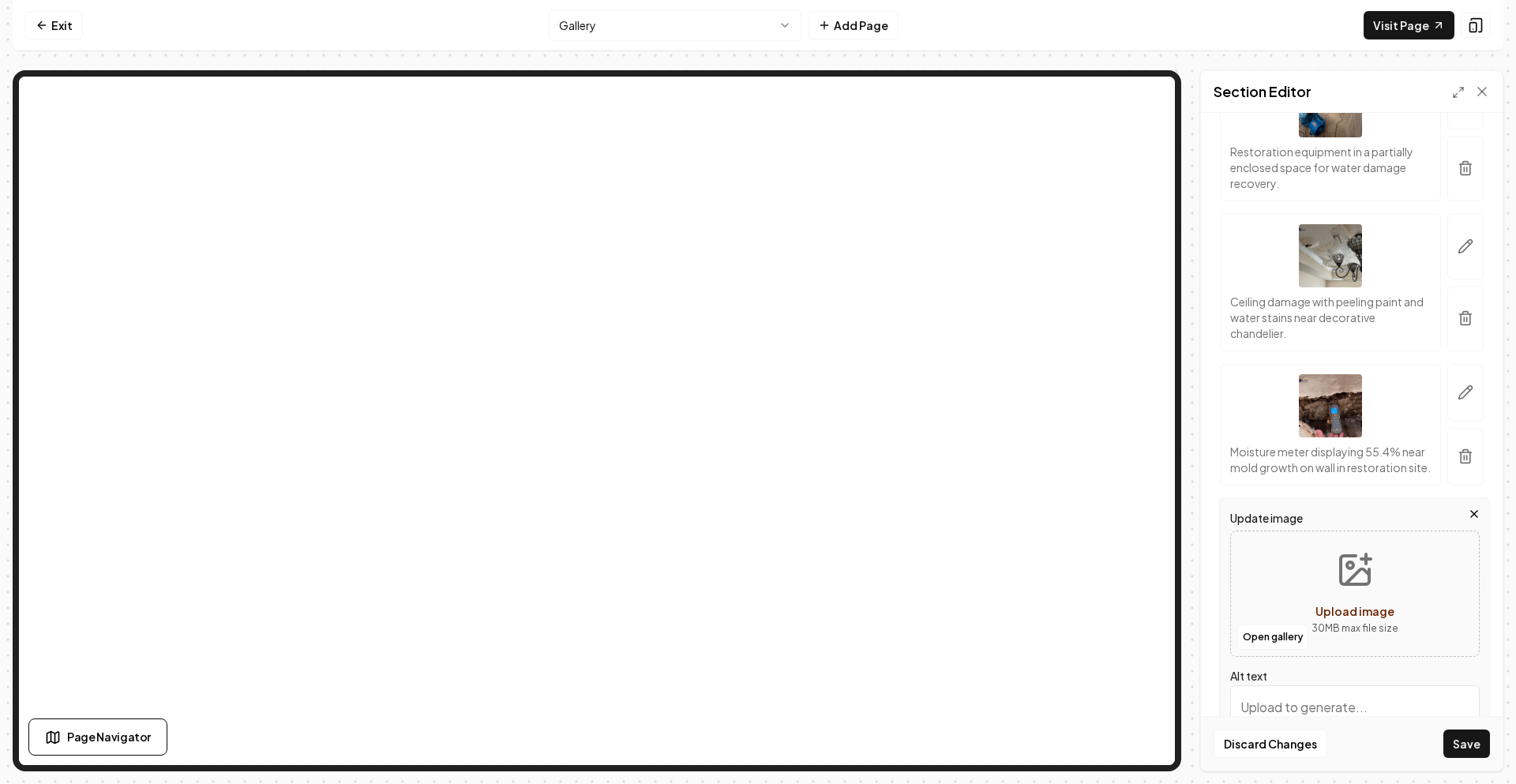
scroll to position [5842, 0]
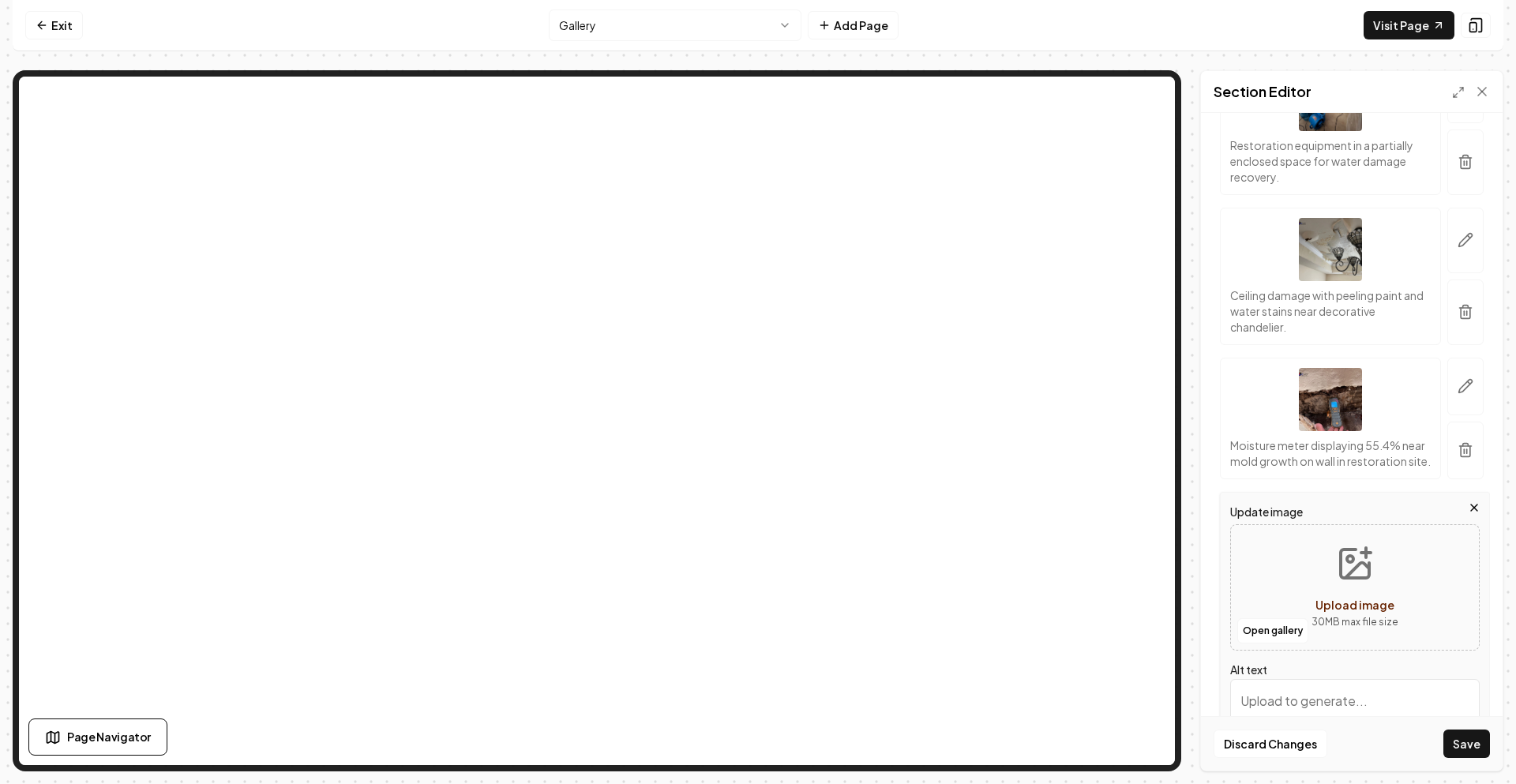
click at [1336, 583] on icon "Upload image" at bounding box center [1354, 563] width 38 height 38
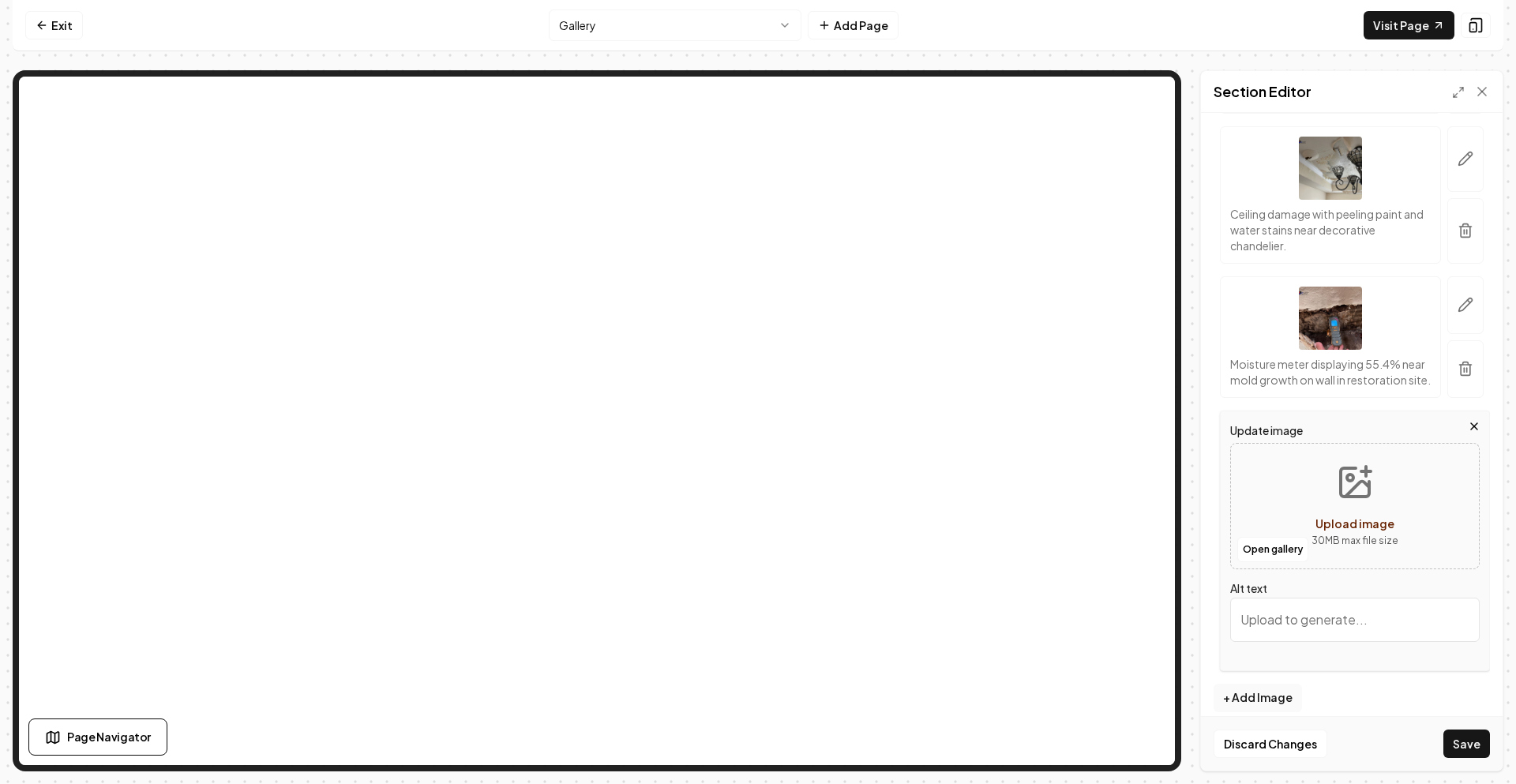
scroll to position [5986, 0]
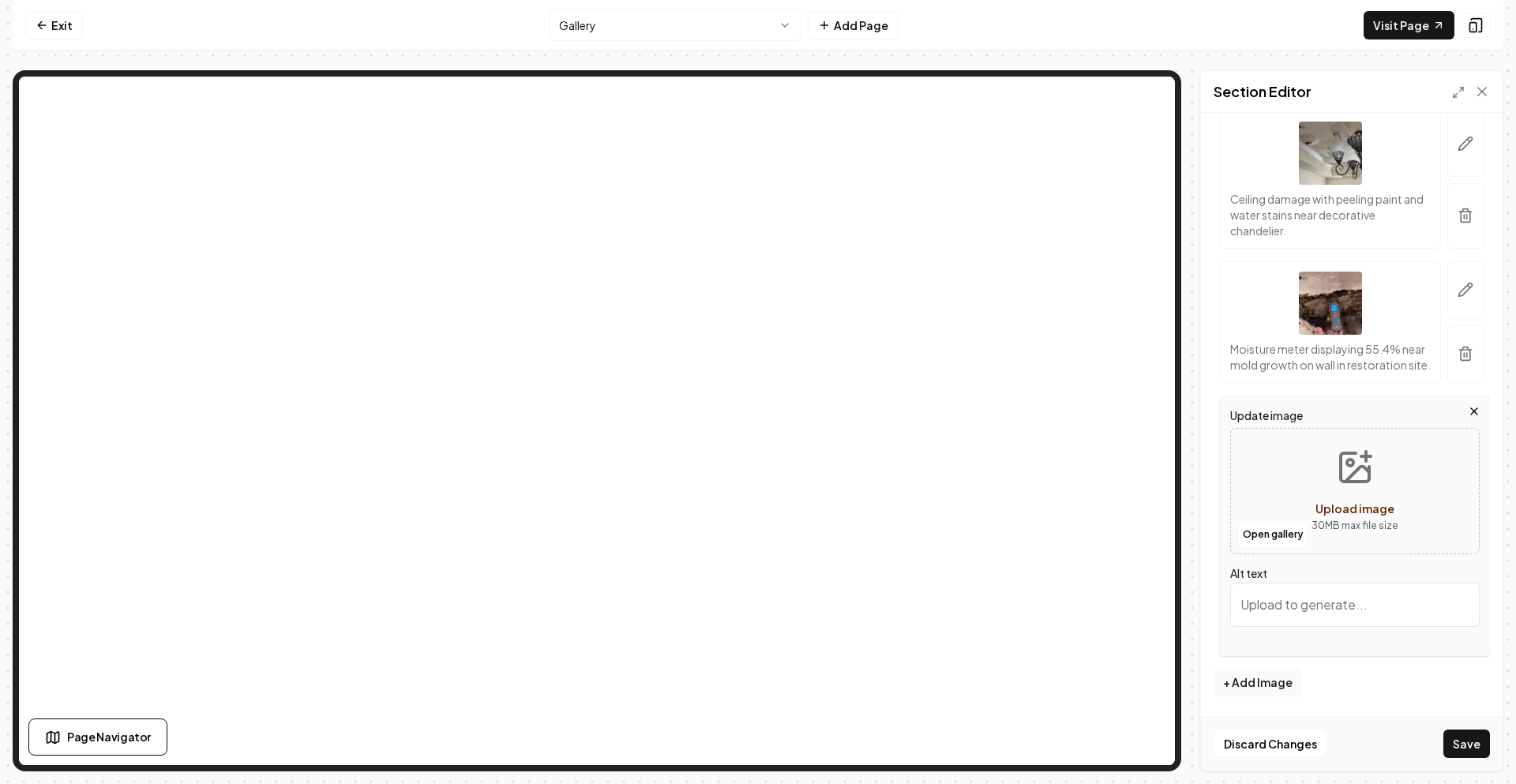
type input "**********"
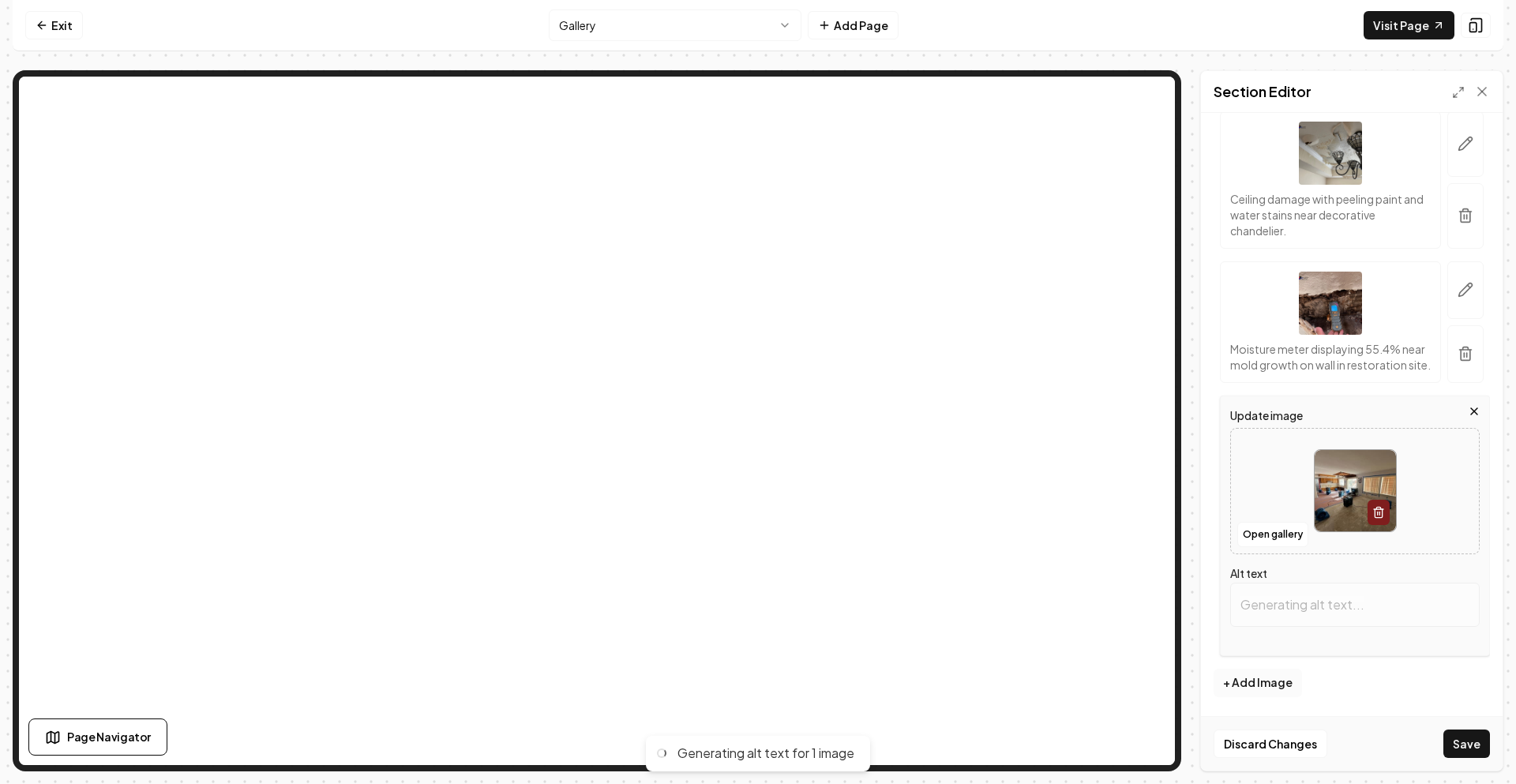
click at [1275, 681] on button "+ Add Image" at bounding box center [1257, 682] width 88 height 28
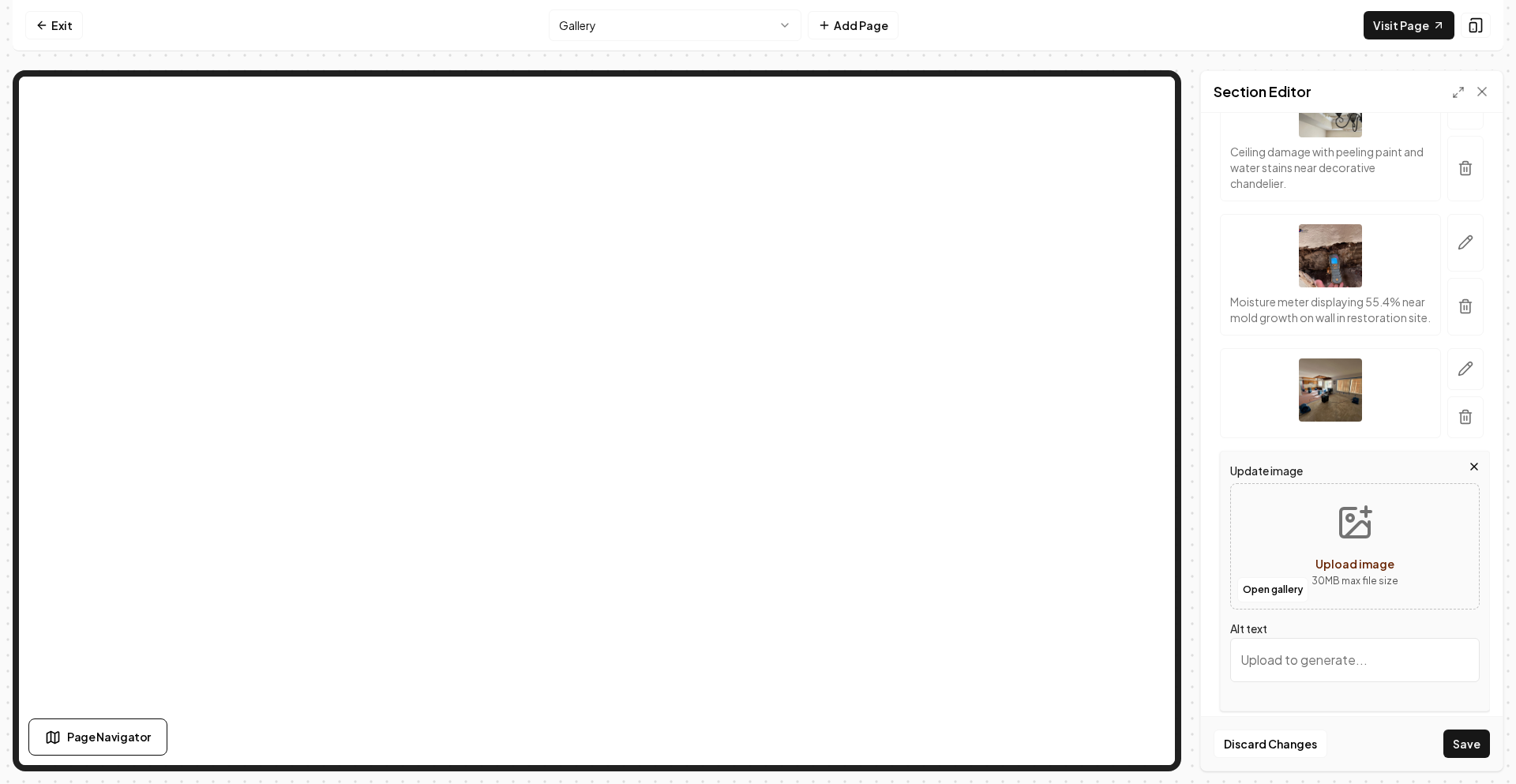
click at [1335, 592] on button "Upload image 30 MB max file size" at bounding box center [1355, 546] width 112 height 110
type input "**********"
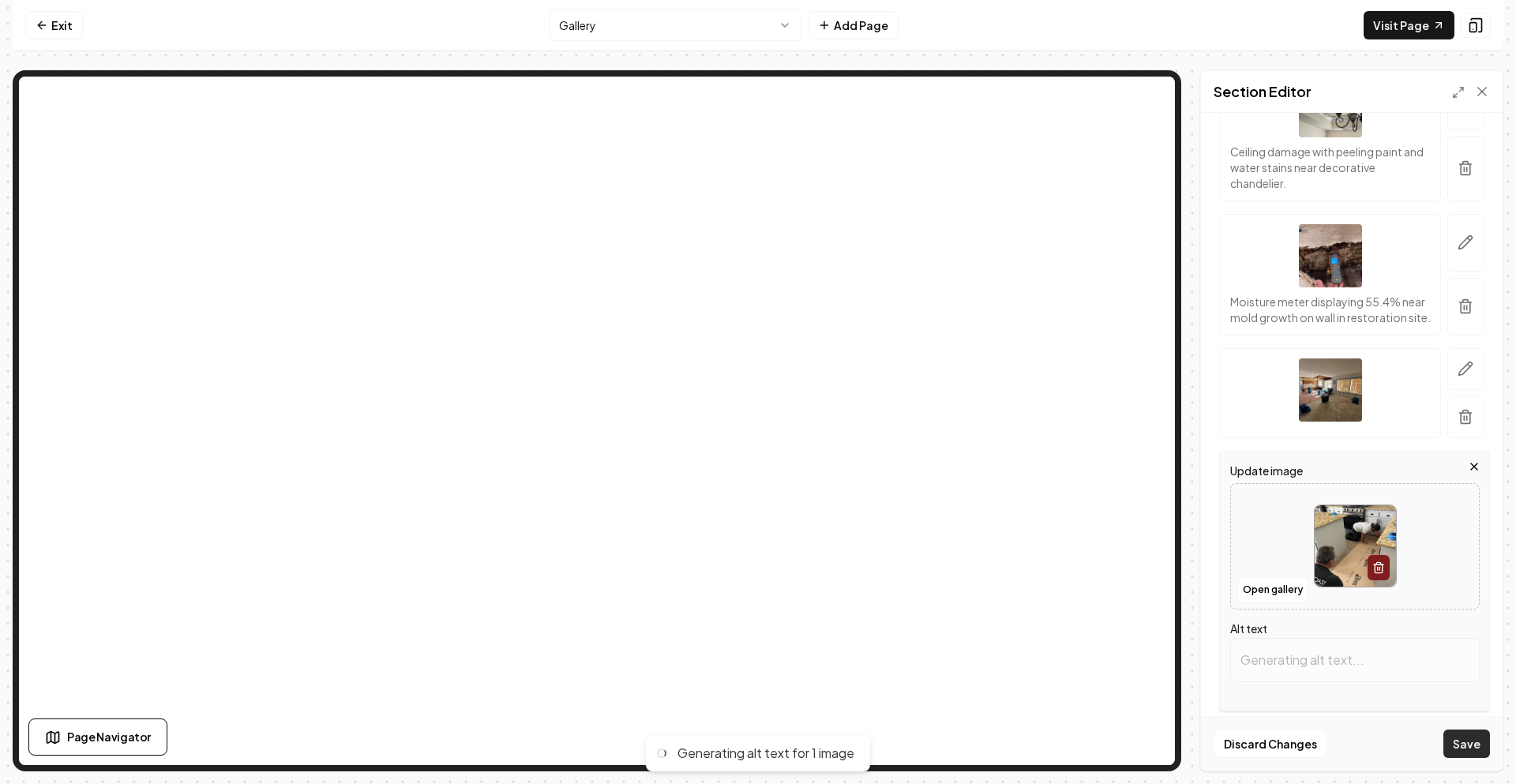
type input "Two workers installing protective flooring in a kitchen during a restoration pr…"
click at [1466, 742] on button "Save" at bounding box center [1467, 743] width 46 height 28
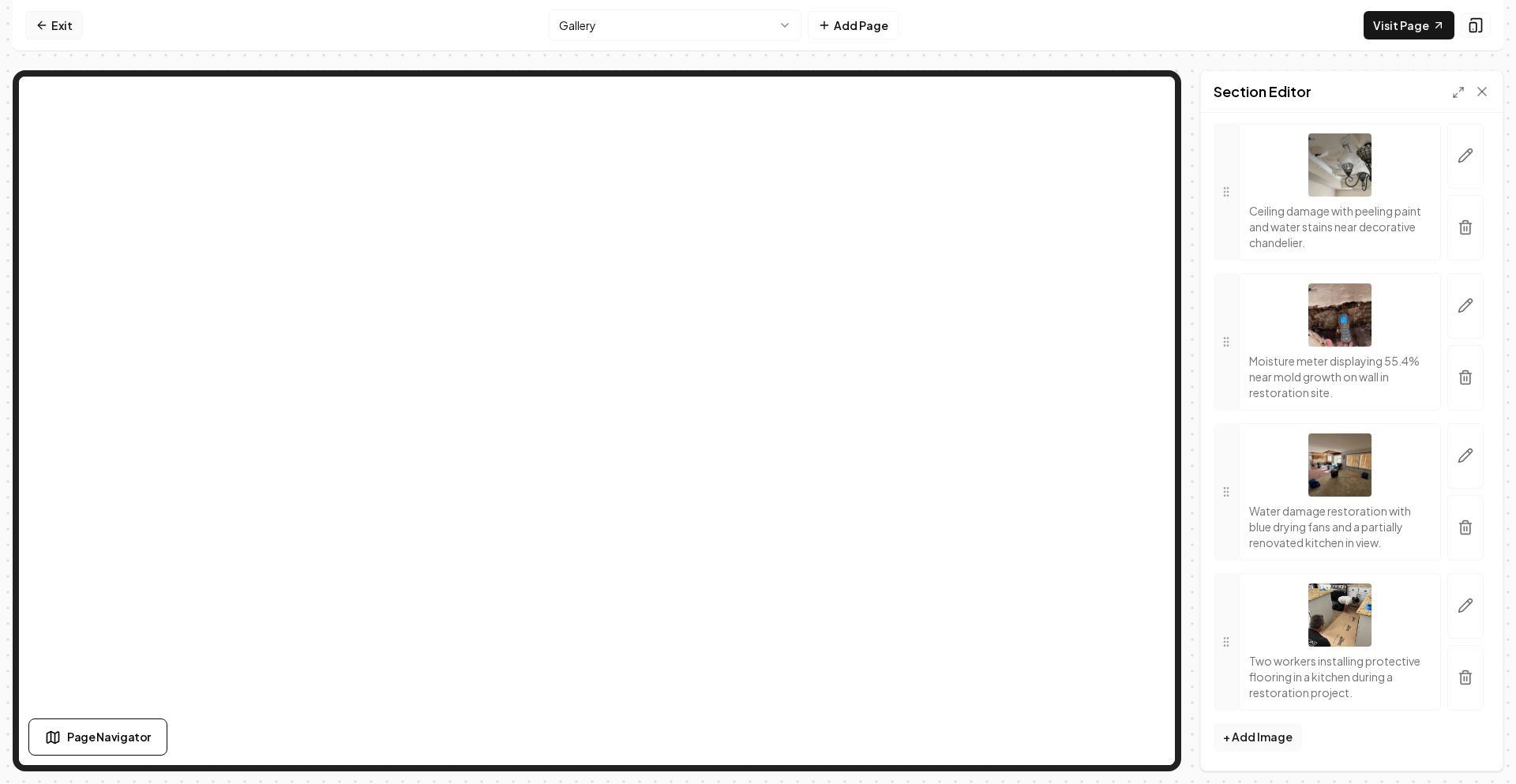
click at [53, 29] on link "Exit" at bounding box center [54, 24] width 58 height 28
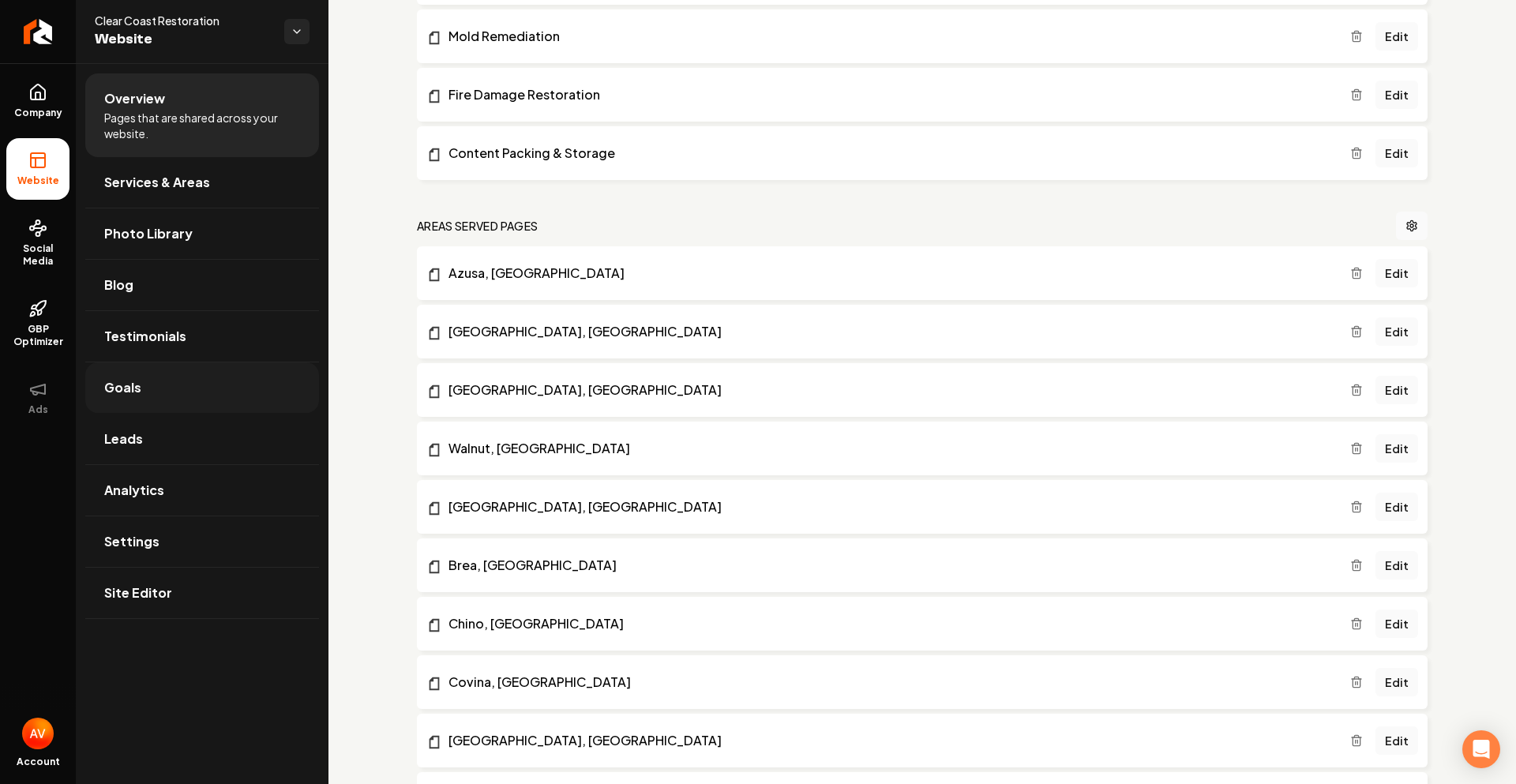
scroll to position [631, 0]
